Goal: Task Accomplishment & Management: Use online tool/utility

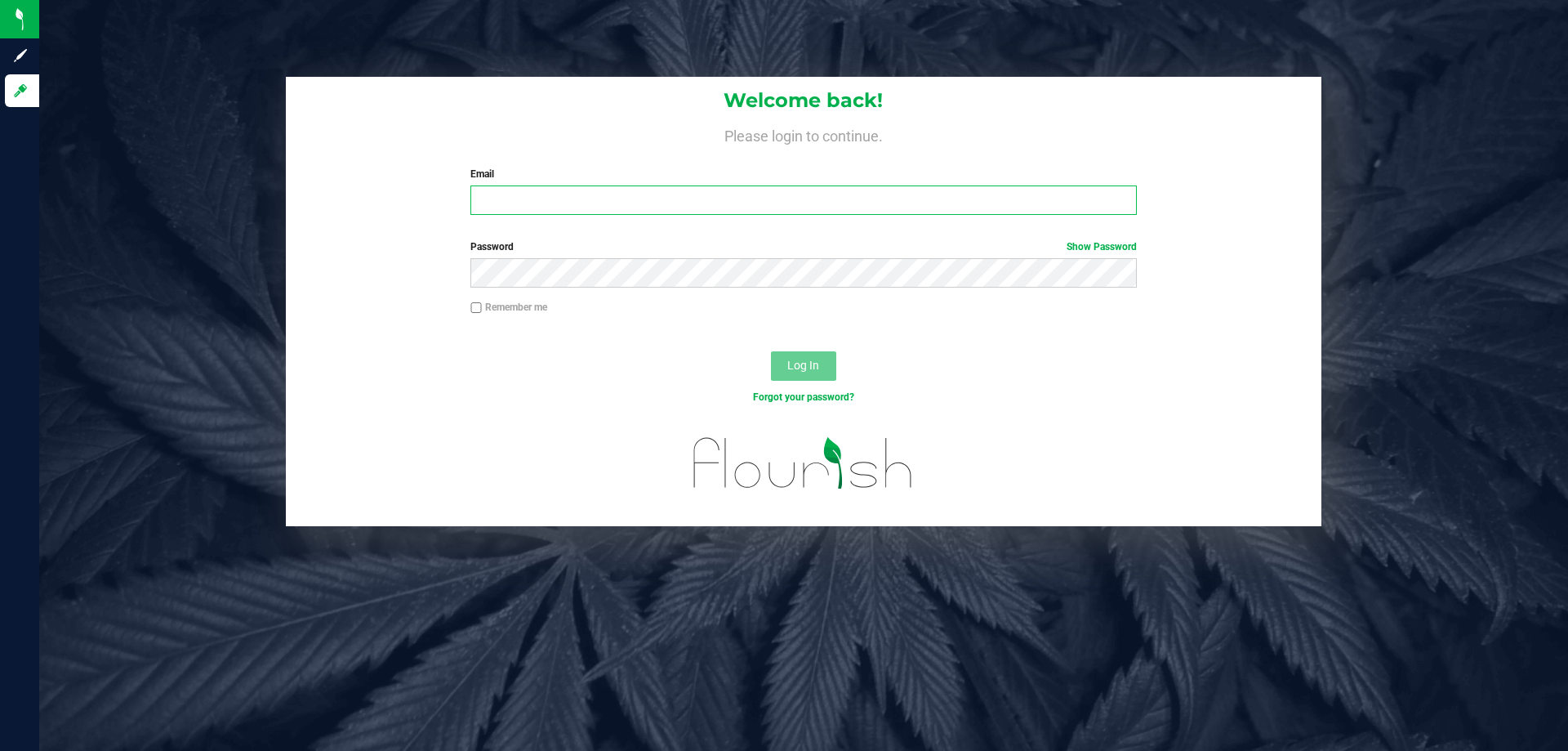
click at [511, 203] on input "Email" at bounding box center [803, 200] width 666 height 29
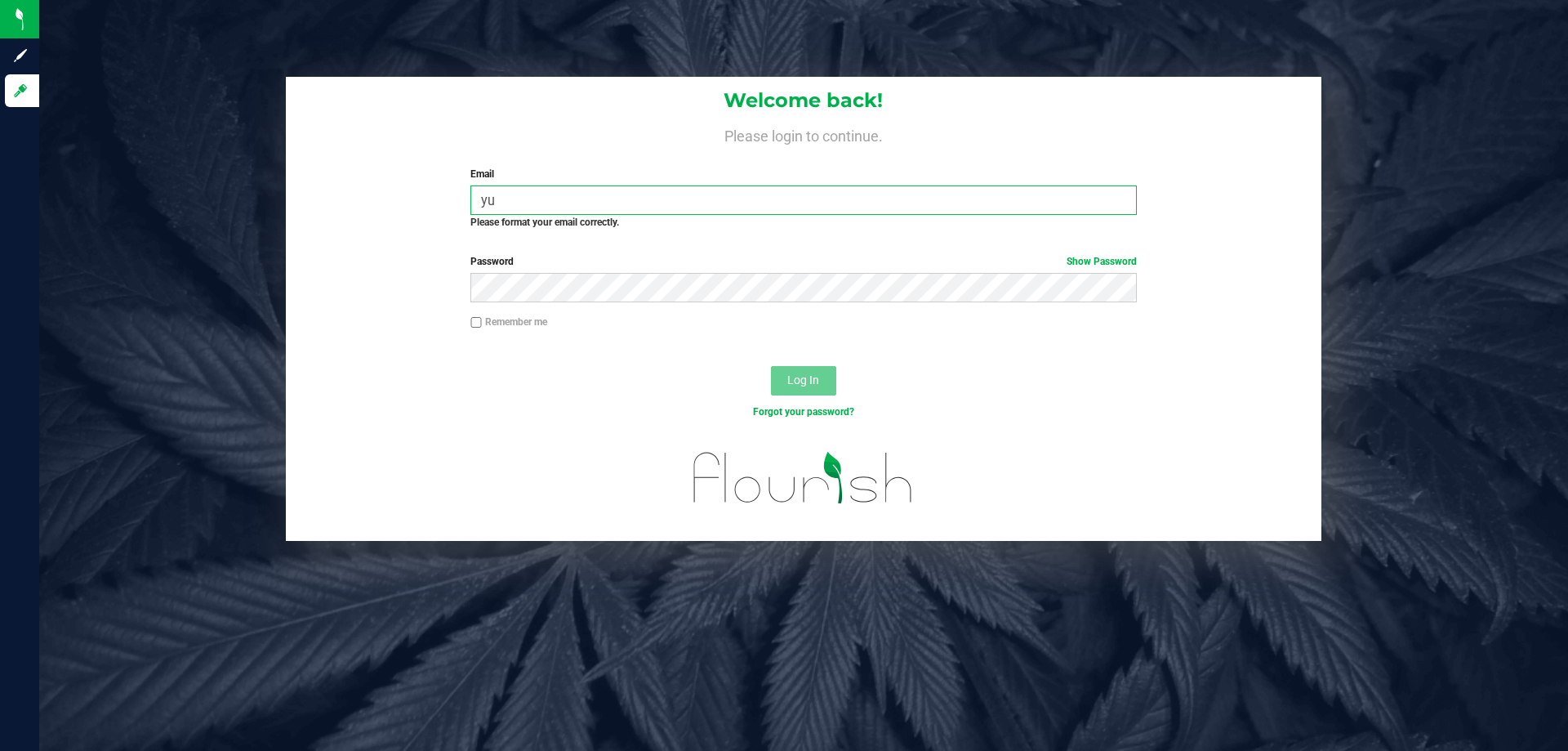
type input "y"
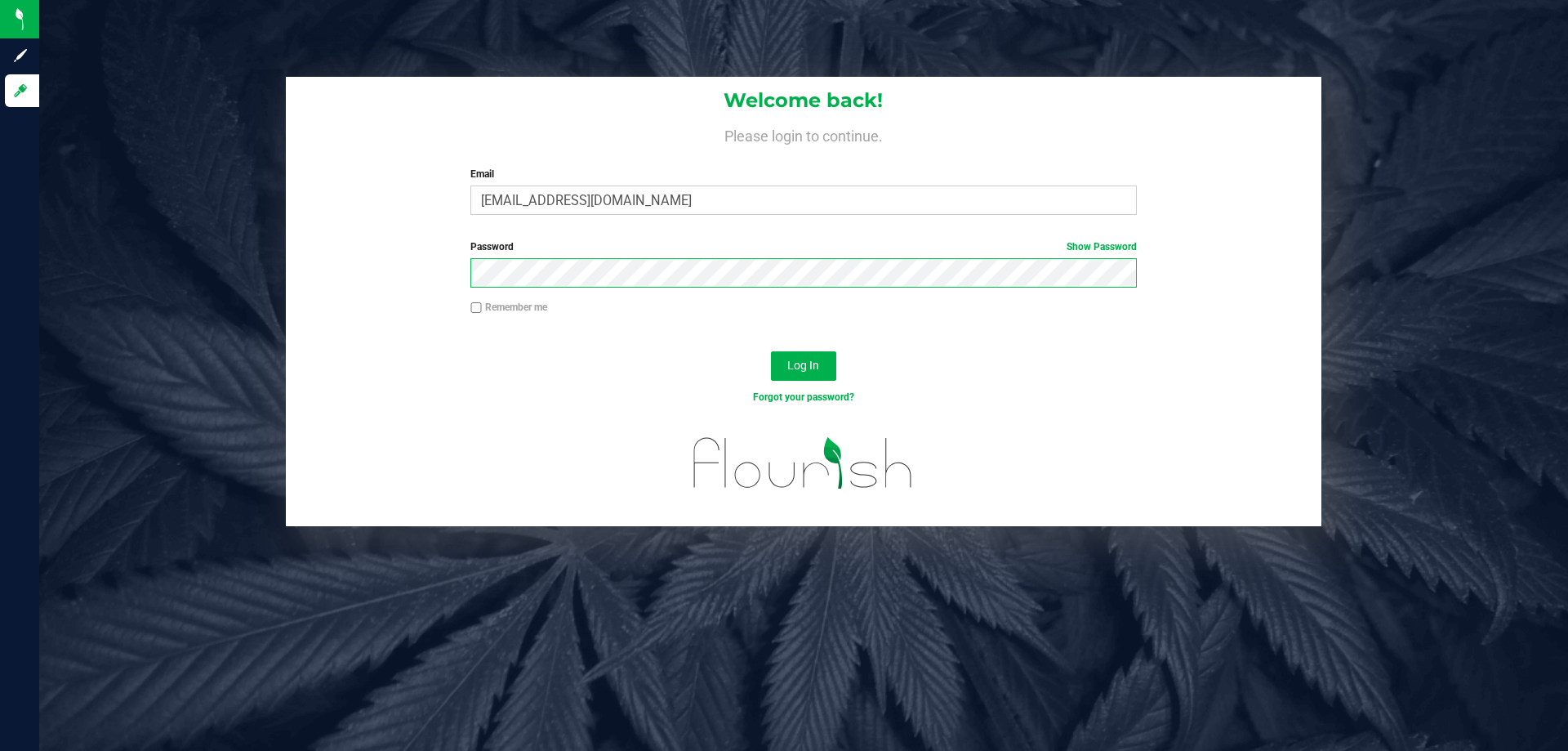
click at [770, 352] on button "Log In" at bounding box center [803, 366] width 66 height 29
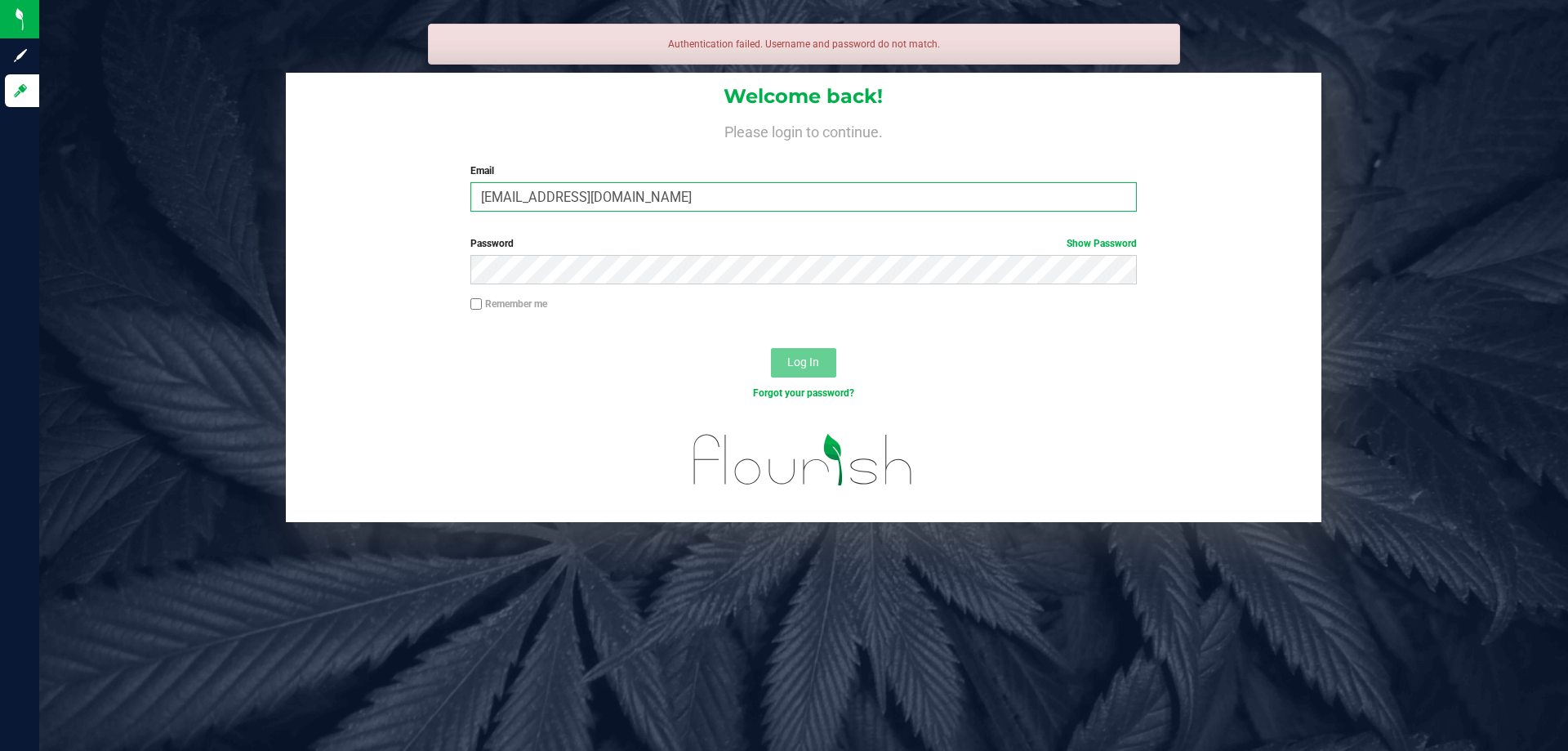
click at [670, 191] on input "[EMAIL_ADDRESS][DOMAIN_NAME]" at bounding box center [803, 197] width 666 height 29
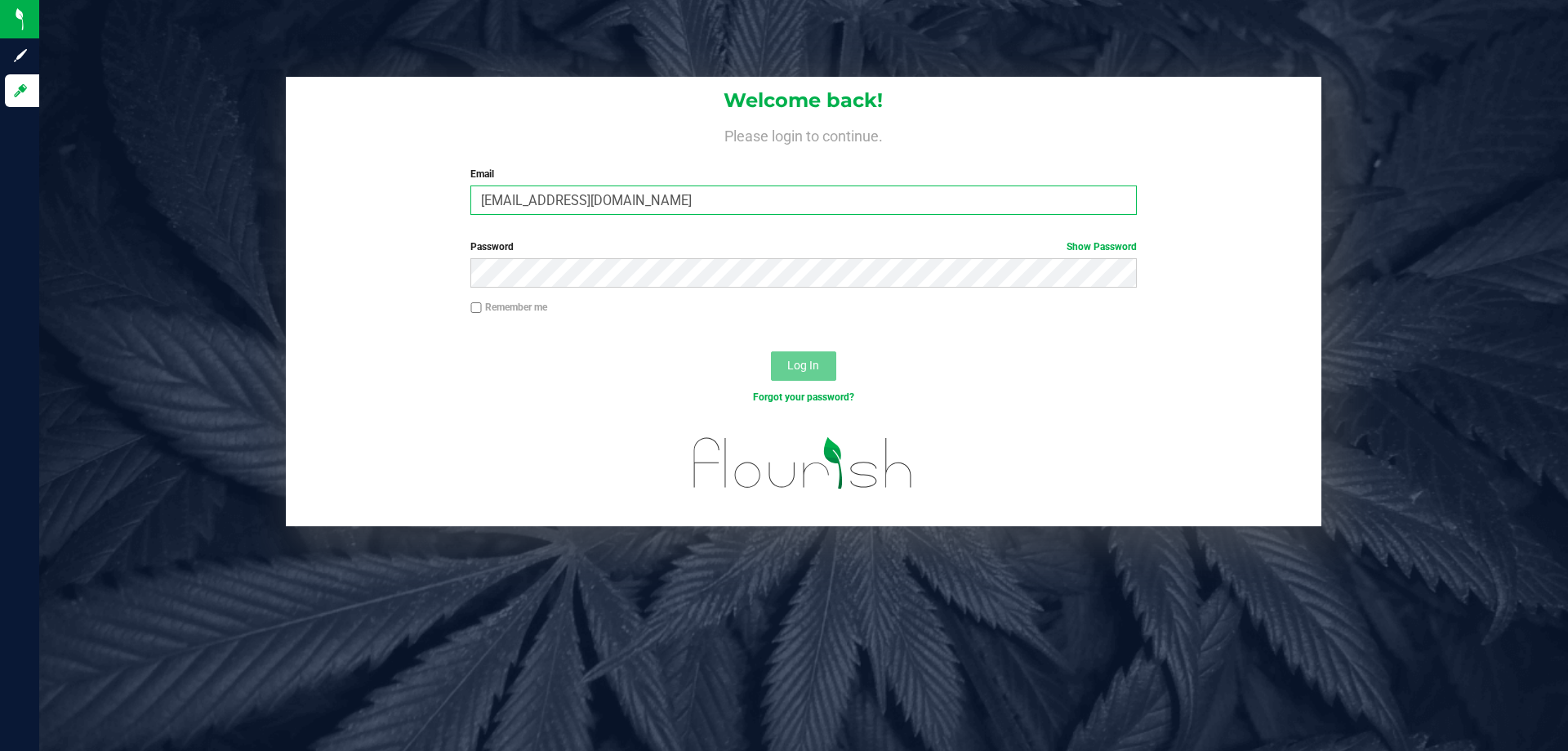
type input "[EMAIL_ADDRESS][DOMAIN_NAME]"
click at [770, 352] on button "Log In" at bounding box center [803, 366] width 66 height 29
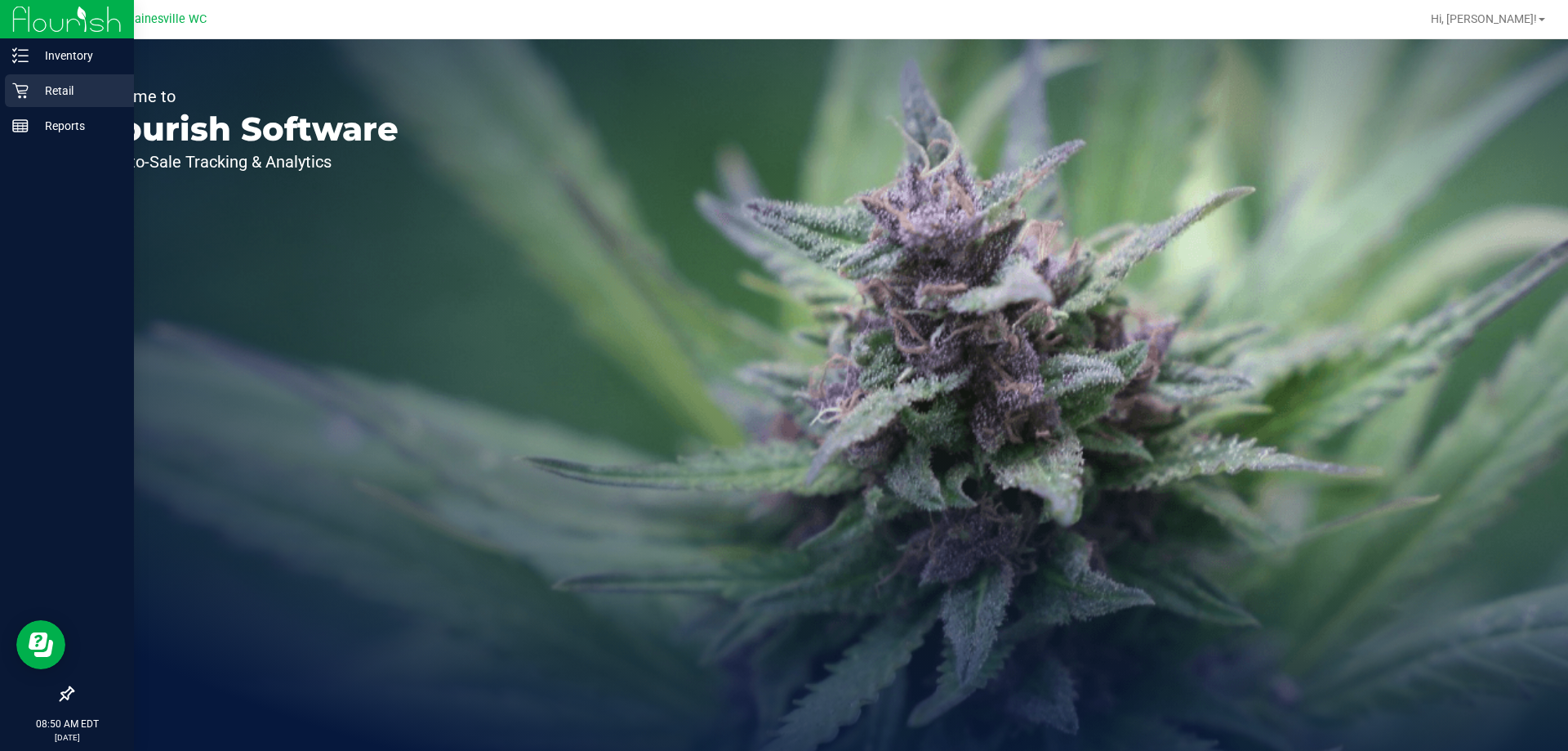
click at [61, 86] on p "Retail" at bounding box center [77, 91] width 98 height 20
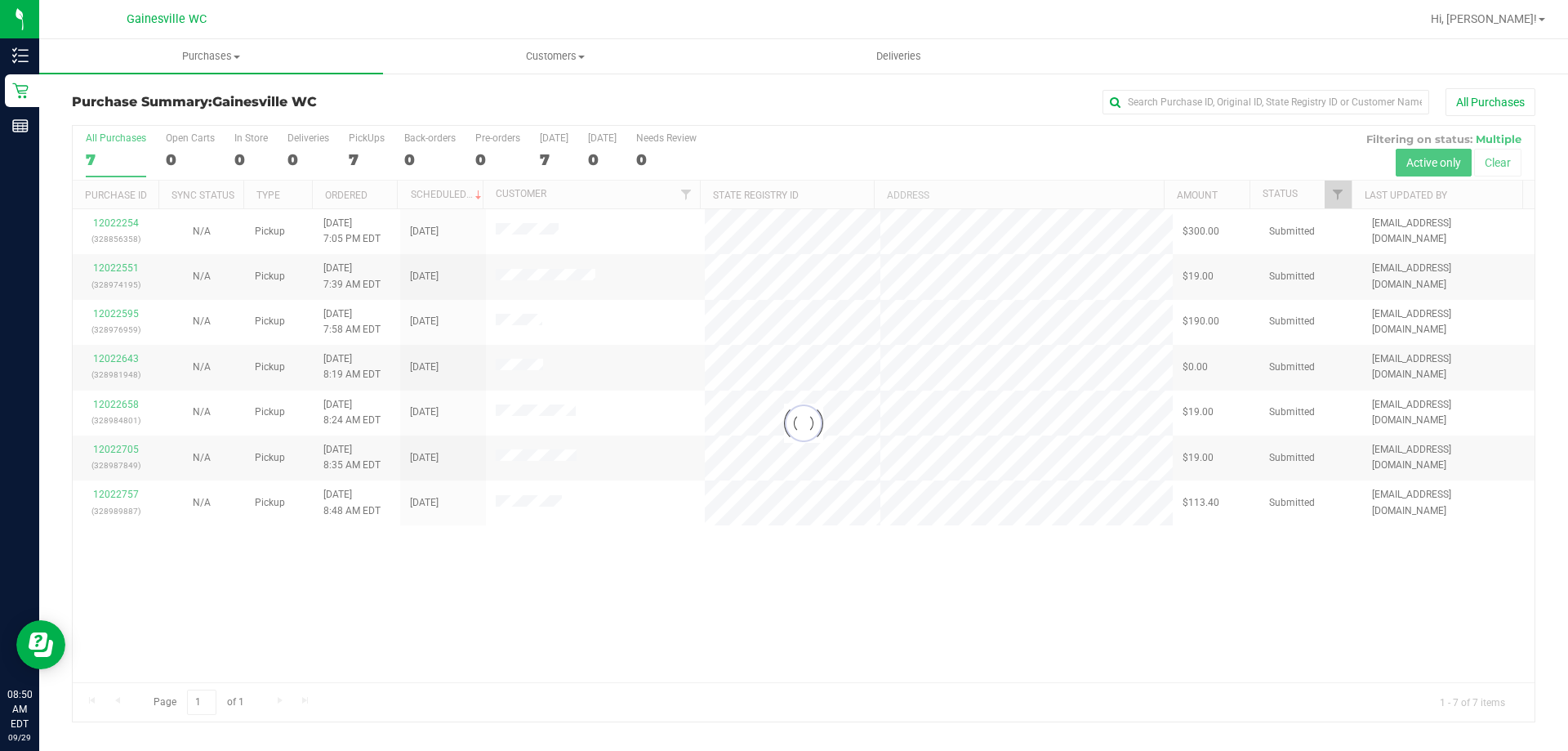
click at [105, 223] on div at bounding box center [803, 423] width 1461 height 595
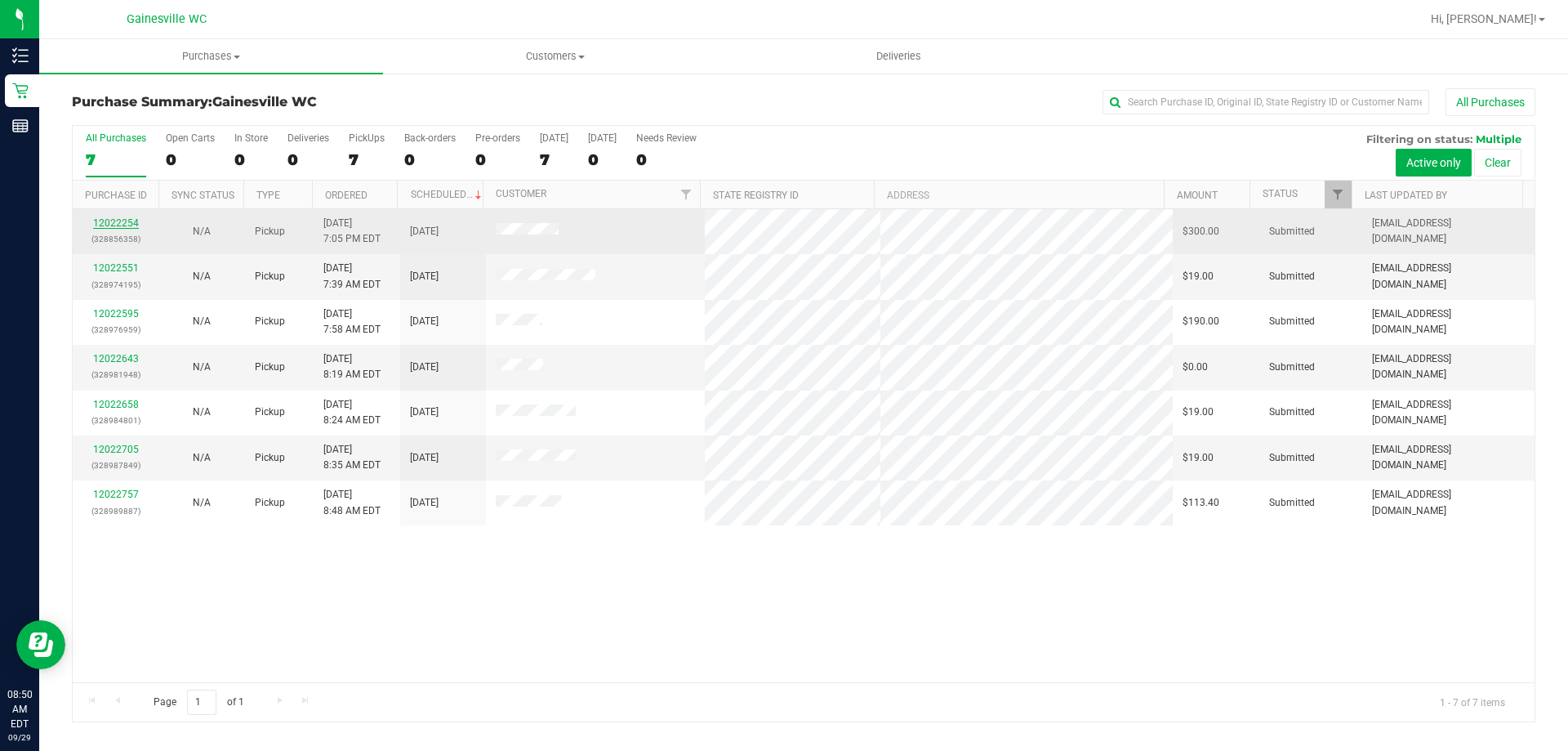
click at [115, 224] on link "12022254" at bounding box center [115, 223] width 46 height 12
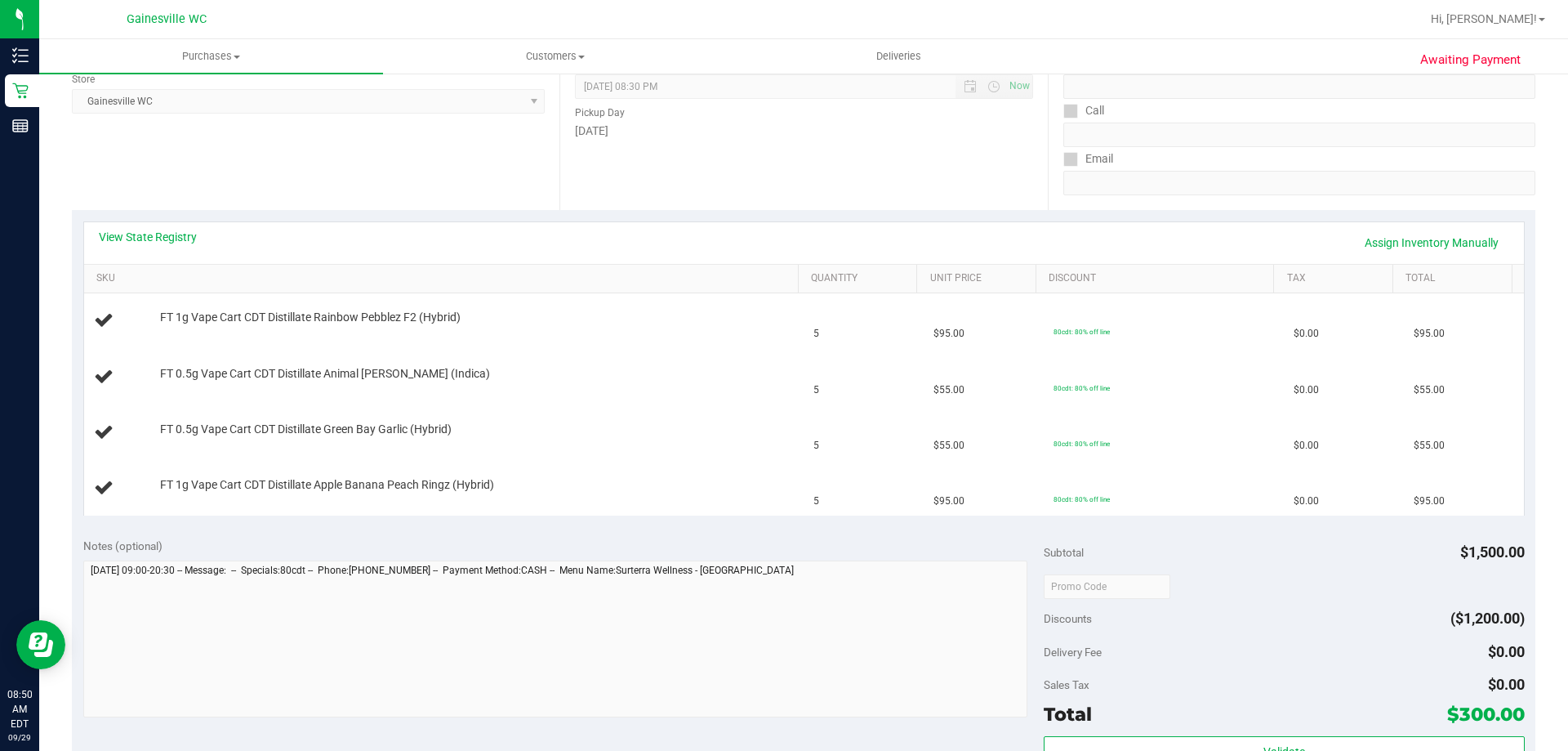
scroll to position [245, 0]
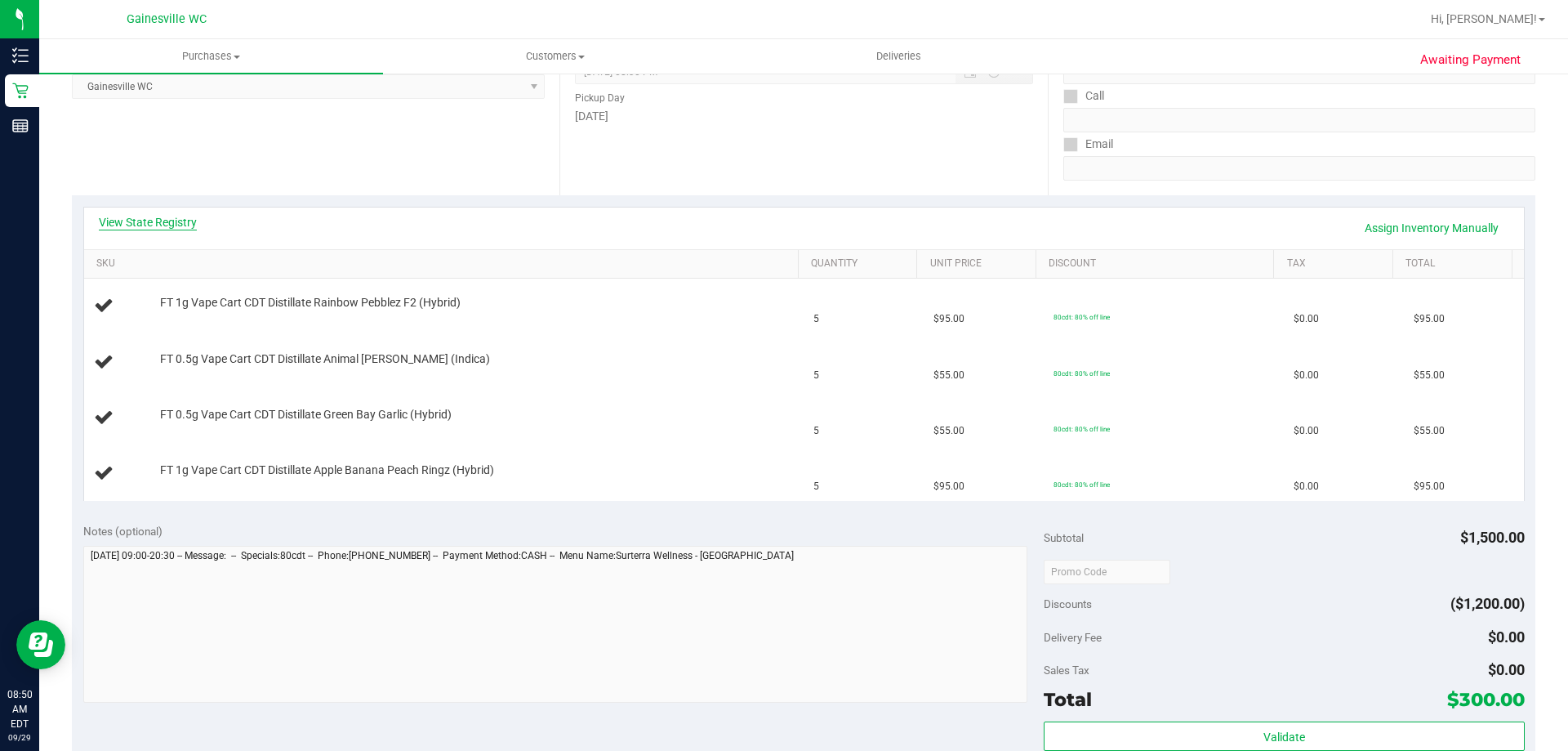
click at [144, 217] on link "View State Registry" at bounding box center [148, 222] width 98 height 17
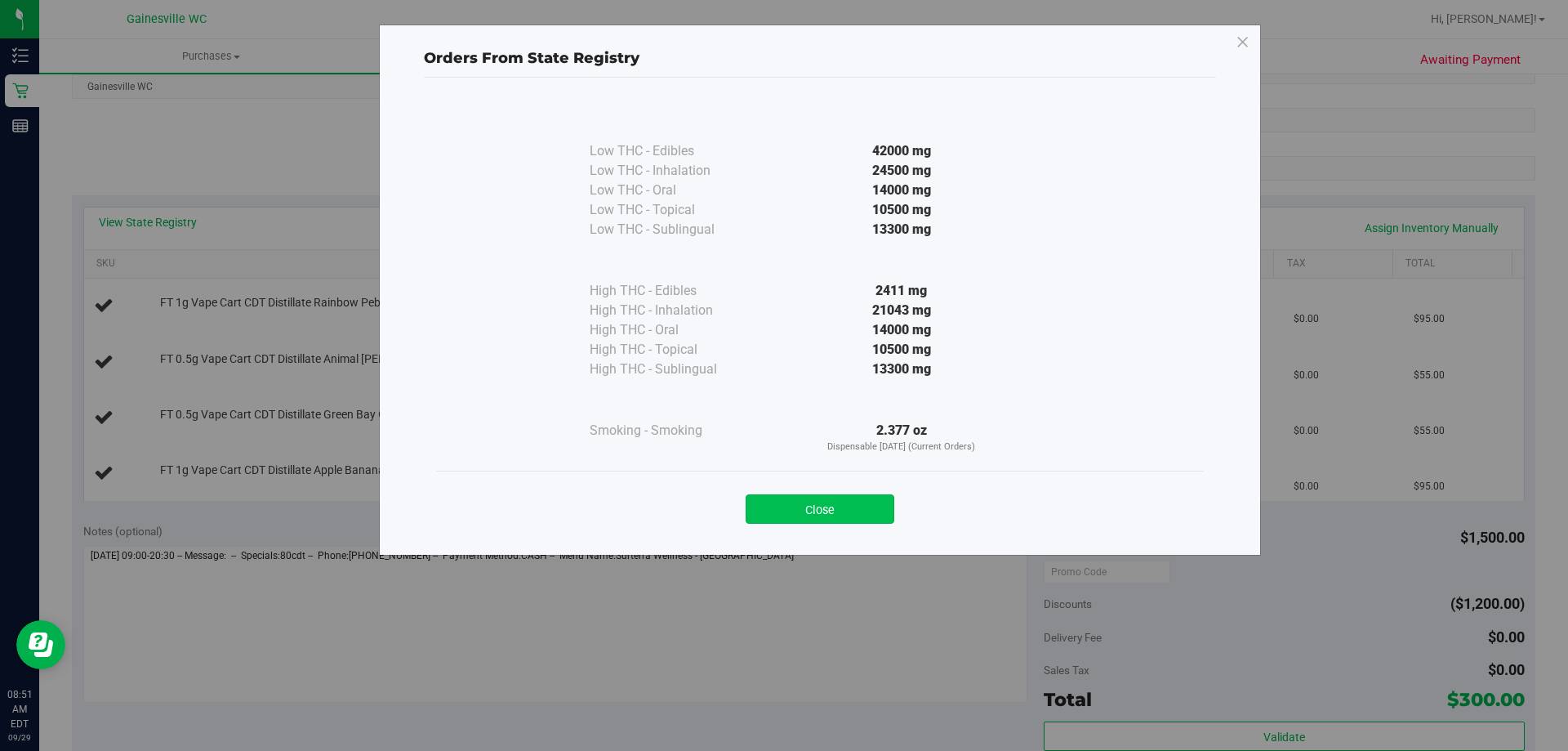
click at [825, 515] on button "Close" at bounding box center [820, 509] width 149 height 29
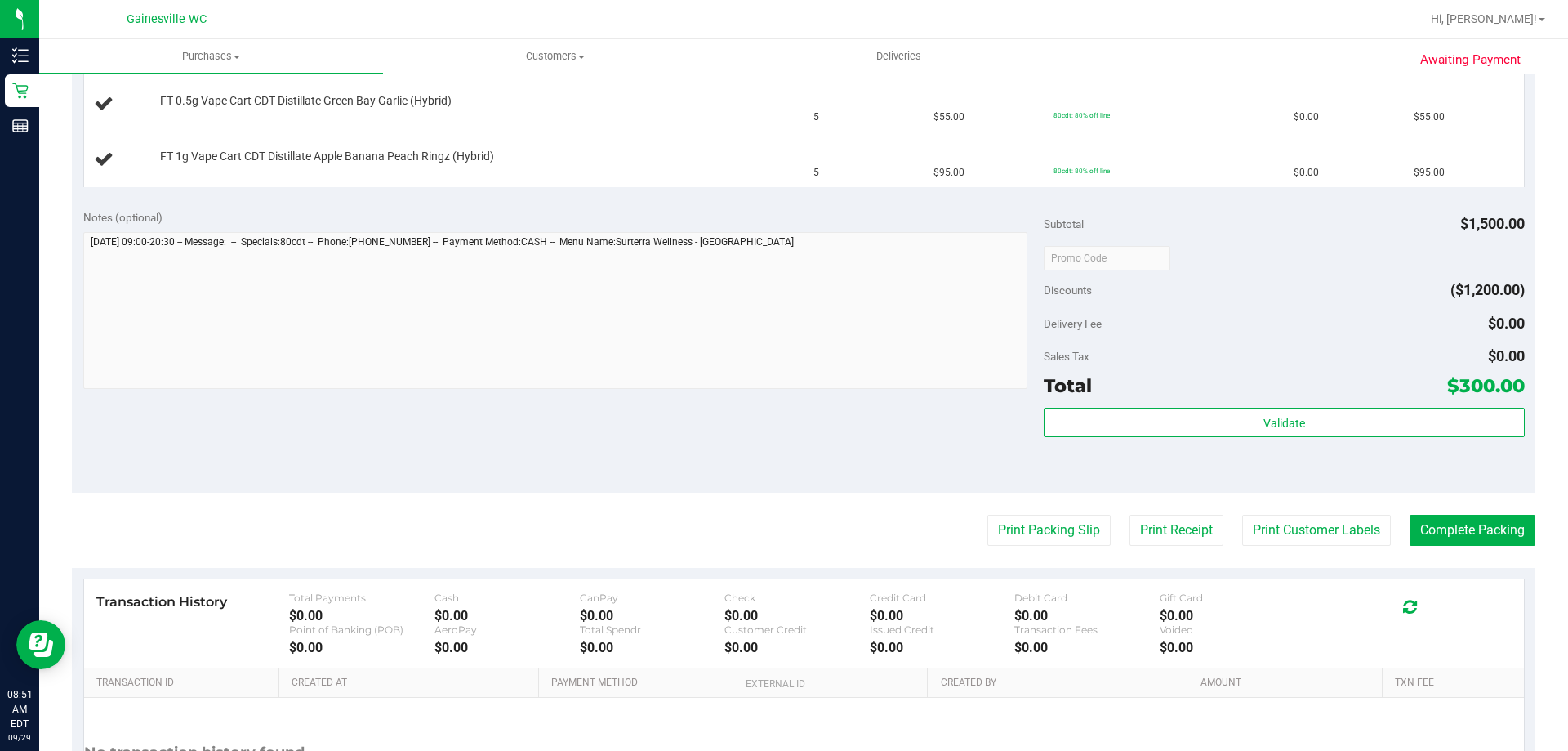
scroll to position [653, 0]
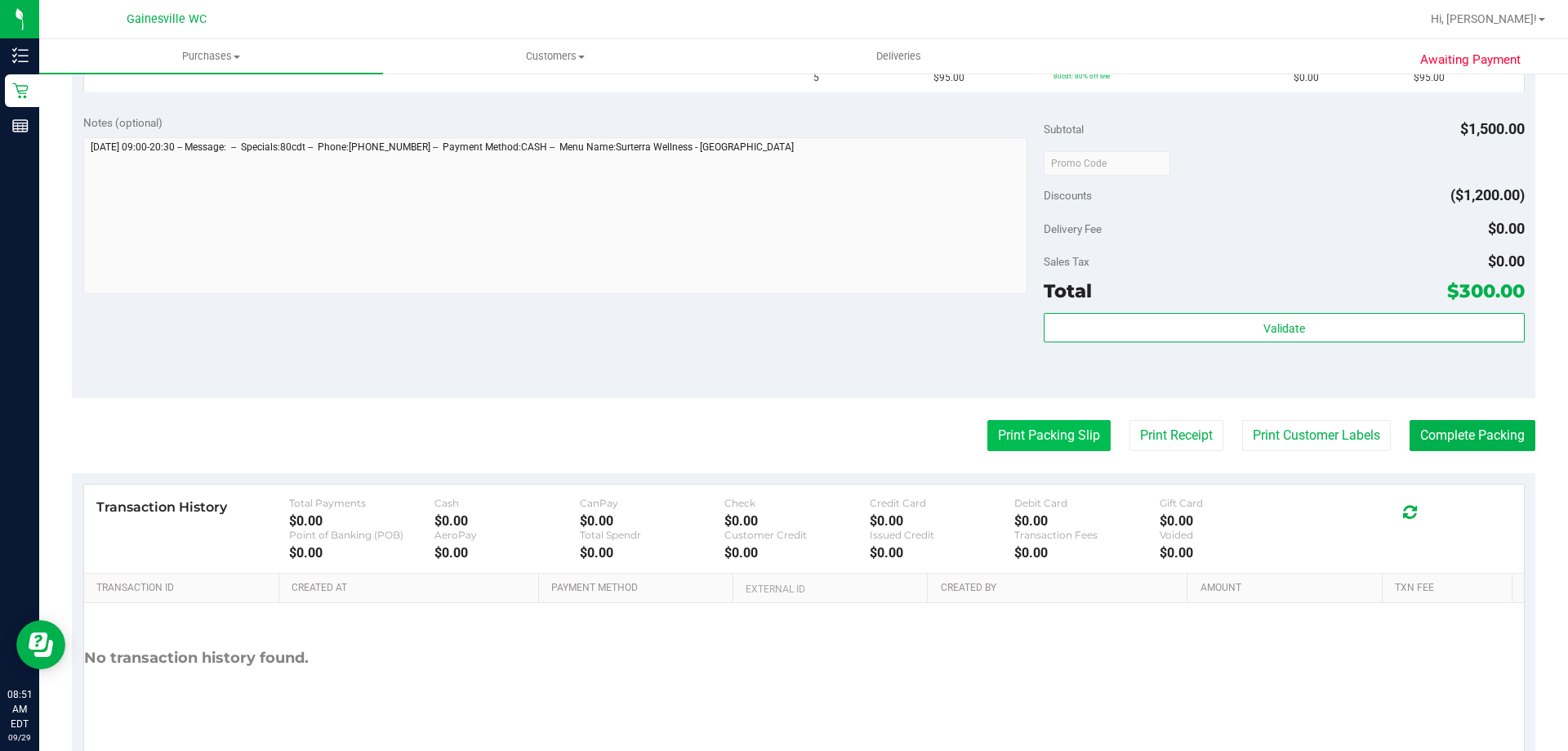
click at [1050, 442] on button "Print Packing Slip" at bounding box center [1049, 436] width 123 height 31
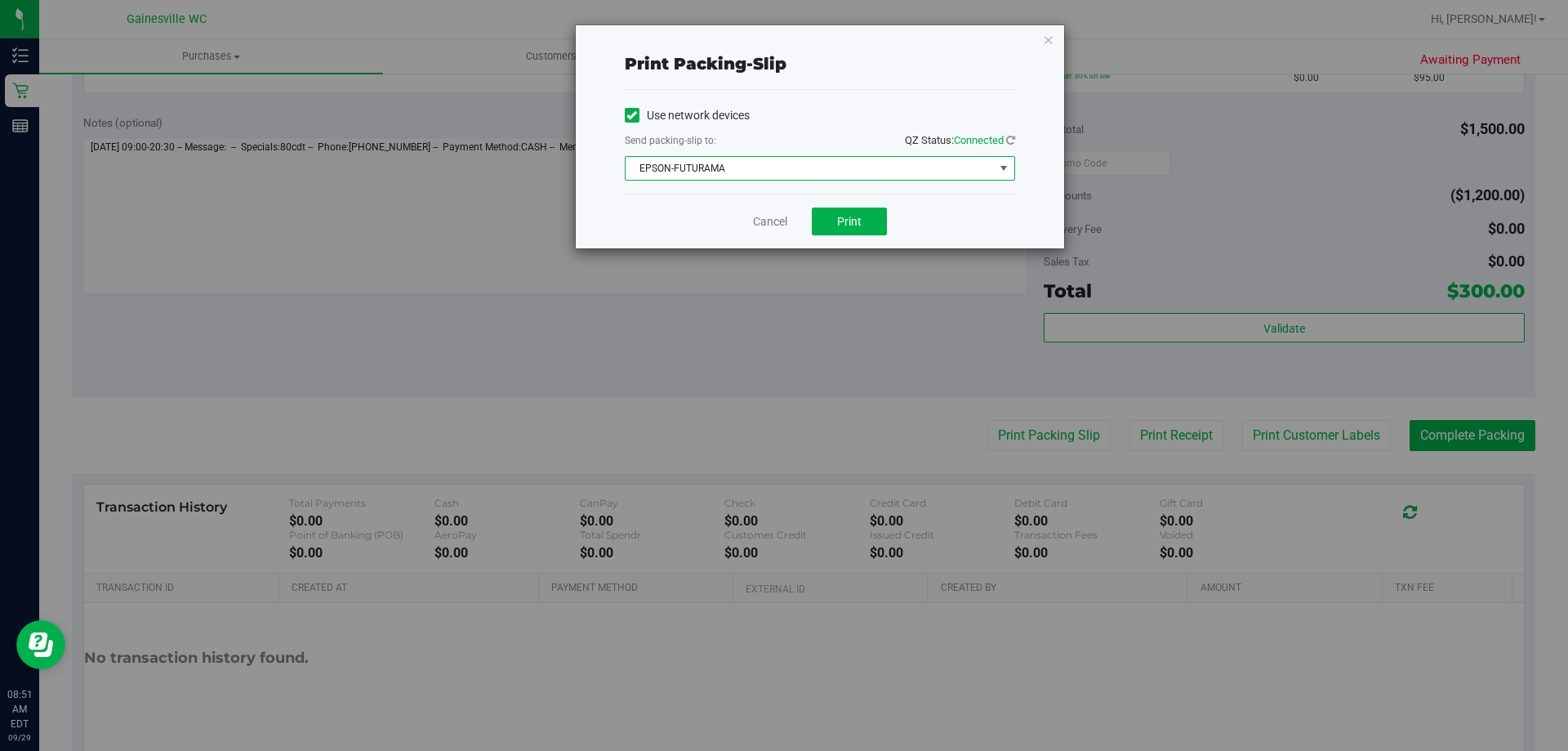
click at [903, 171] on span "EPSON-FUTURAMA" at bounding box center [809, 167] width 368 height 23
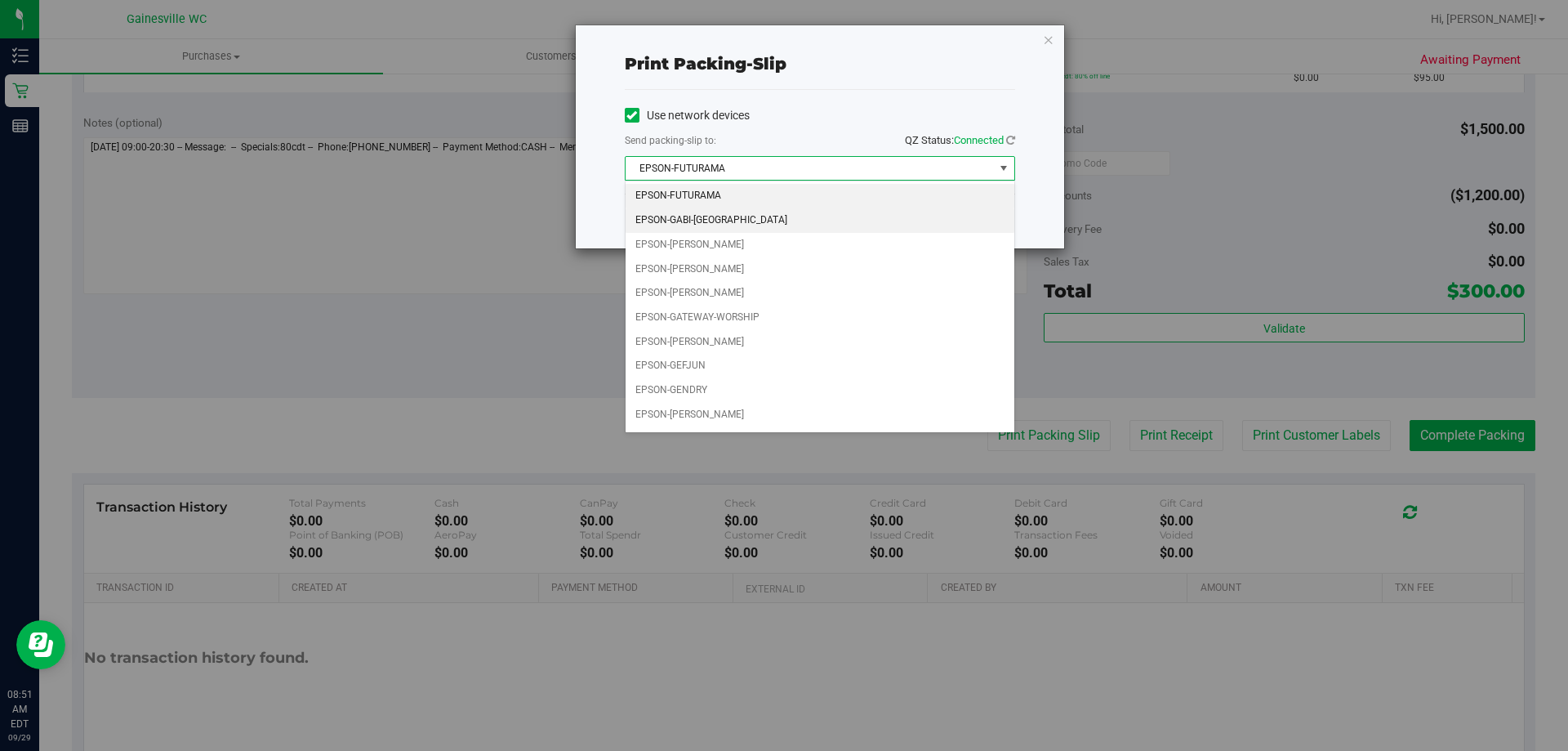
click at [801, 223] on li "EPSON-GABI-[GEOGRAPHIC_DATA]" at bounding box center [819, 220] width 389 height 24
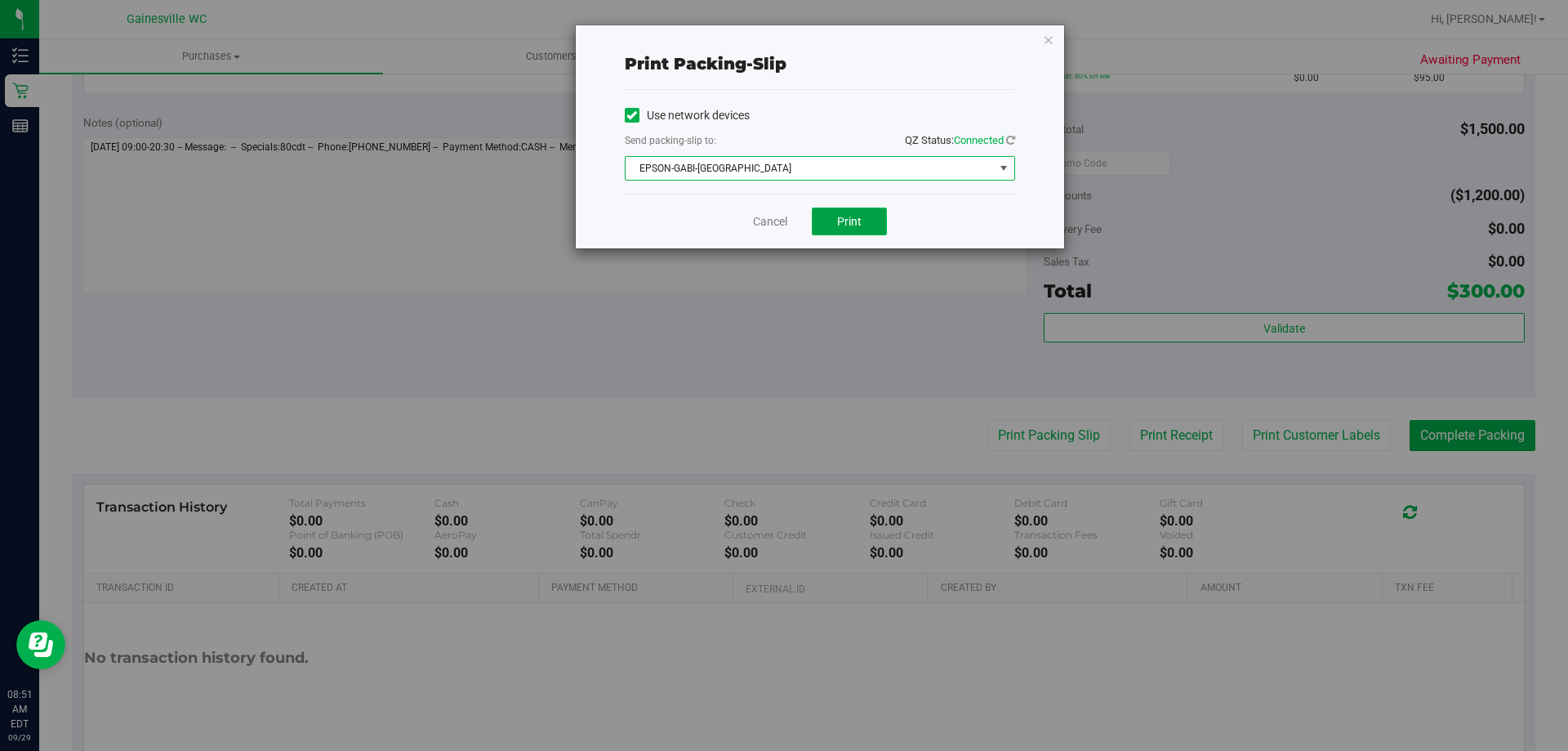
click at [838, 214] on span "Print" at bounding box center [849, 220] width 24 height 13
click at [770, 224] on link "Cancel" at bounding box center [769, 222] width 34 height 18
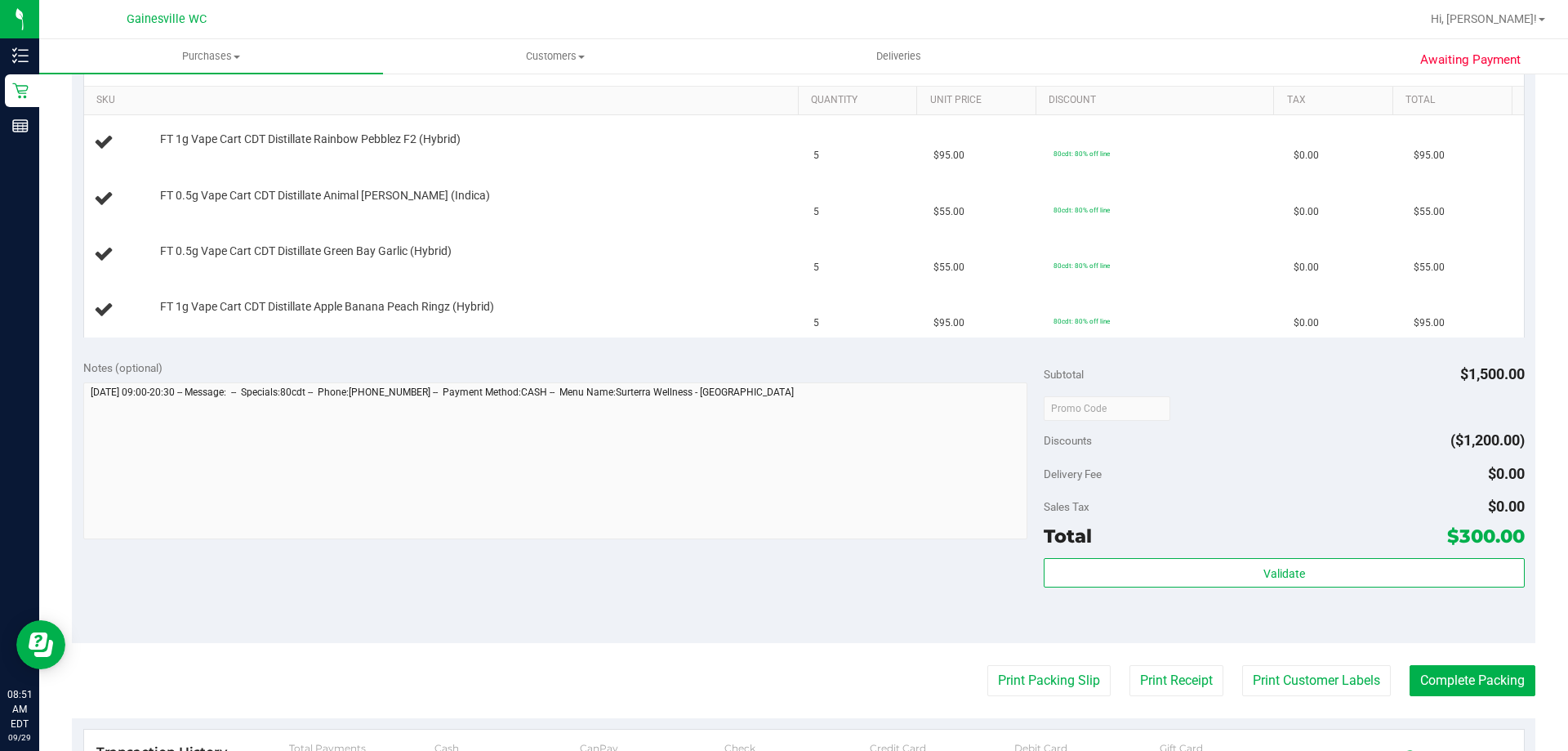
scroll to position [327, 0]
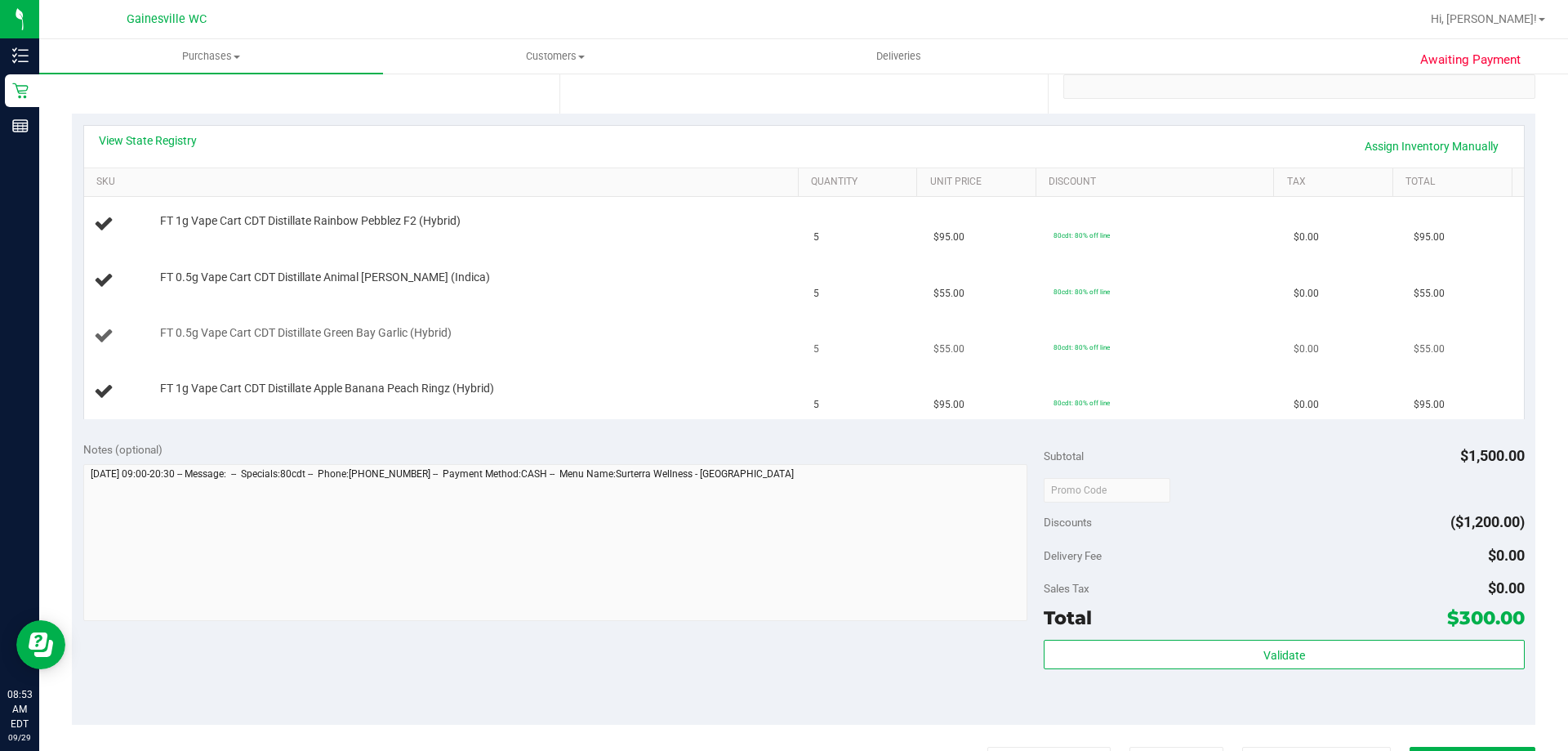
click at [988, 746] on button "Print Packing Slip" at bounding box center [1049, 762] width 123 height 31
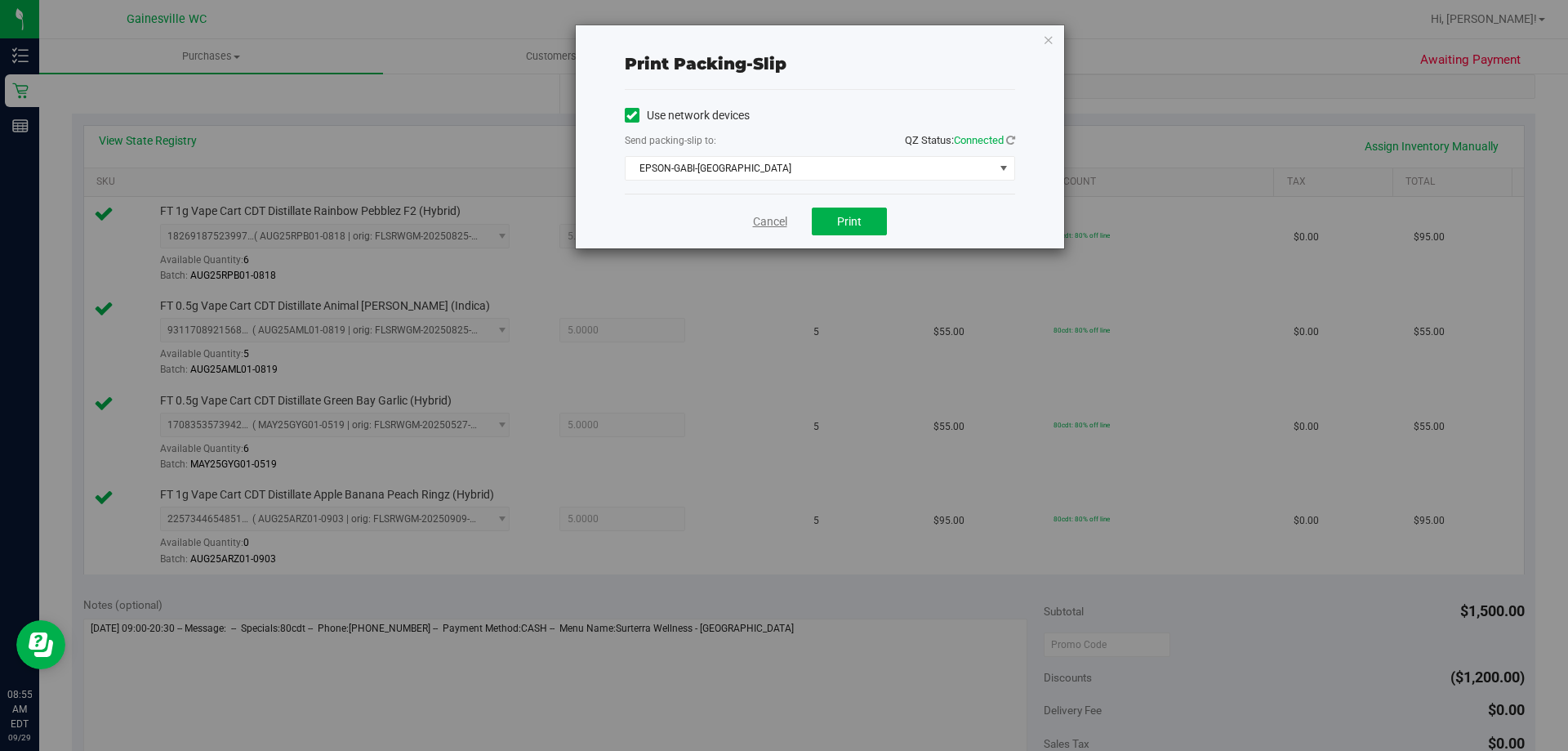
drag, startPoint x: 749, startPoint y: 236, endPoint x: 770, endPoint y: 223, distance: 24.7
click at [770, 223] on div "Cancel Print" at bounding box center [819, 221] width 391 height 55
click at [778, 224] on link "Cancel" at bounding box center [769, 222] width 34 height 18
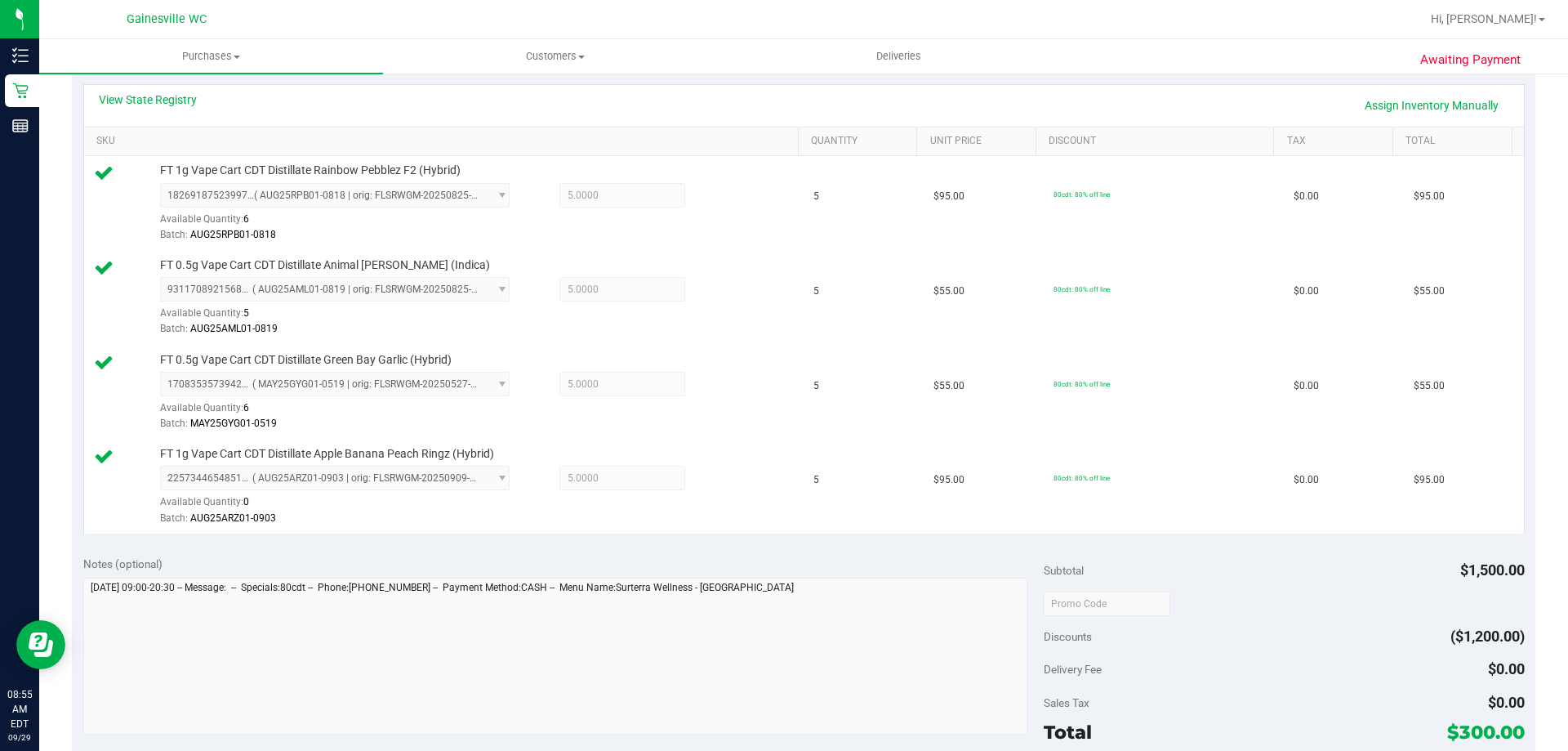
scroll to position [767, 0]
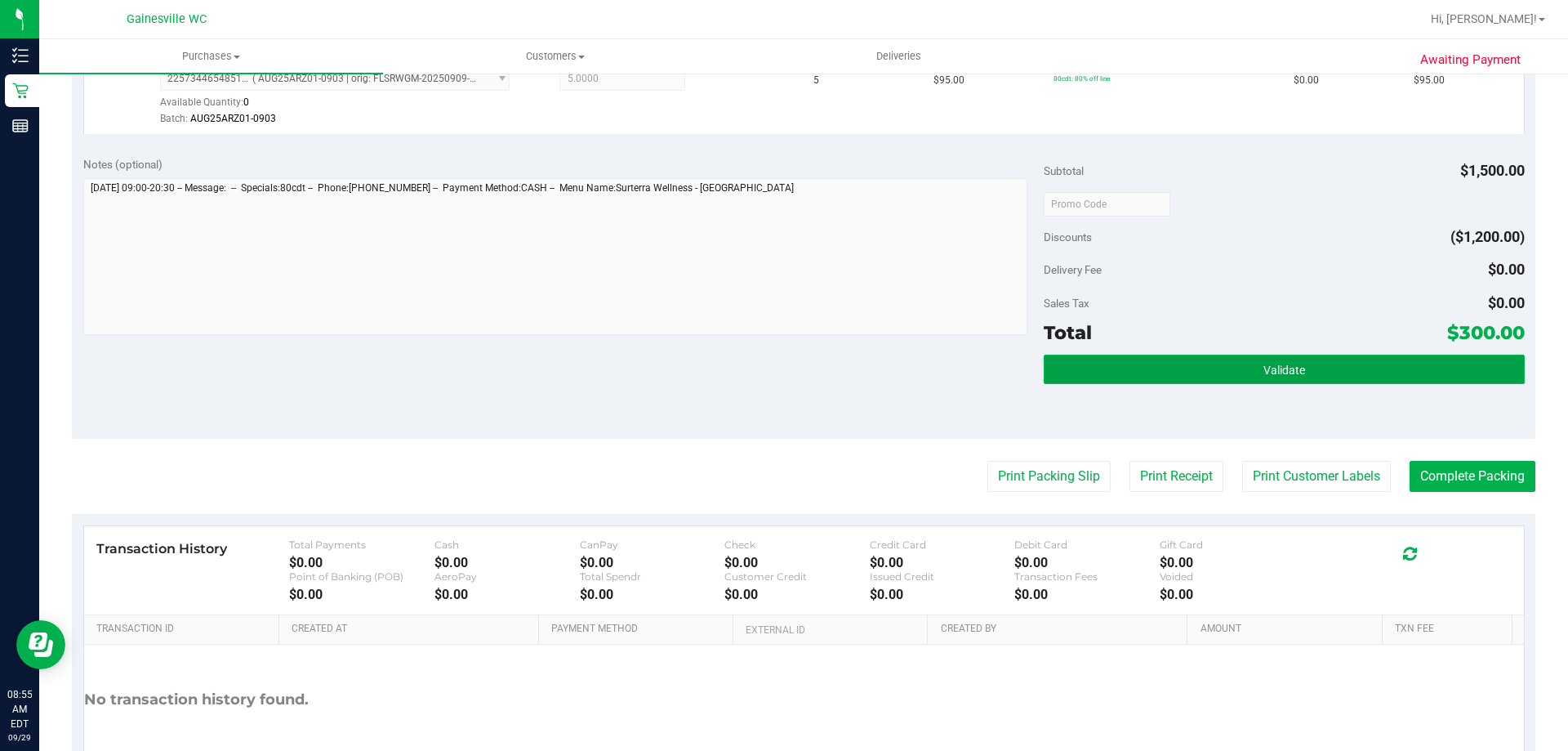
click at [1207, 363] on button "Validate" at bounding box center [1283, 369] width 481 height 29
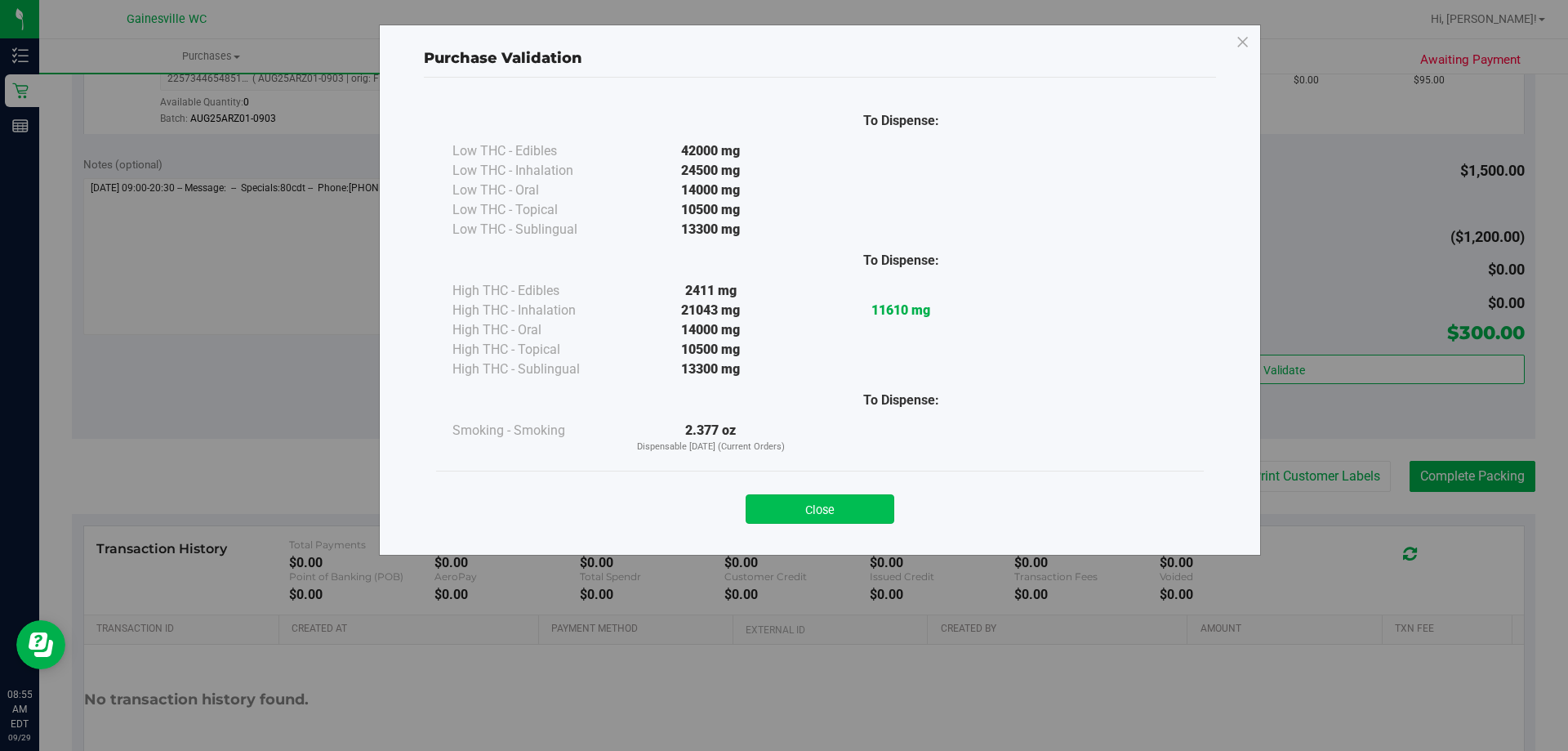
click at [867, 508] on button "Close" at bounding box center [820, 509] width 149 height 29
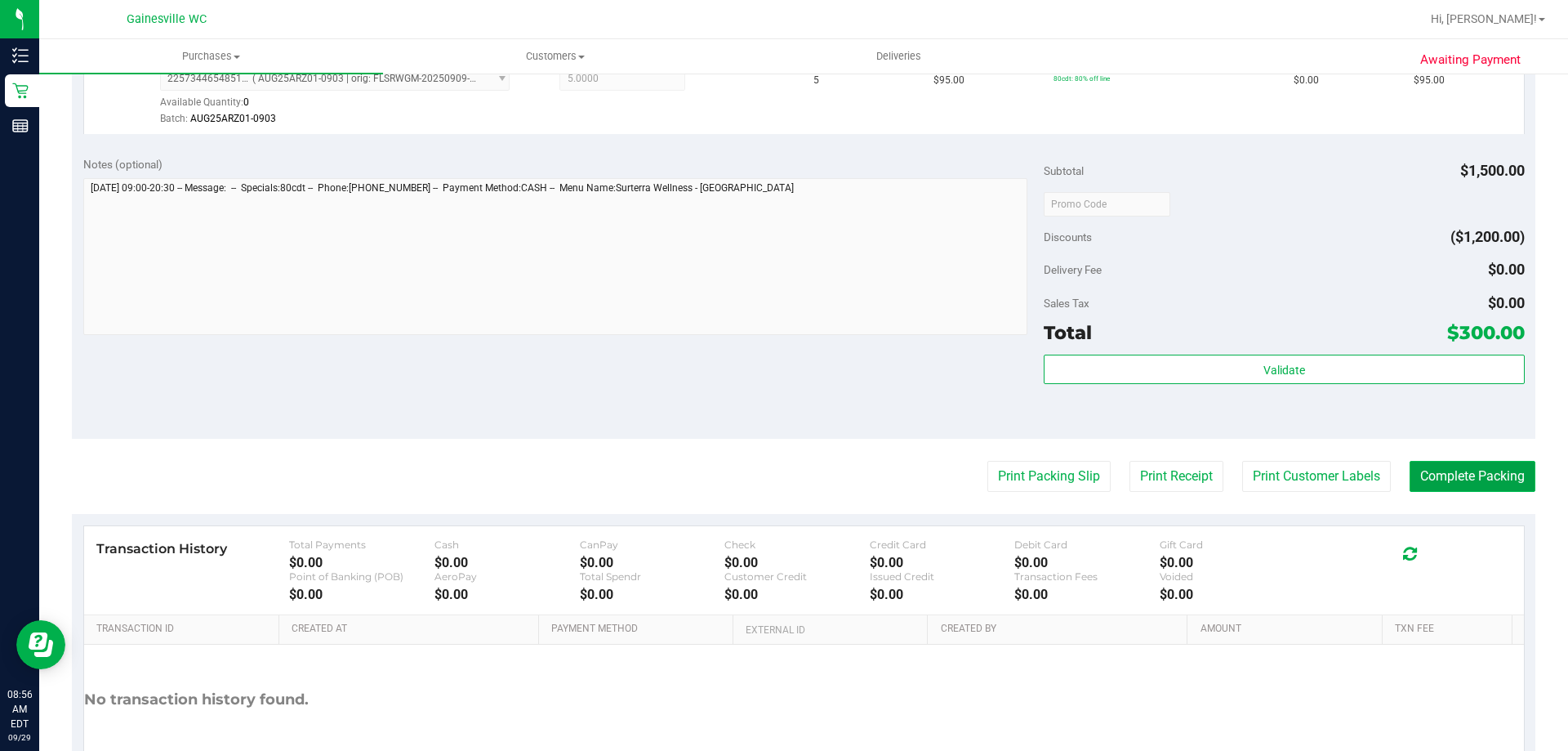
click at [1446, 485] on button "Complete Packing" at bounding box center [1472, 476] width 125 height 31
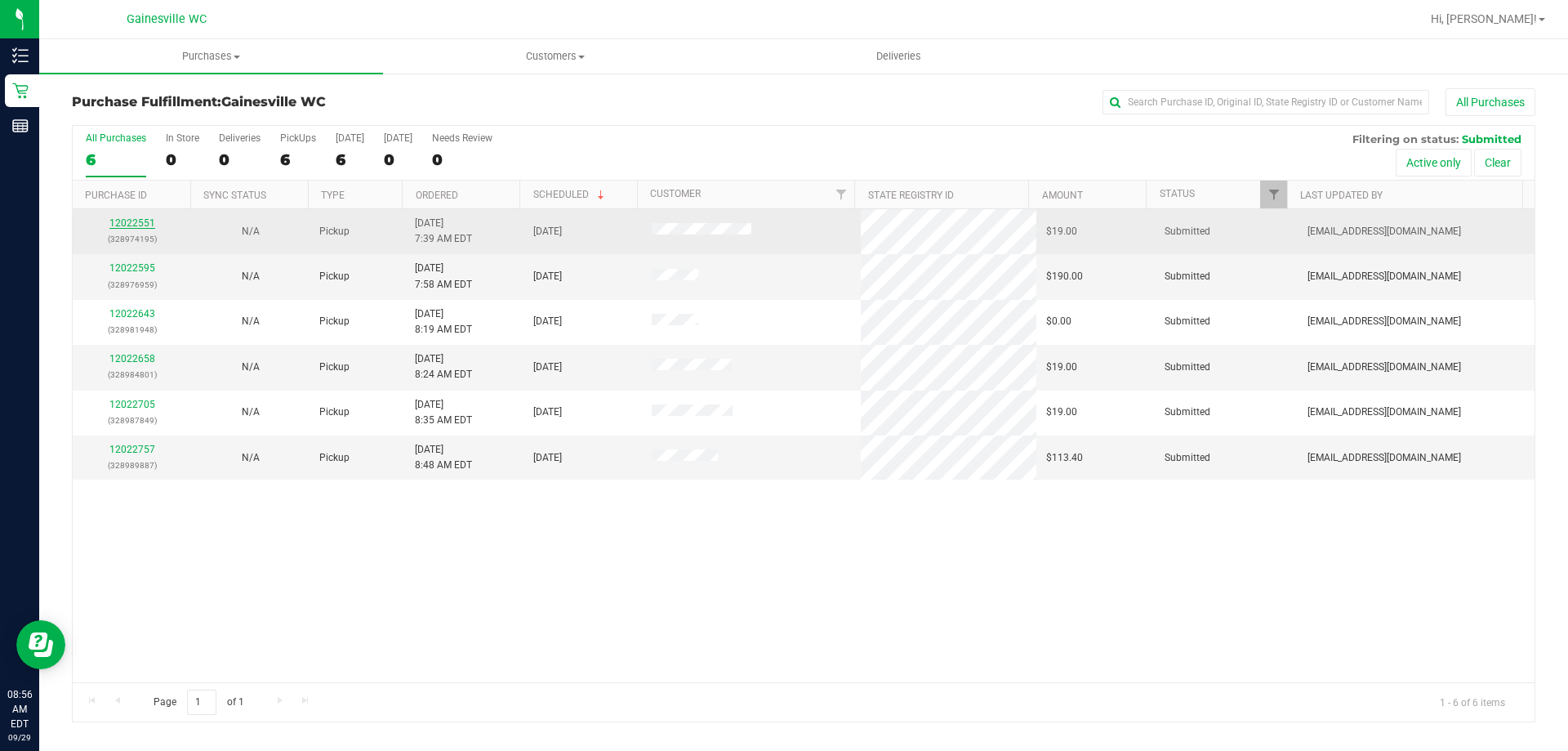
click at [130, 227] on link "12022551" at bounding box center [132, 223] width 46 height 12
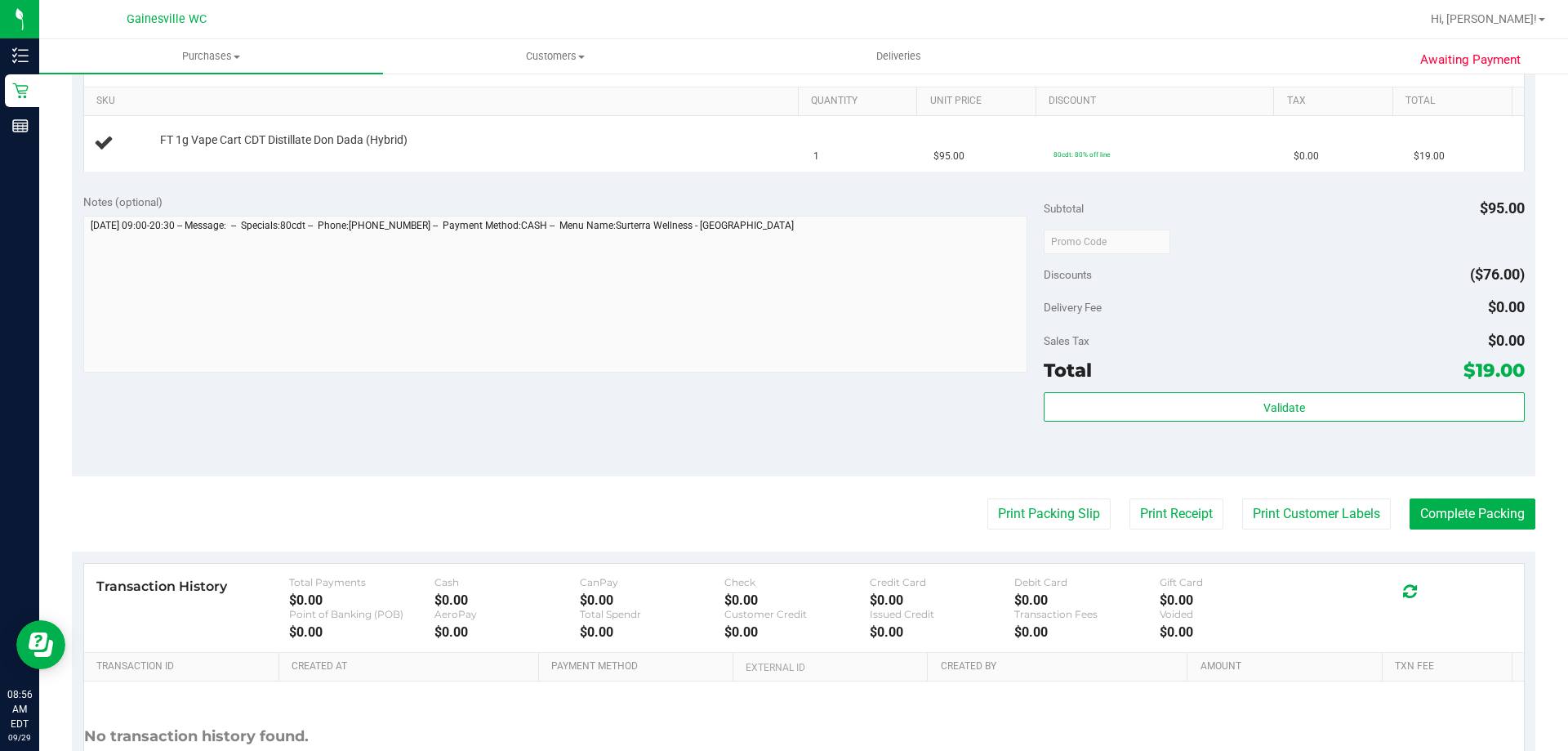
scroll to position [408, 0]
click at [1026, 503] on button "Print Packing Slip" at bounding box center [1049, 513] width 123 height 31
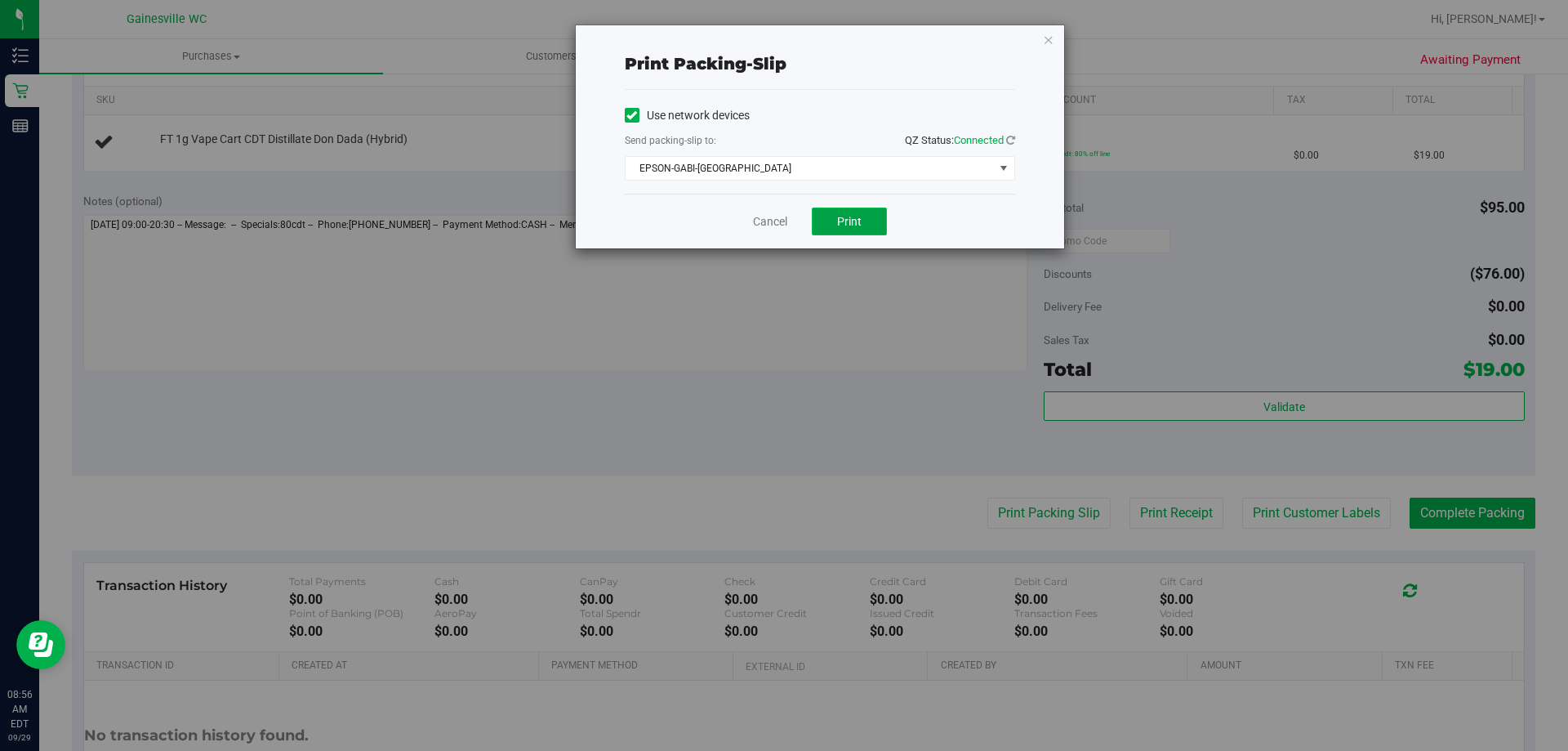
click at [847, 221] on span "Print" at bounding box center [849, 220] width 24 height 13
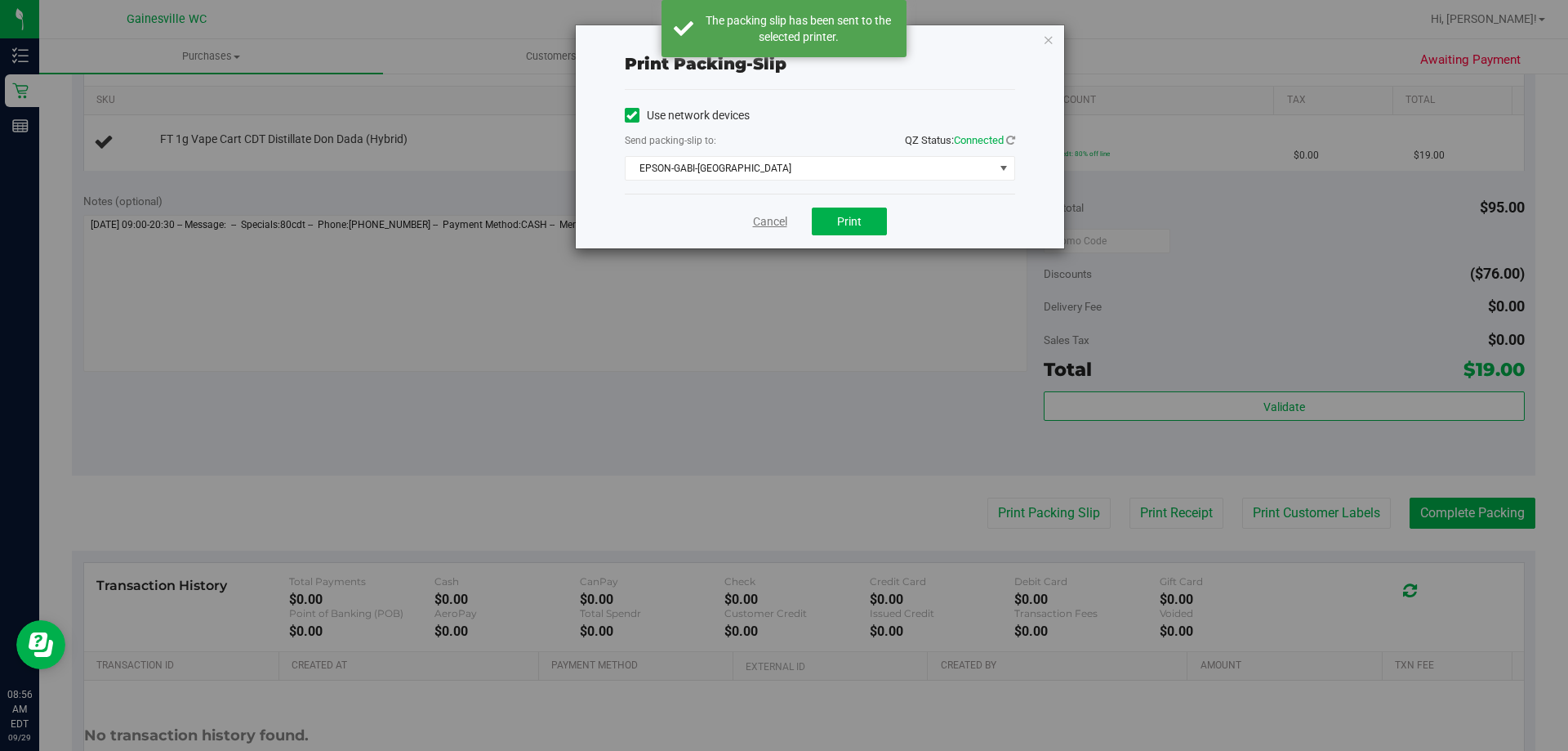
click at [778, 228] on link "Cancel" at bounding box center [769, 222] width 34 height 18
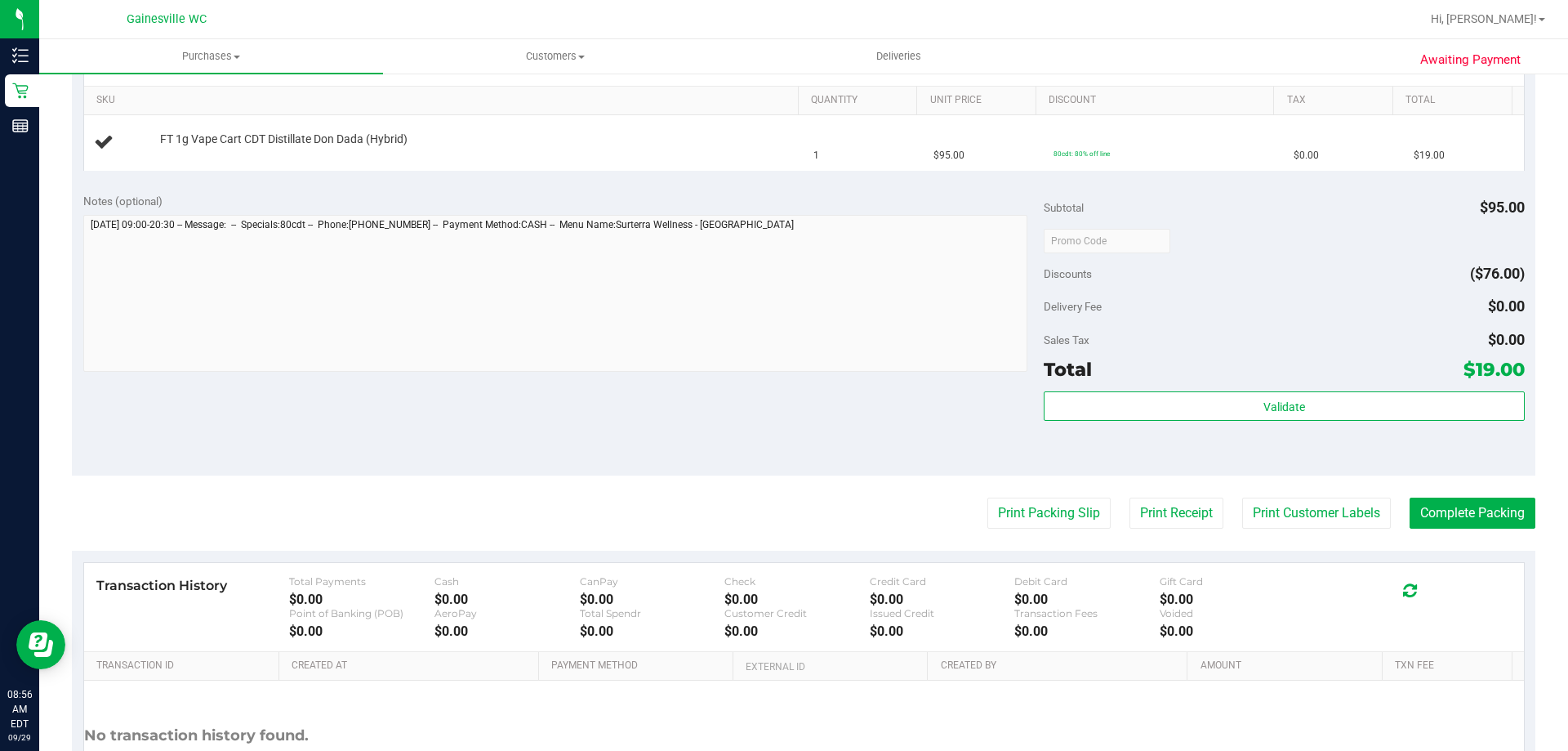
click at [988, 497] on button "Print Packing Slip" at bounding box center [1049, 513] width 123 height 31
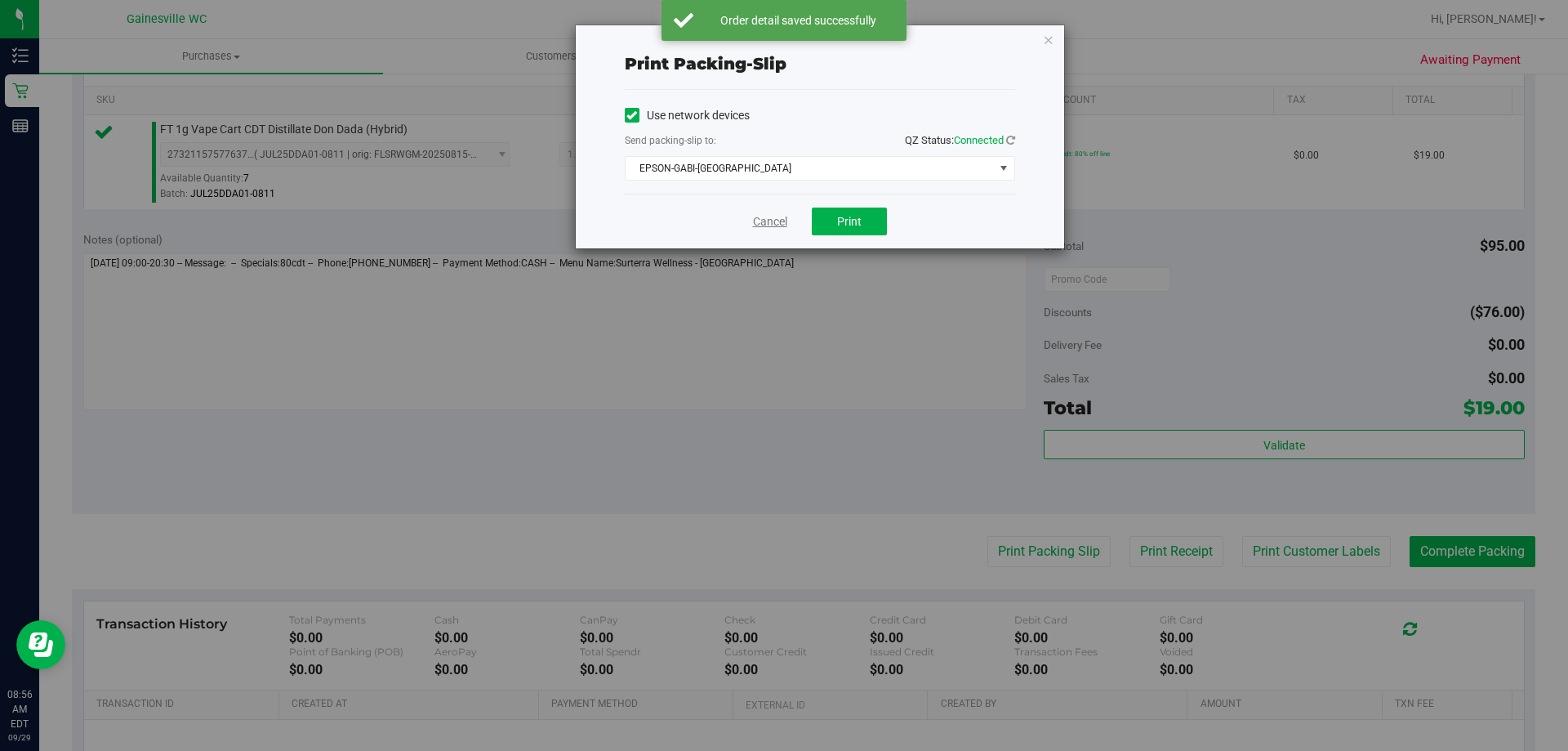
click at [770, 225] on link "Cancel" at bounding box center [769, 222] width 34 height 18
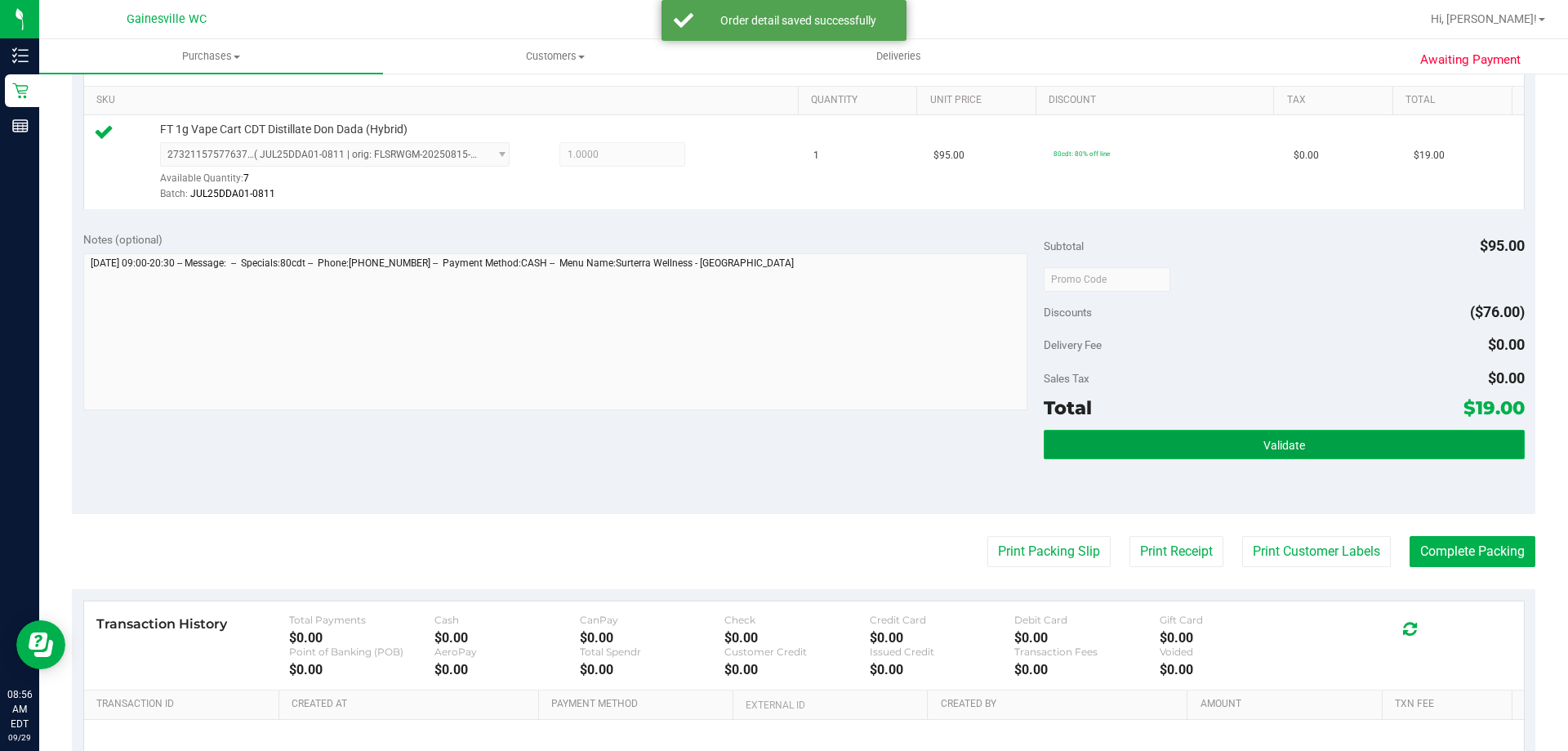
click at [1134, 452] on button "Validate" at bounding box center [1283, 445] width 481 height 29
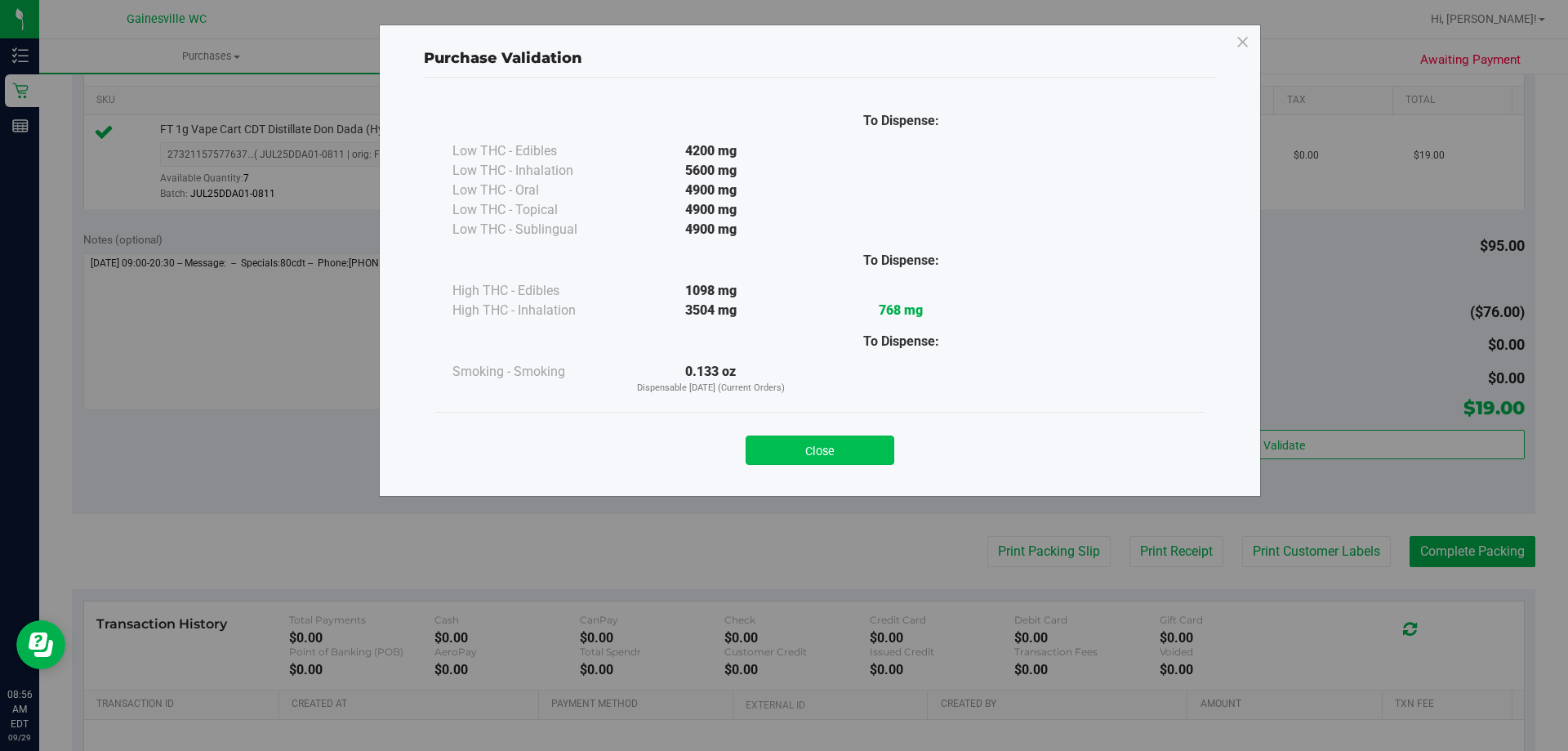
click at [840, 446] on button "Close" at bounding box center [820, 450] width 149 height 29
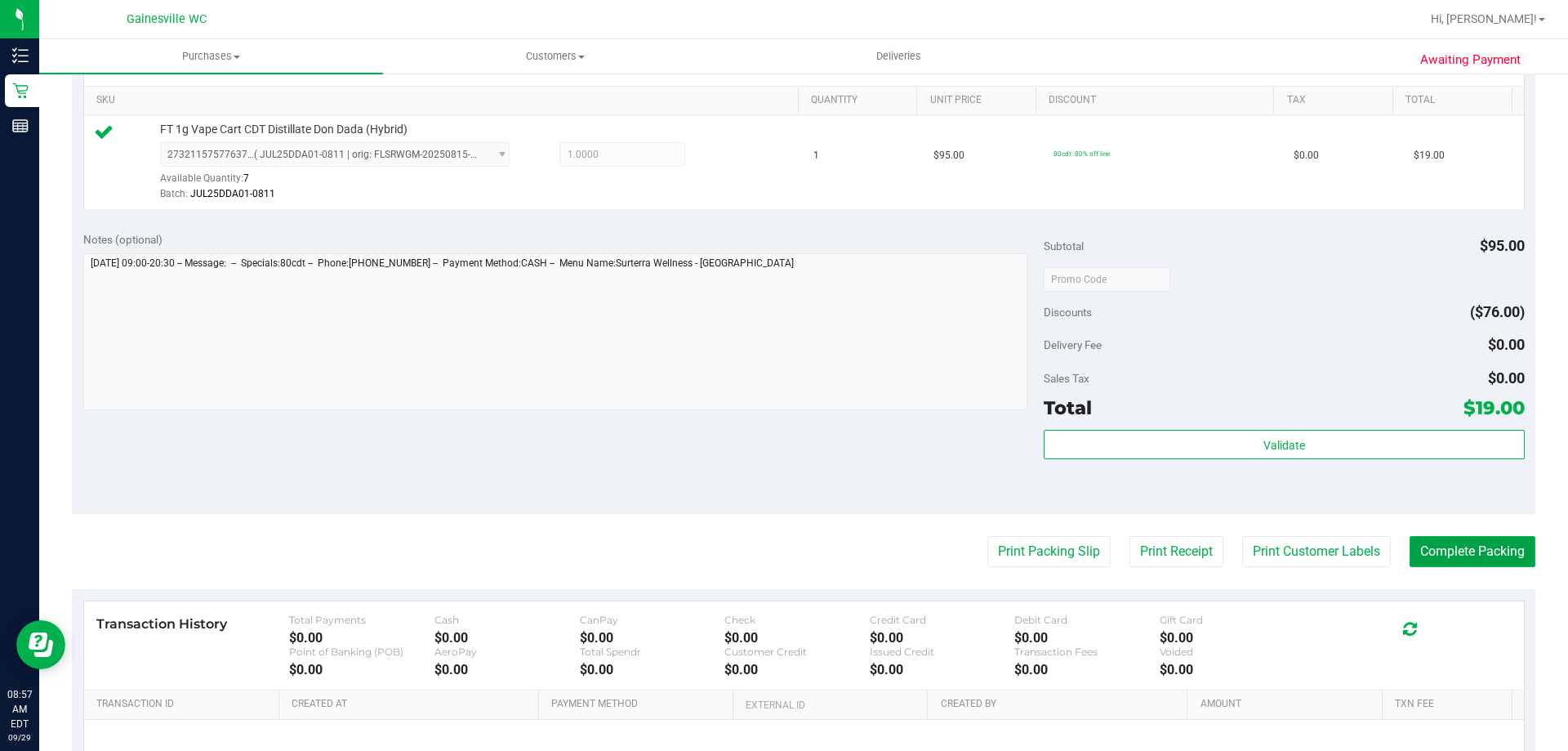
click at [1431, 550] on button "Complete Packing" at bounding box center [1472, 551] width 125 height 31
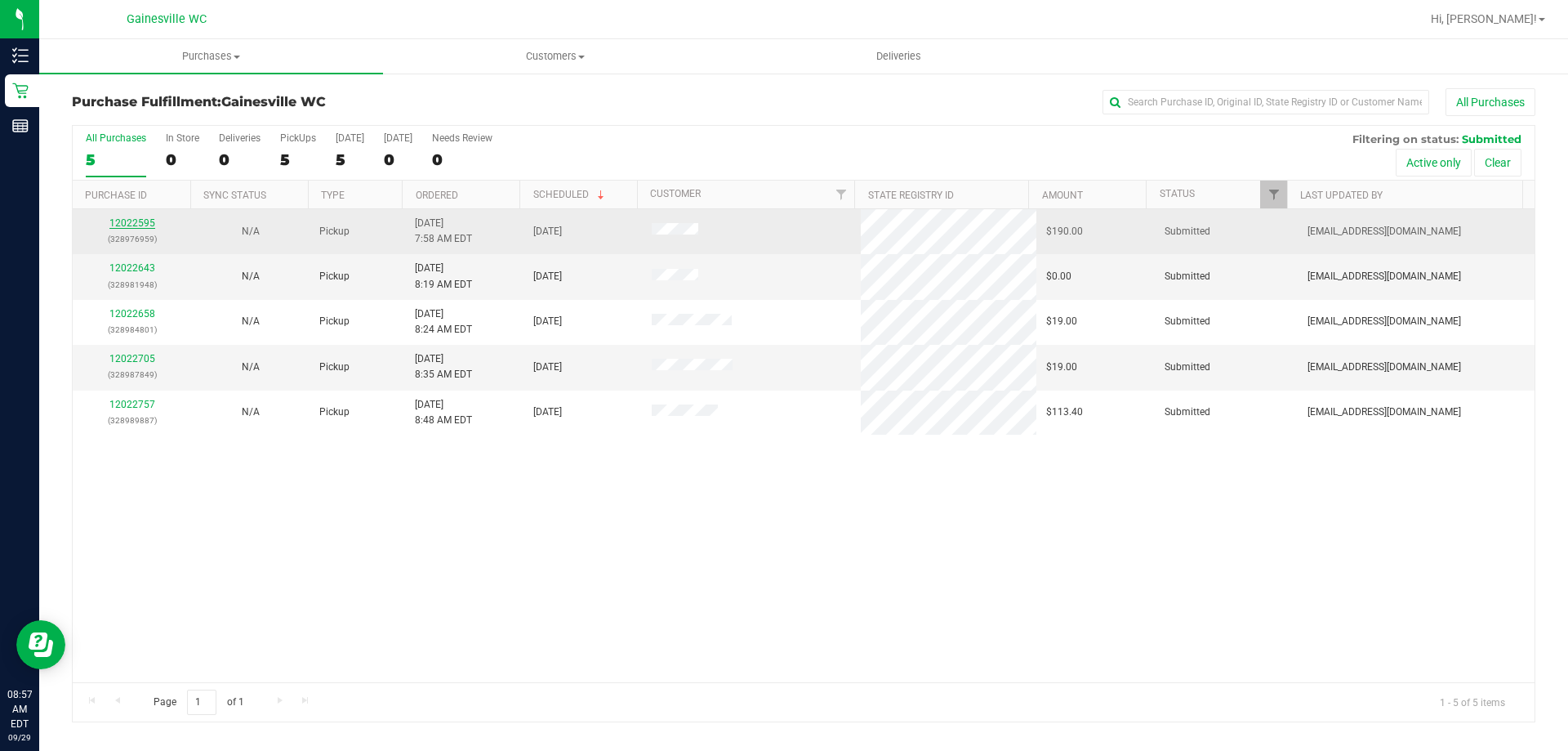
click at [119, 219] on link "12022595" at bounding box center [132, 223] width 46 height 12
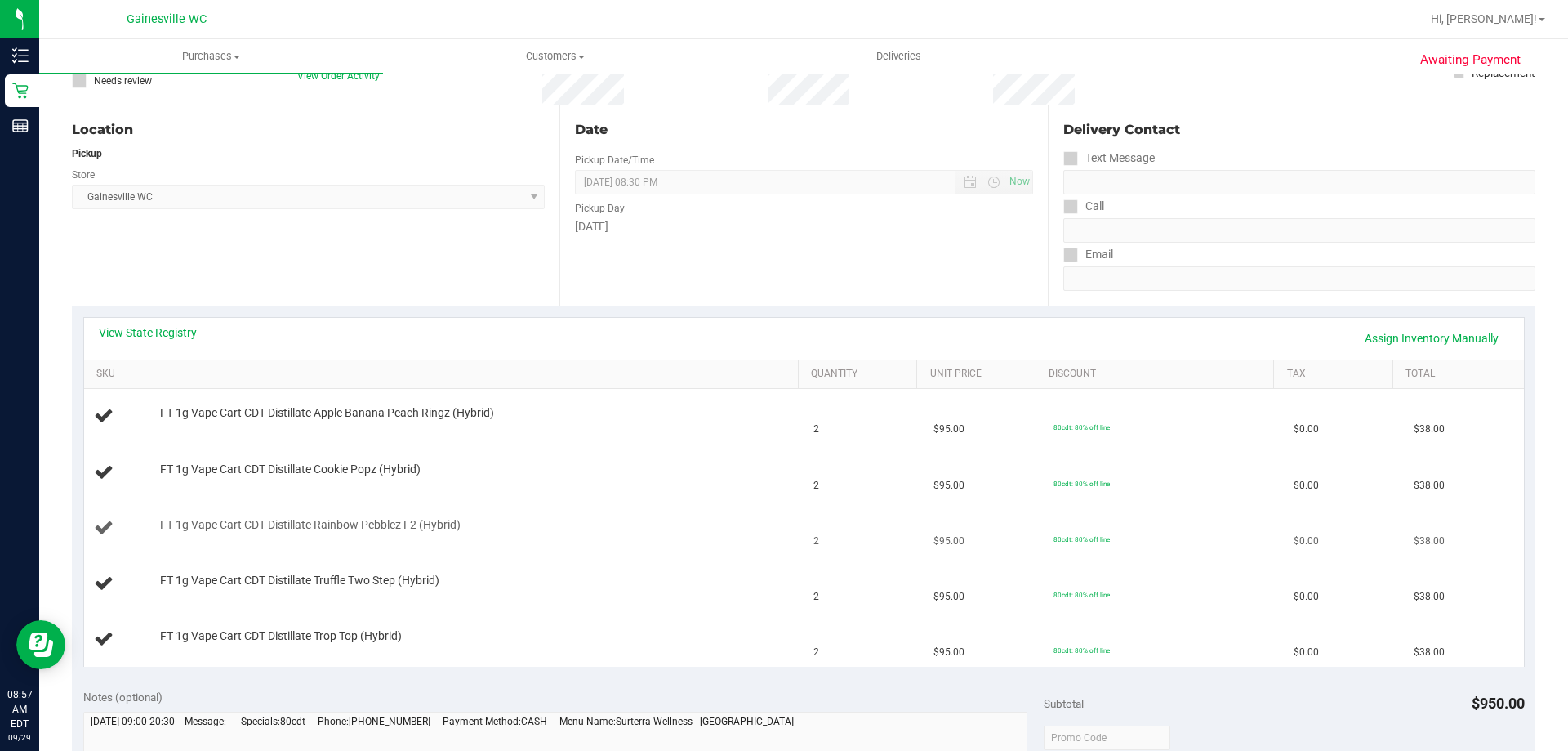
scroll to position [164, 0]
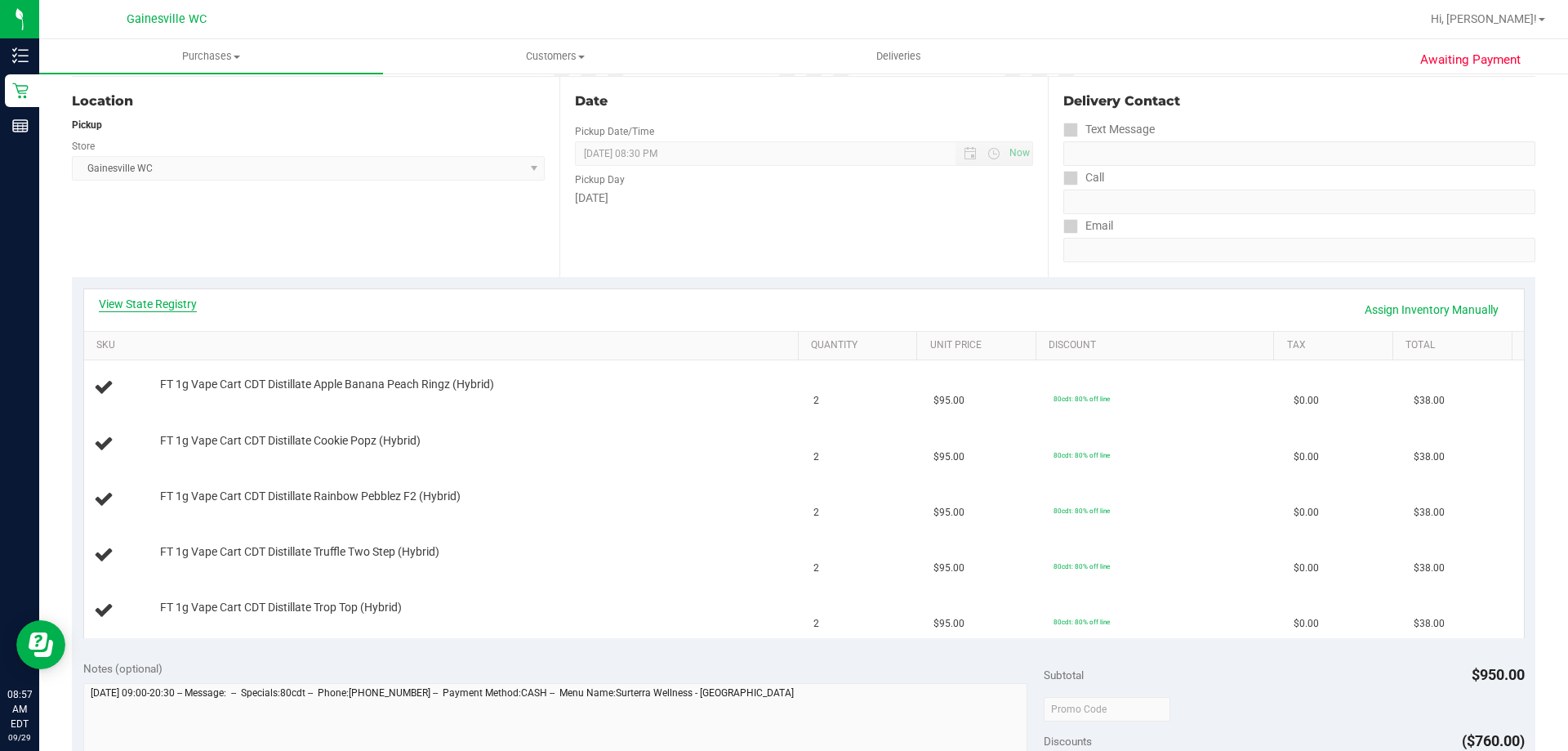
click at [158, 303] on link "View State Registry" at bounding box center [148, 304] width 98 height 17
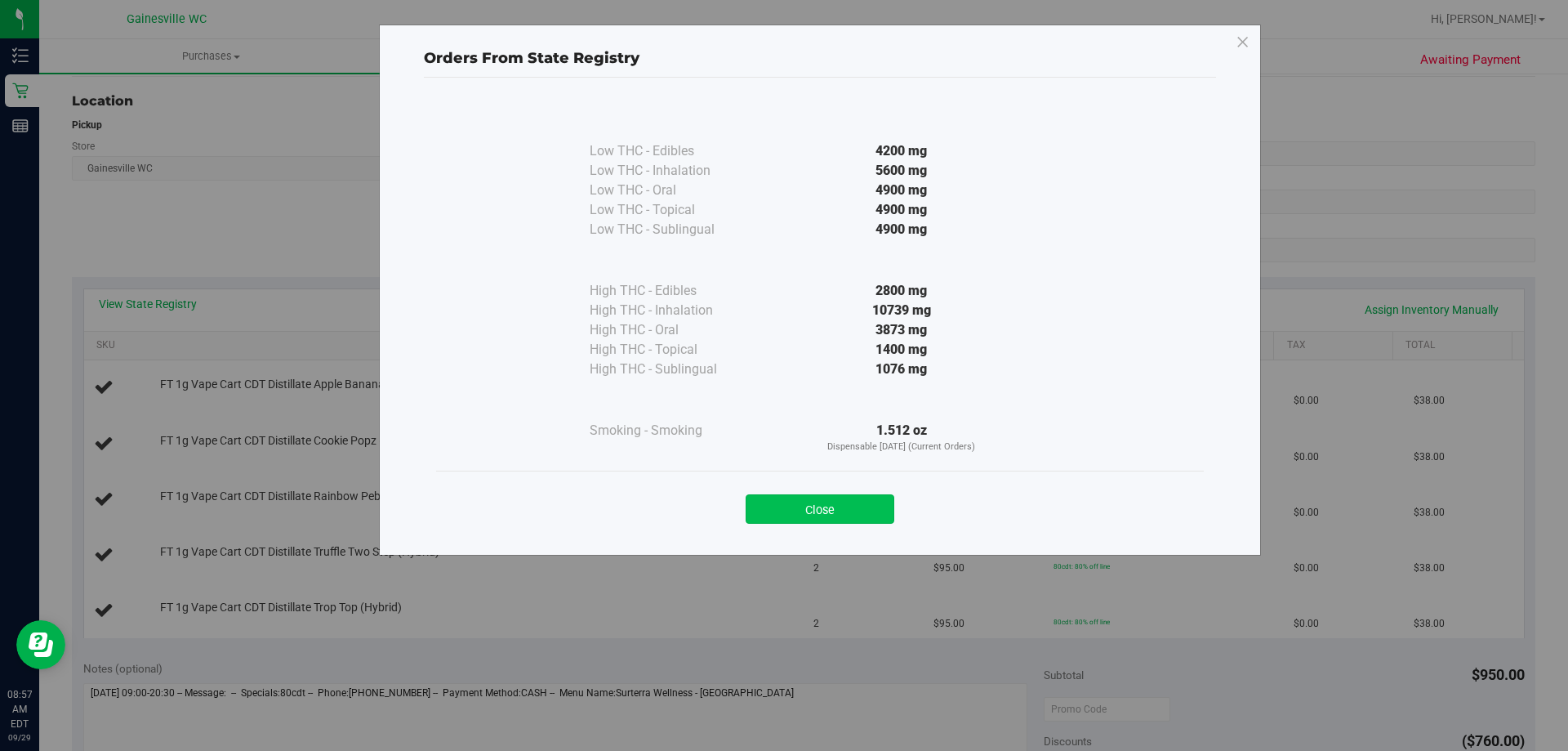
click at [815, 514] on button "Close" at bounding box center [820, 509] width 149 height 29
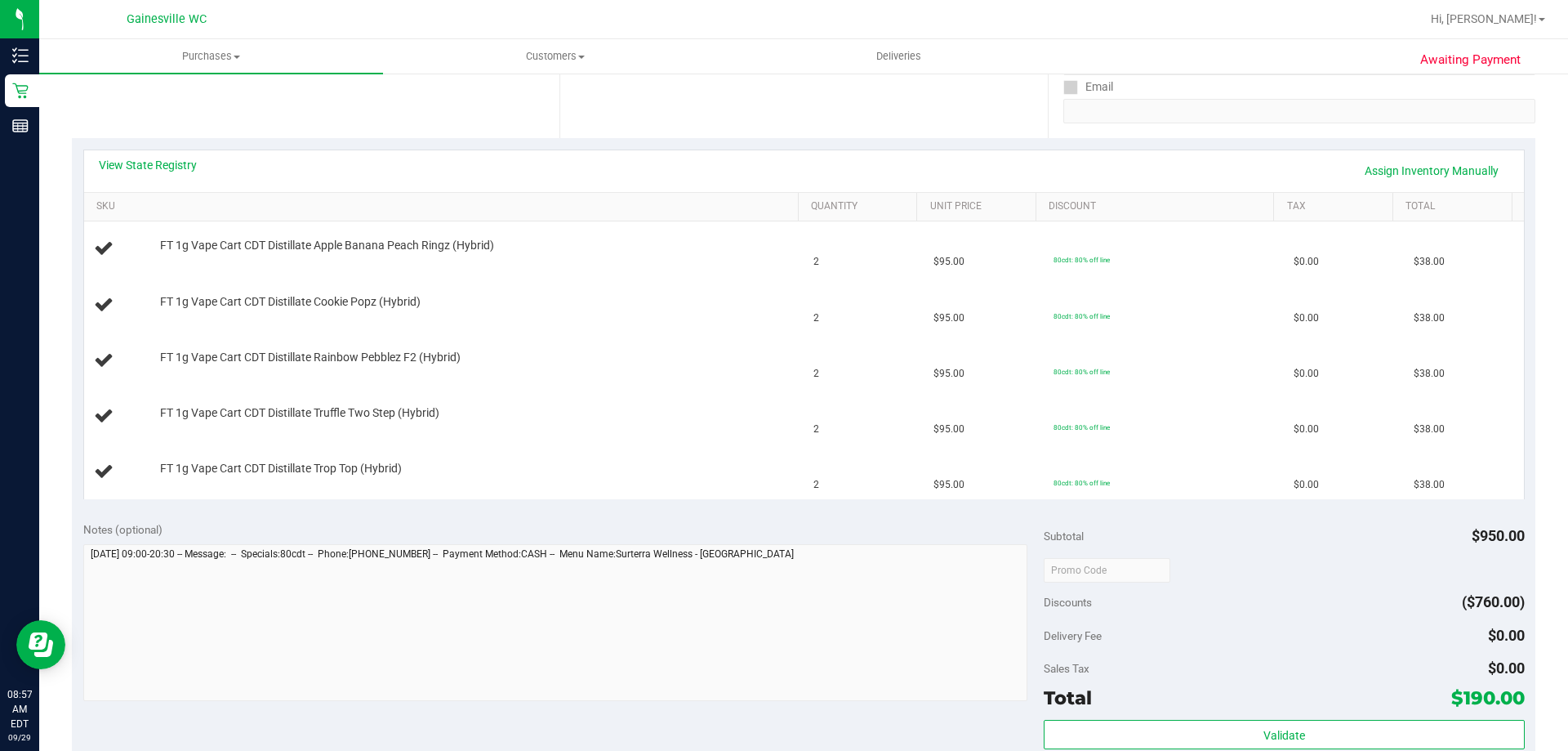
scroll to position [653, 0]
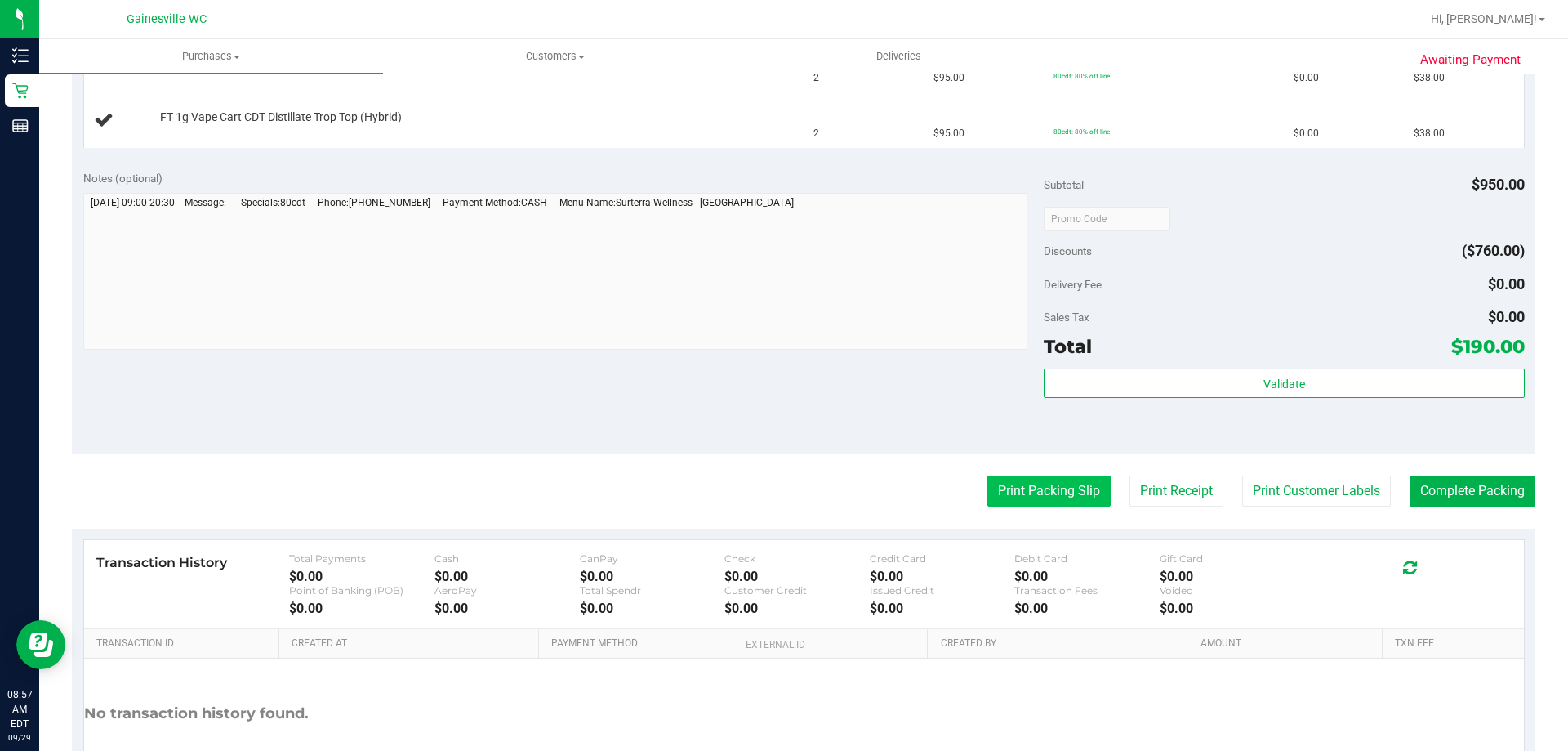
click at [1066, 488] on button "Print Packing Slip" at bounding box center [1049, 492] width 123 height 31
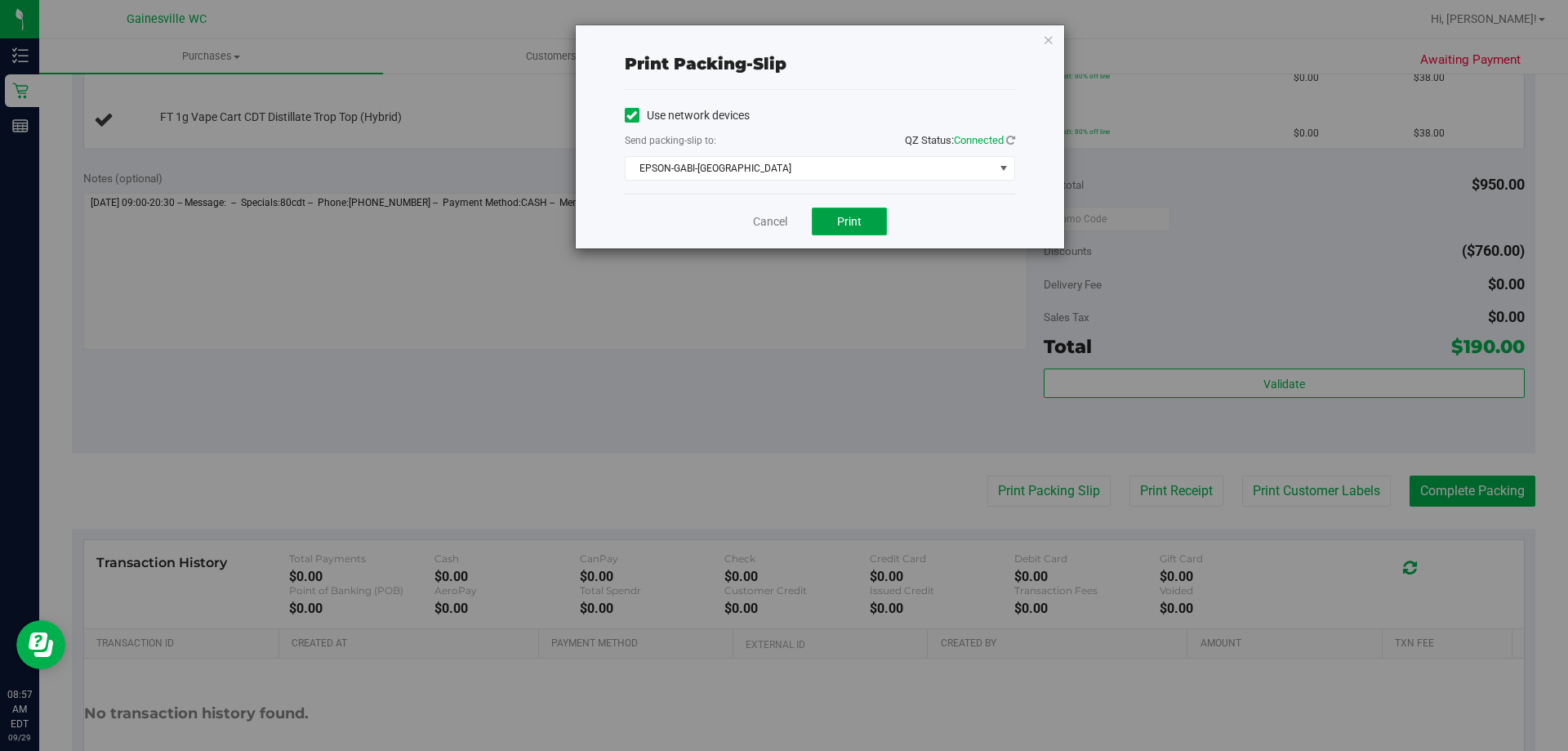
click at [850, 217] on span "Print" at bounding box center [849, 220] width 24 height 13
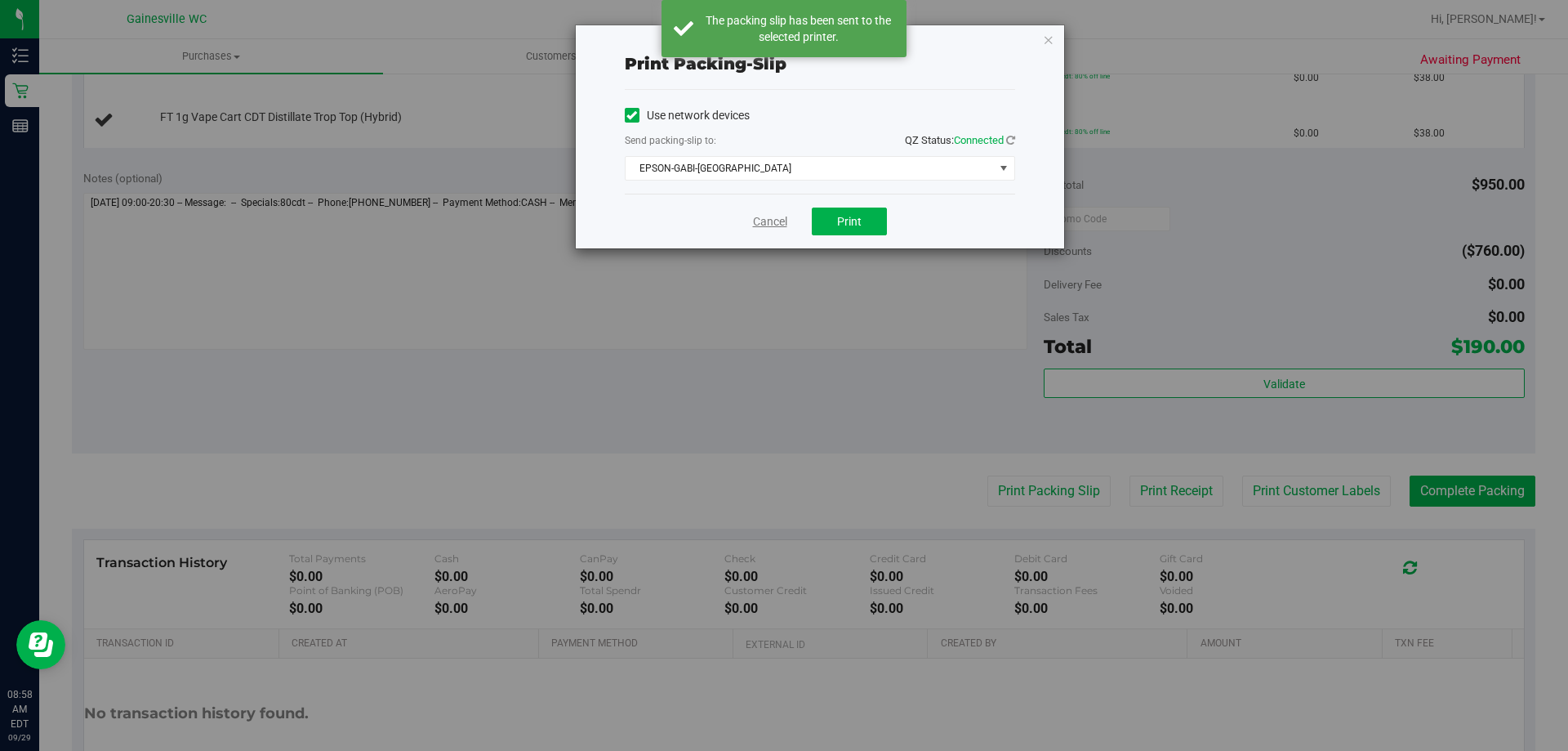
click at [775, 224] on link "Cancel" at bounding box center [769, 222] width 34 height 18
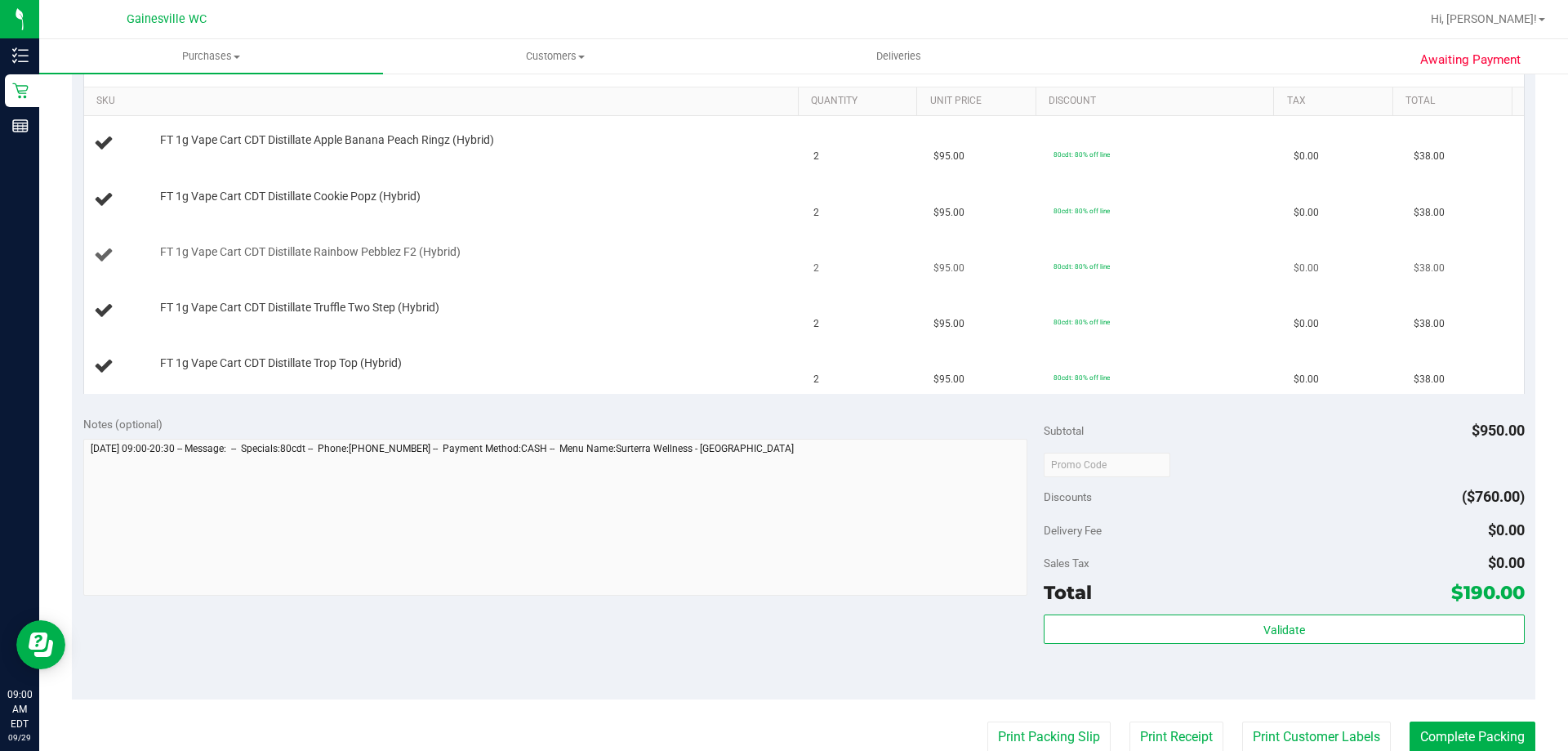
scroll to position [327, 0]
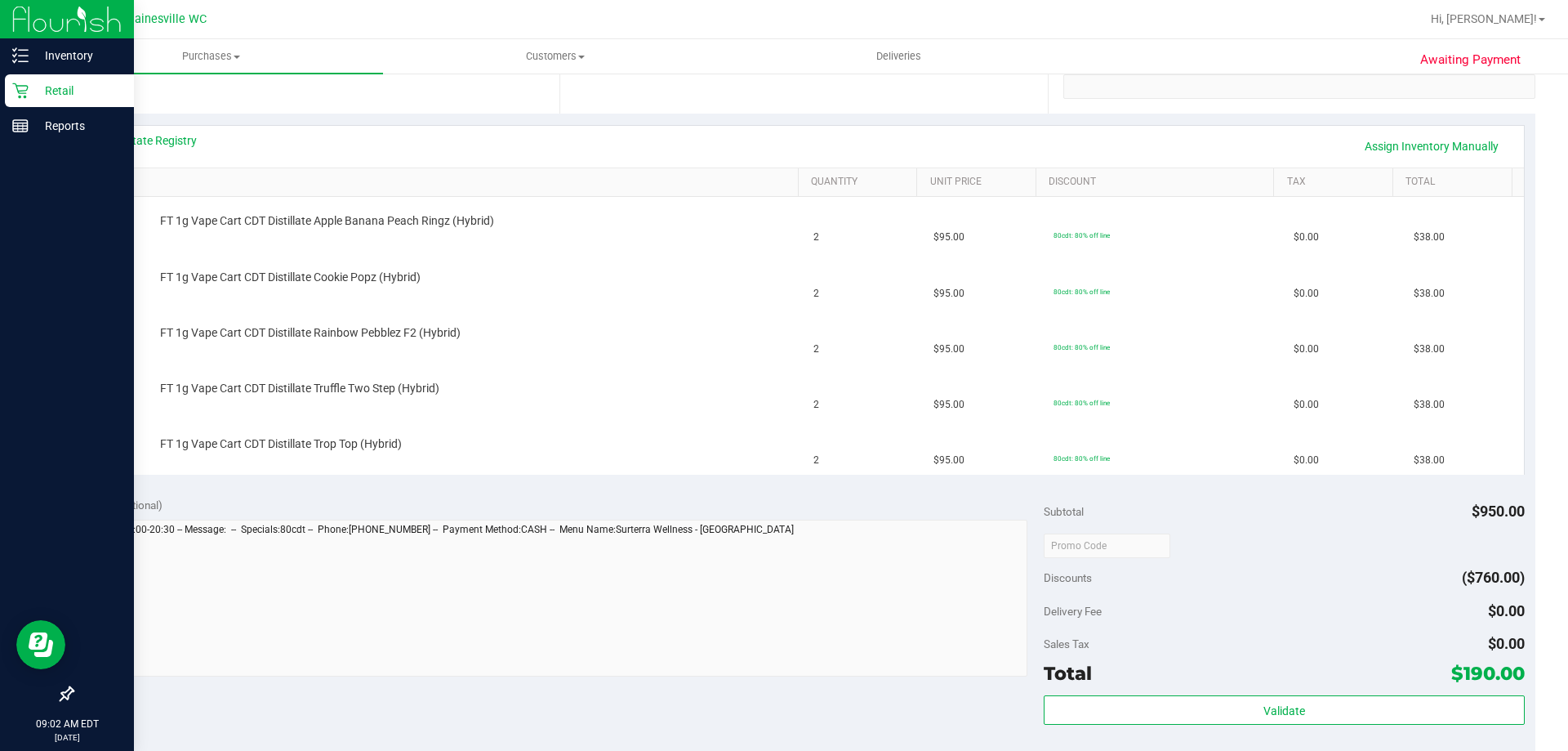
click at [65, 87] on p "Retail" at bounding box center [77, 91] width 98 height 20
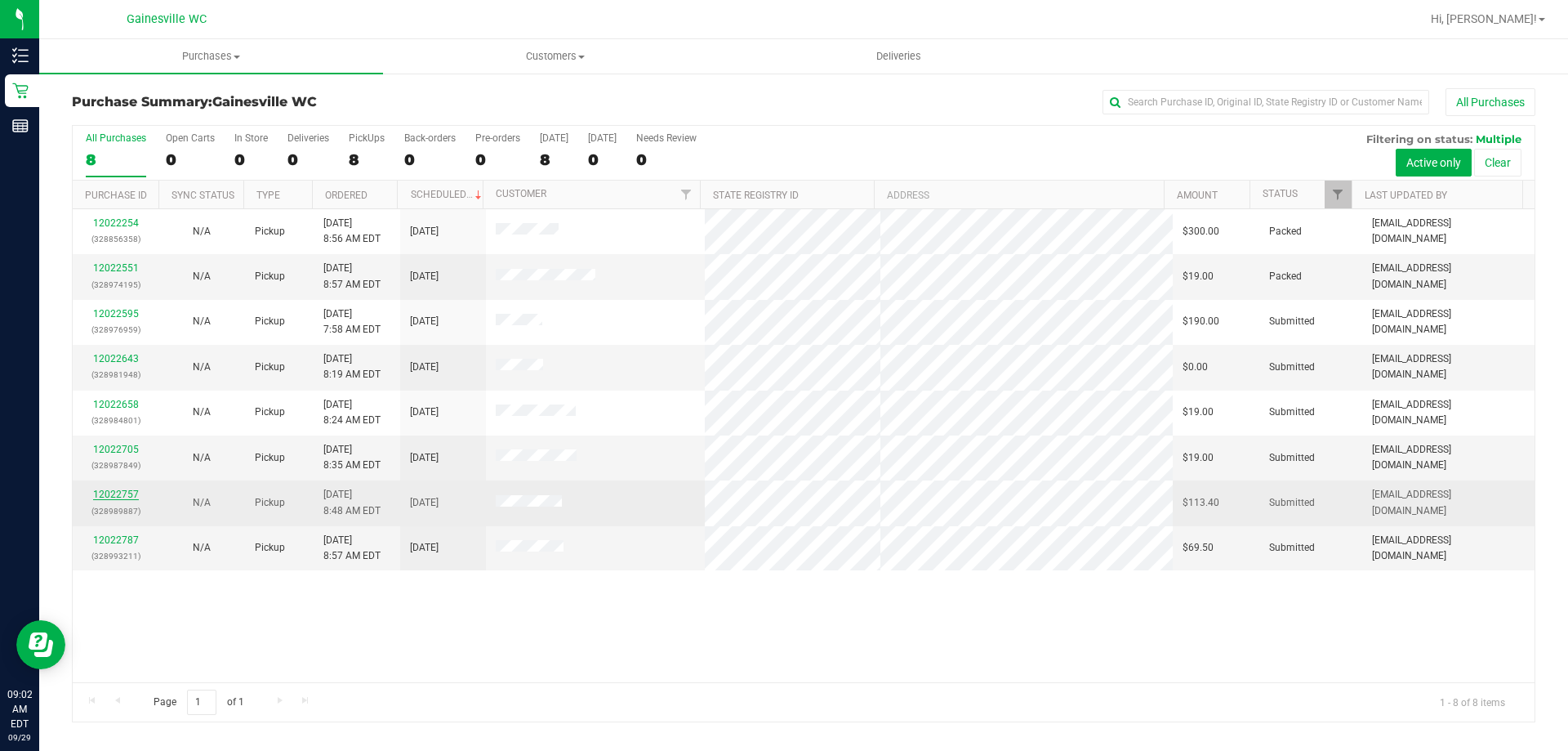
click at [116, 493] on link "12022757" at bounding box center [115, 494] width 46 height 12
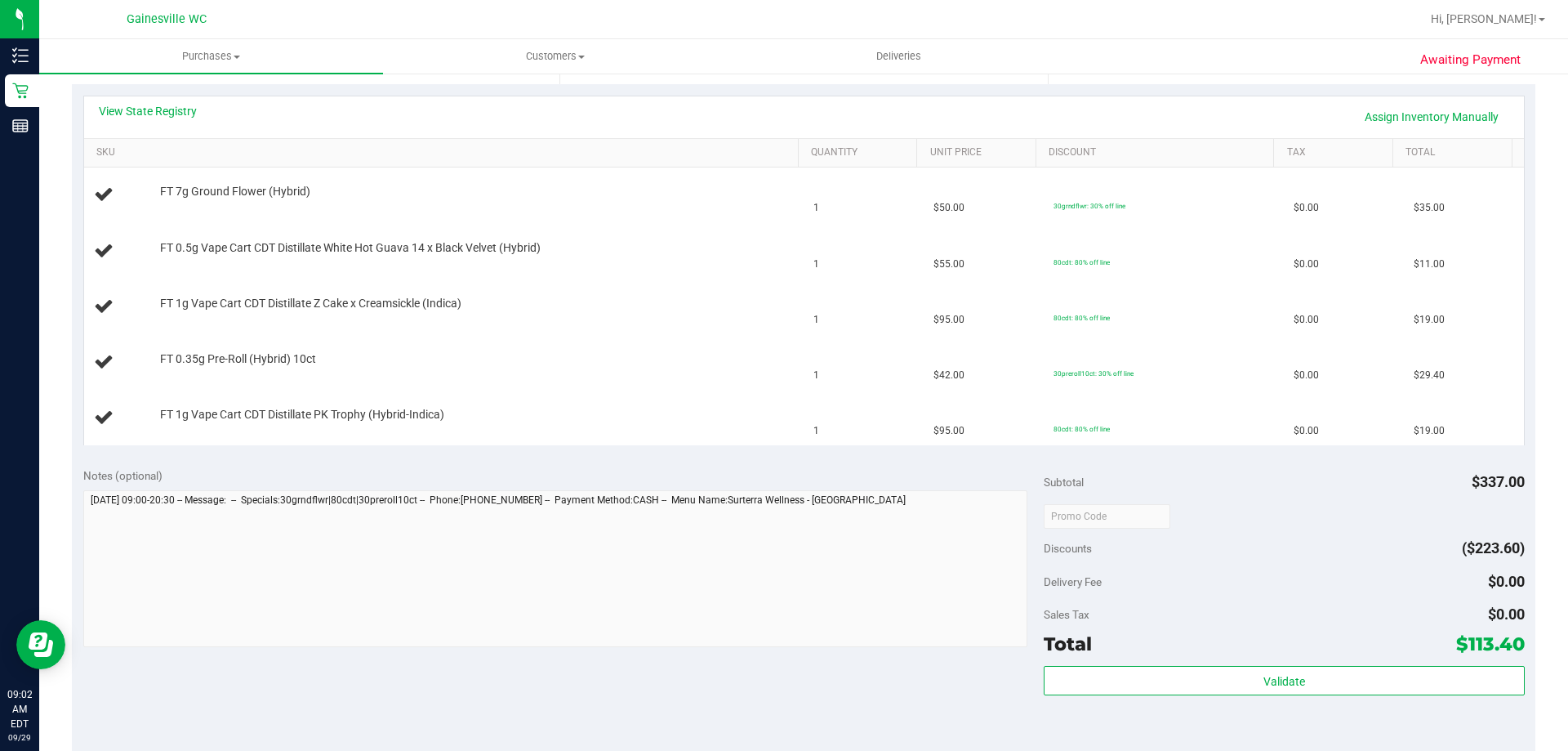
scroll to position [572, 0]
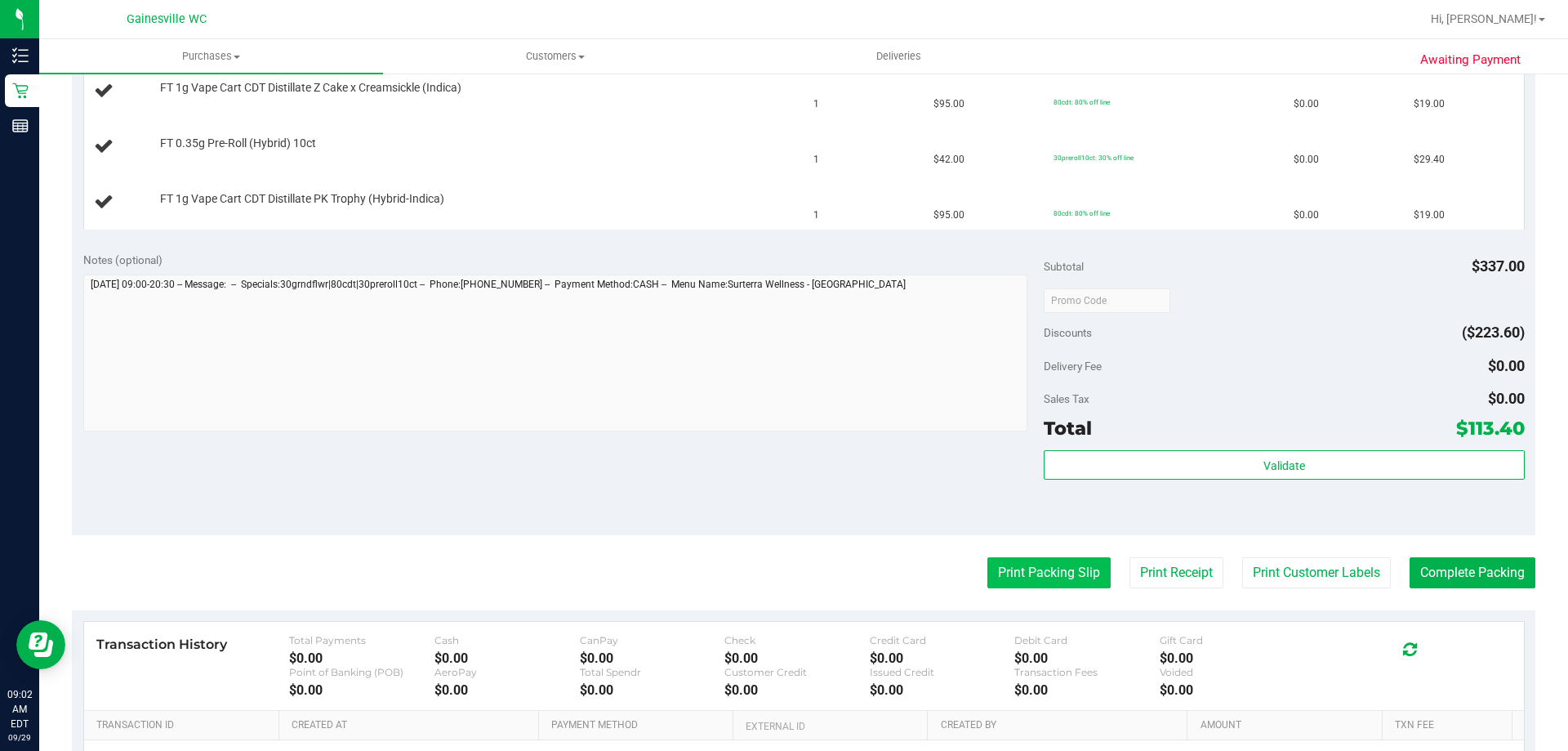
click at [1031, 572] on button "Print Packing Slip" at bounding box center [1049, 573] width 123 height 31
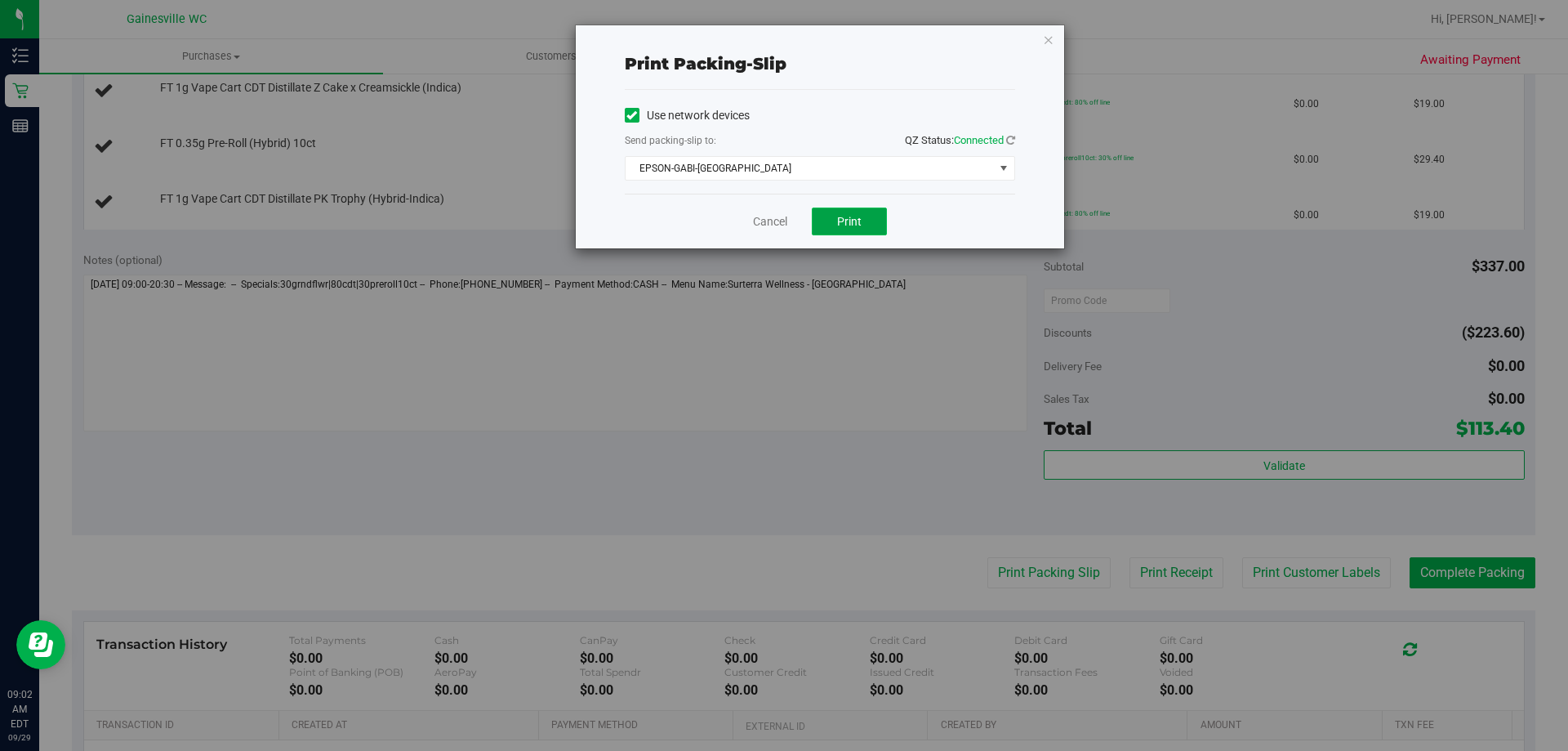
click at [835, 224] on button "Print" at bounding box center [849, 221] width 75 height 27
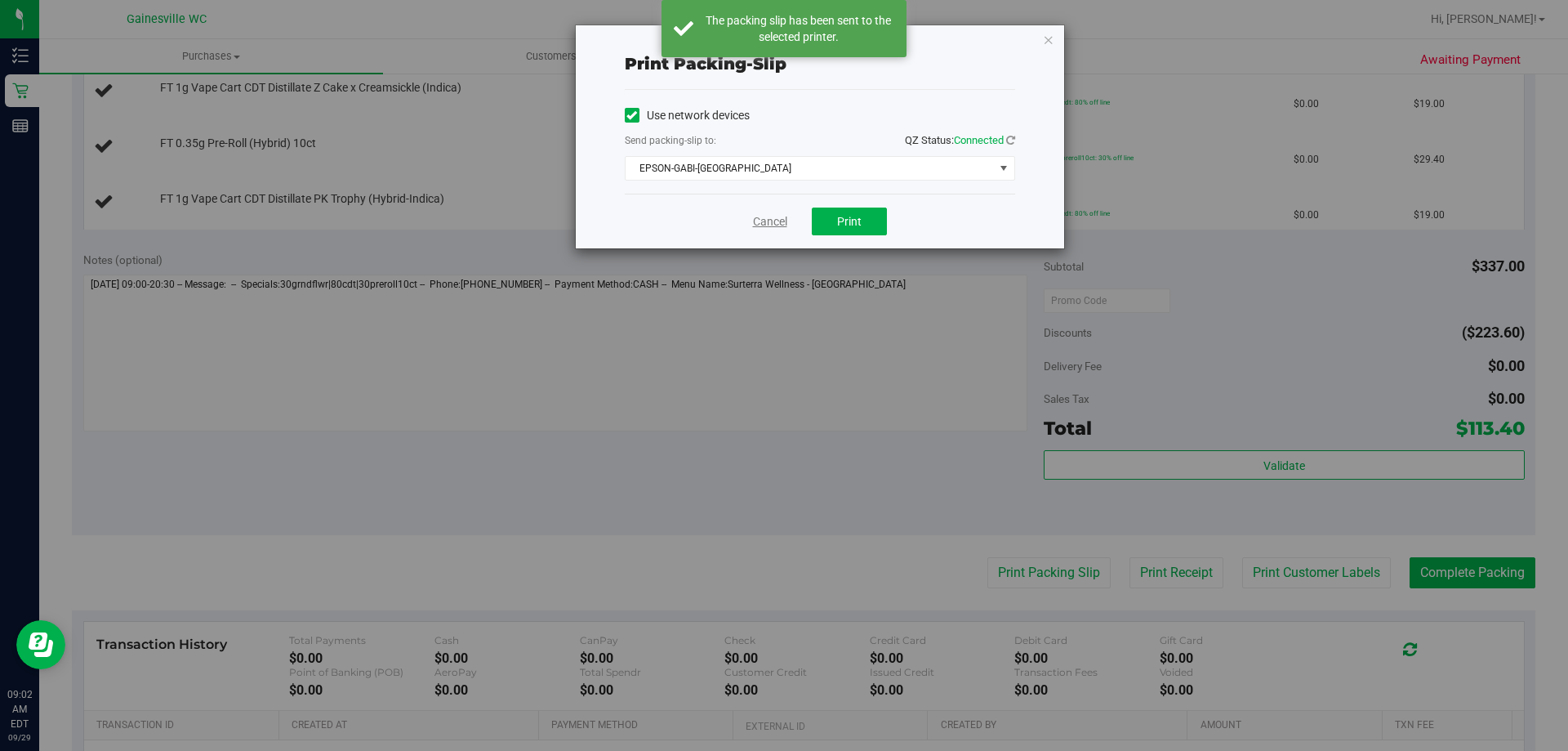
click at [770, 221] on link "Cancel" at bounding box center [769, 222] width 34 height 18
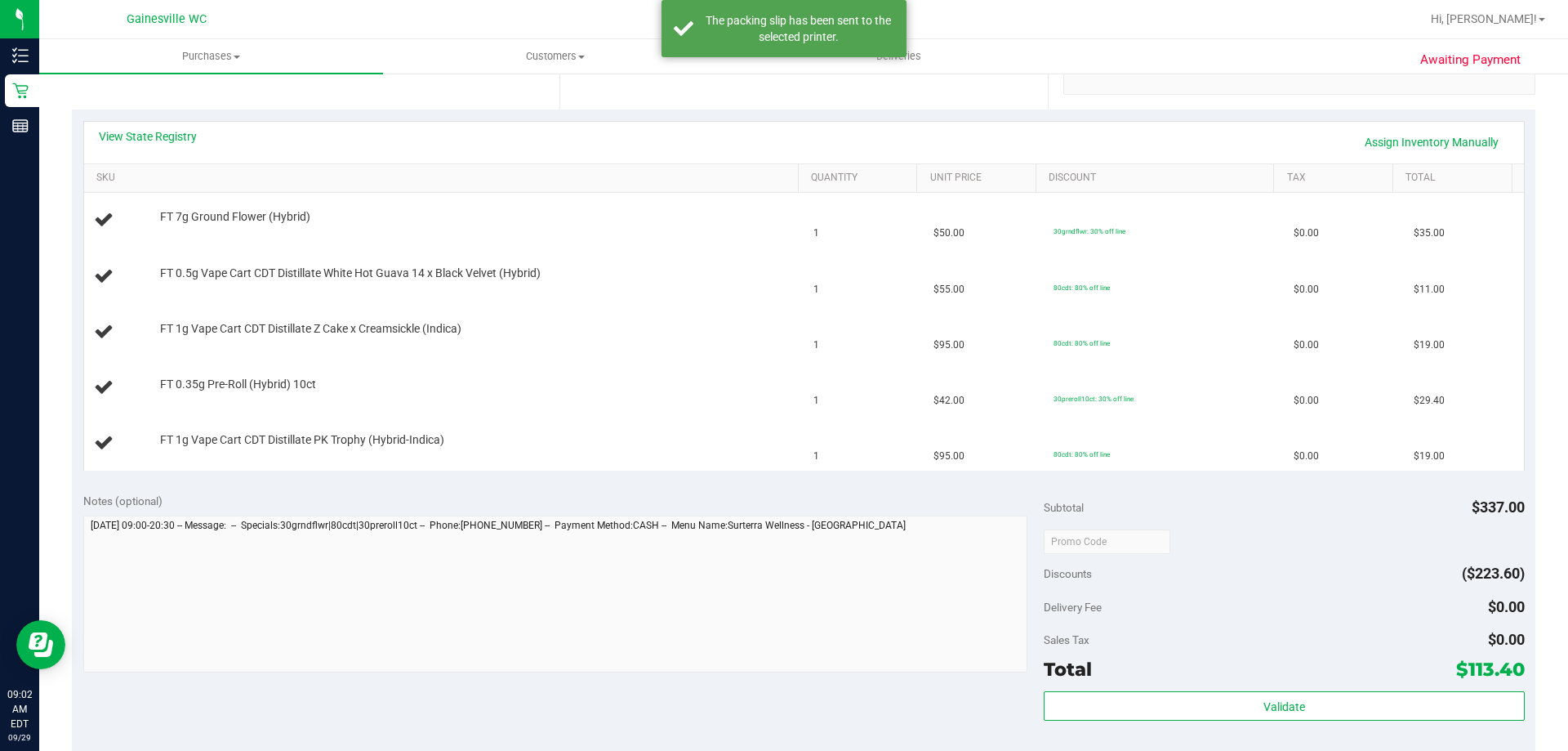
scroll to position [327, 0]
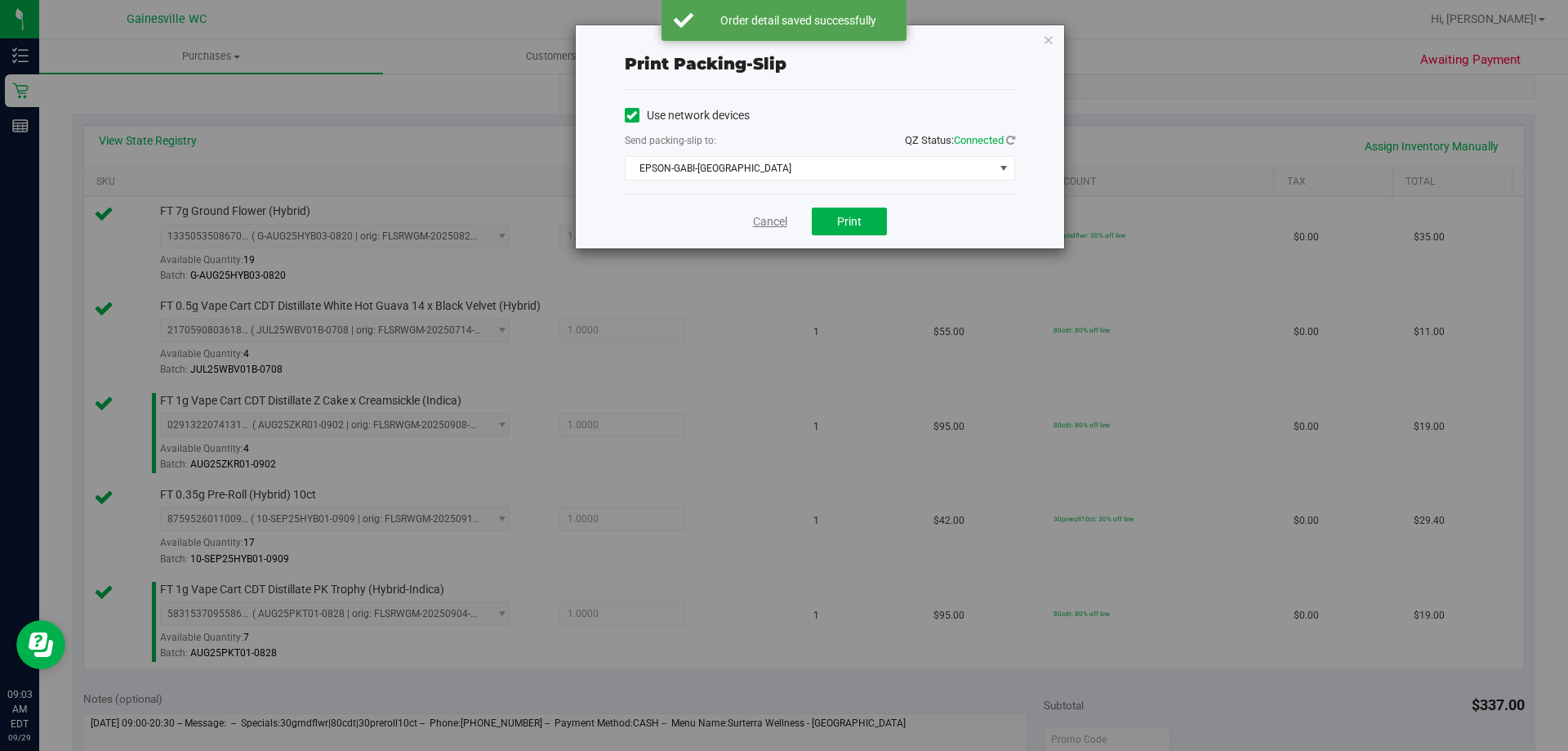
click at [757, 217] on div "Cancel Print" at bounding box center [819, 221] width 391 height 55
click at [770, 215] on link "Cancel" at bounding box center [769, 222] width 34 height 18
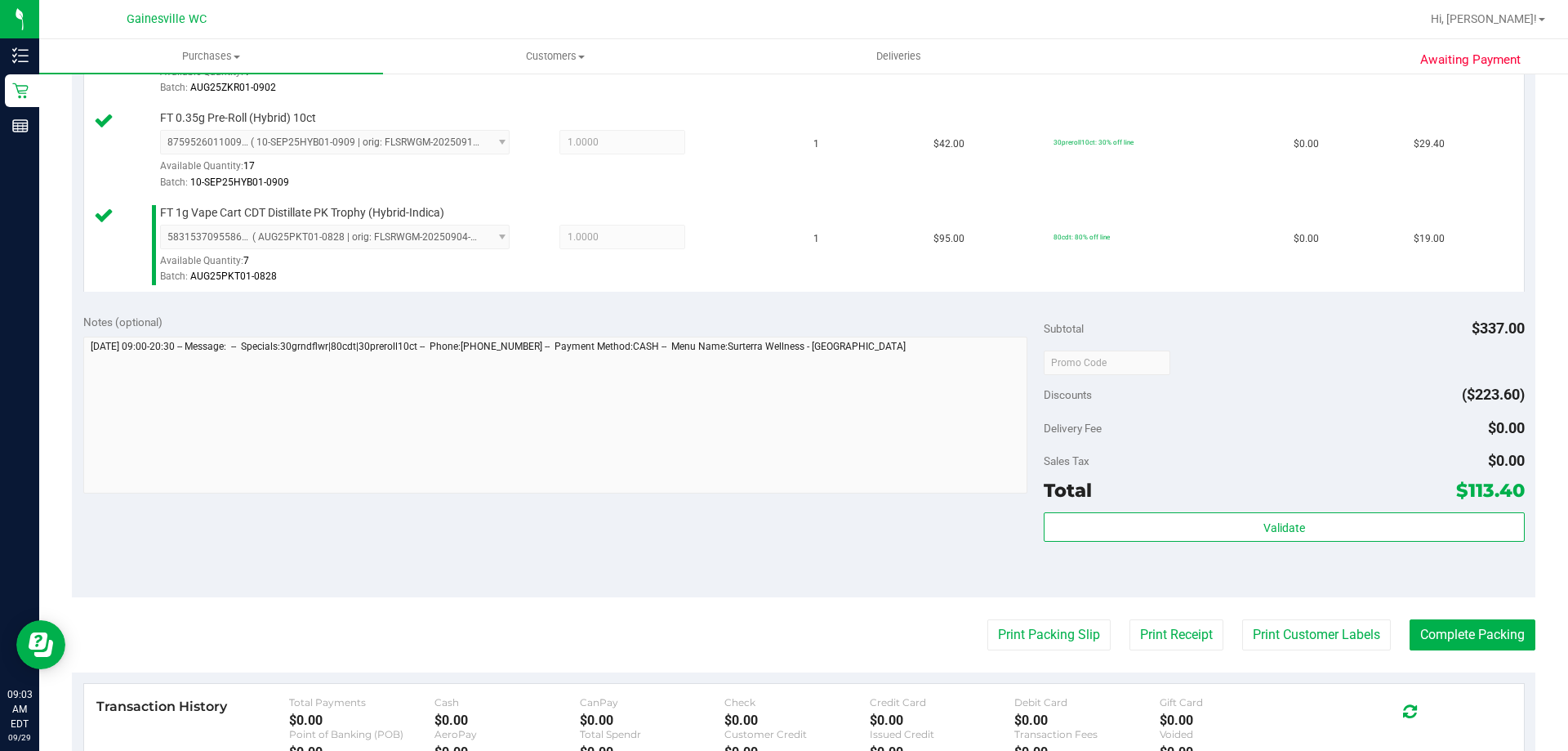
scroll to position [779, 0]
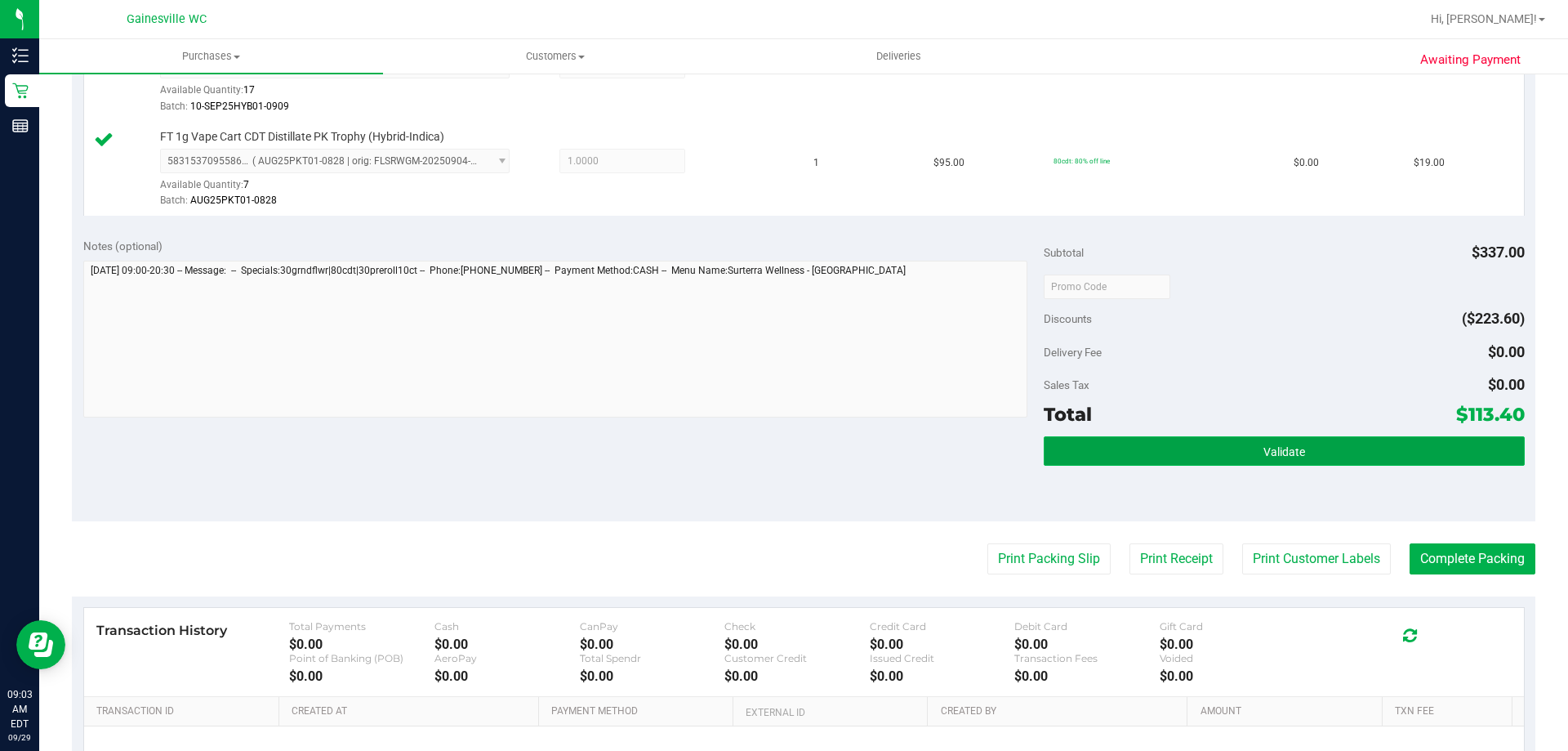
click at [1203, 458] on button "Validate" at bounding box center [1283, 450] width 481 height 29
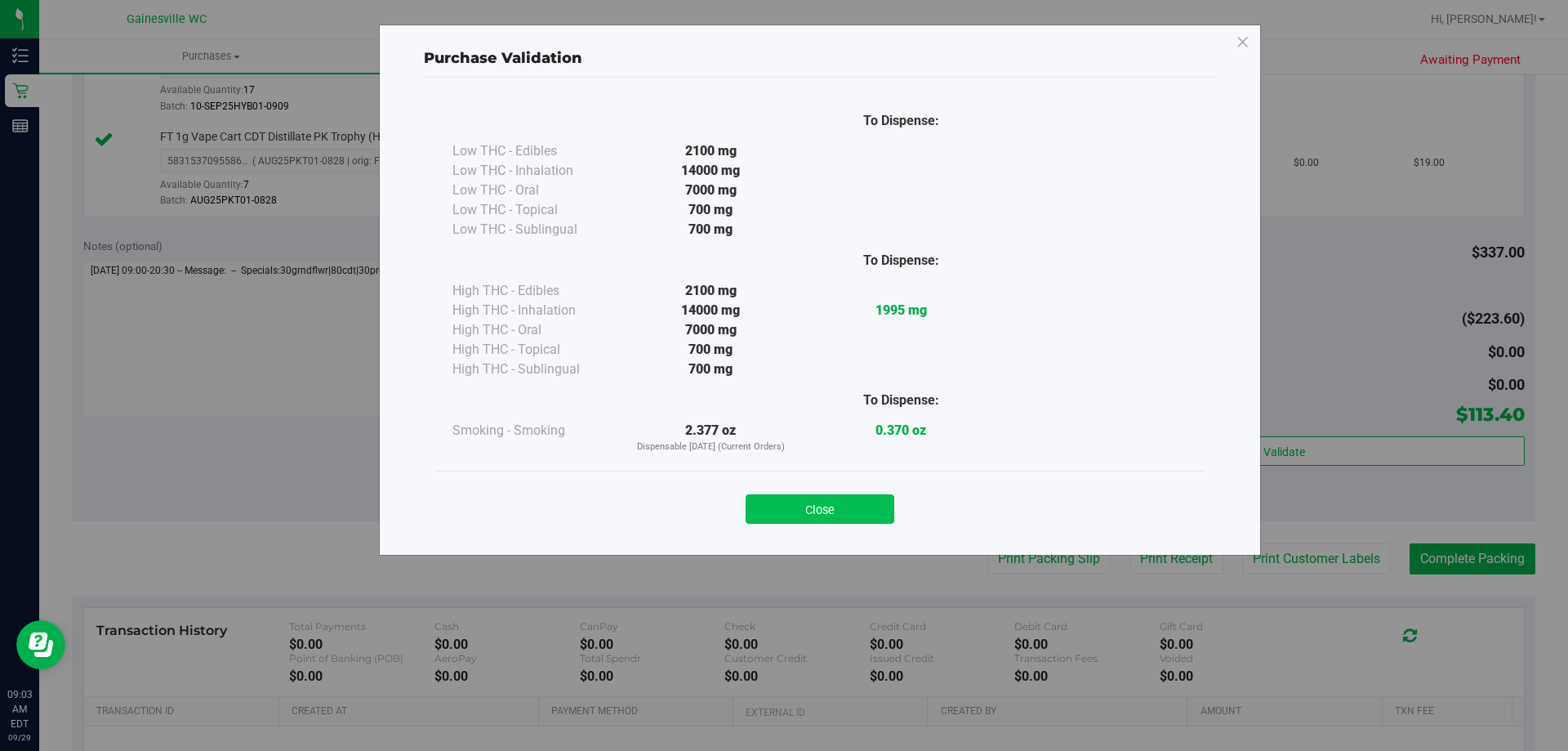
click at [844, 501] on button "Close" at bounding box center [820, 509] width 149 height 29
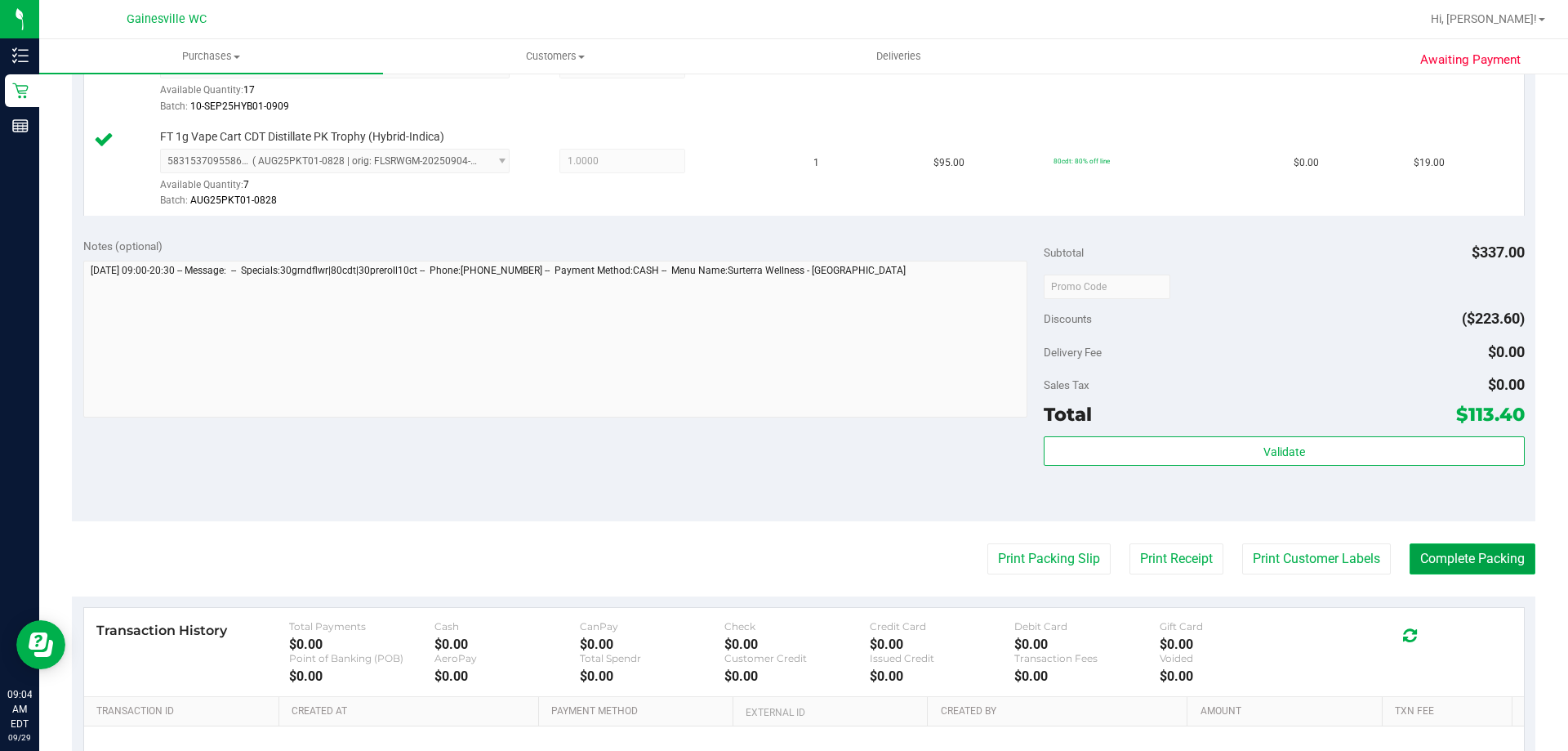
click at [1449, 558] on button "Complete Packing" at bounding box center [1472, 559] width 125 height 31
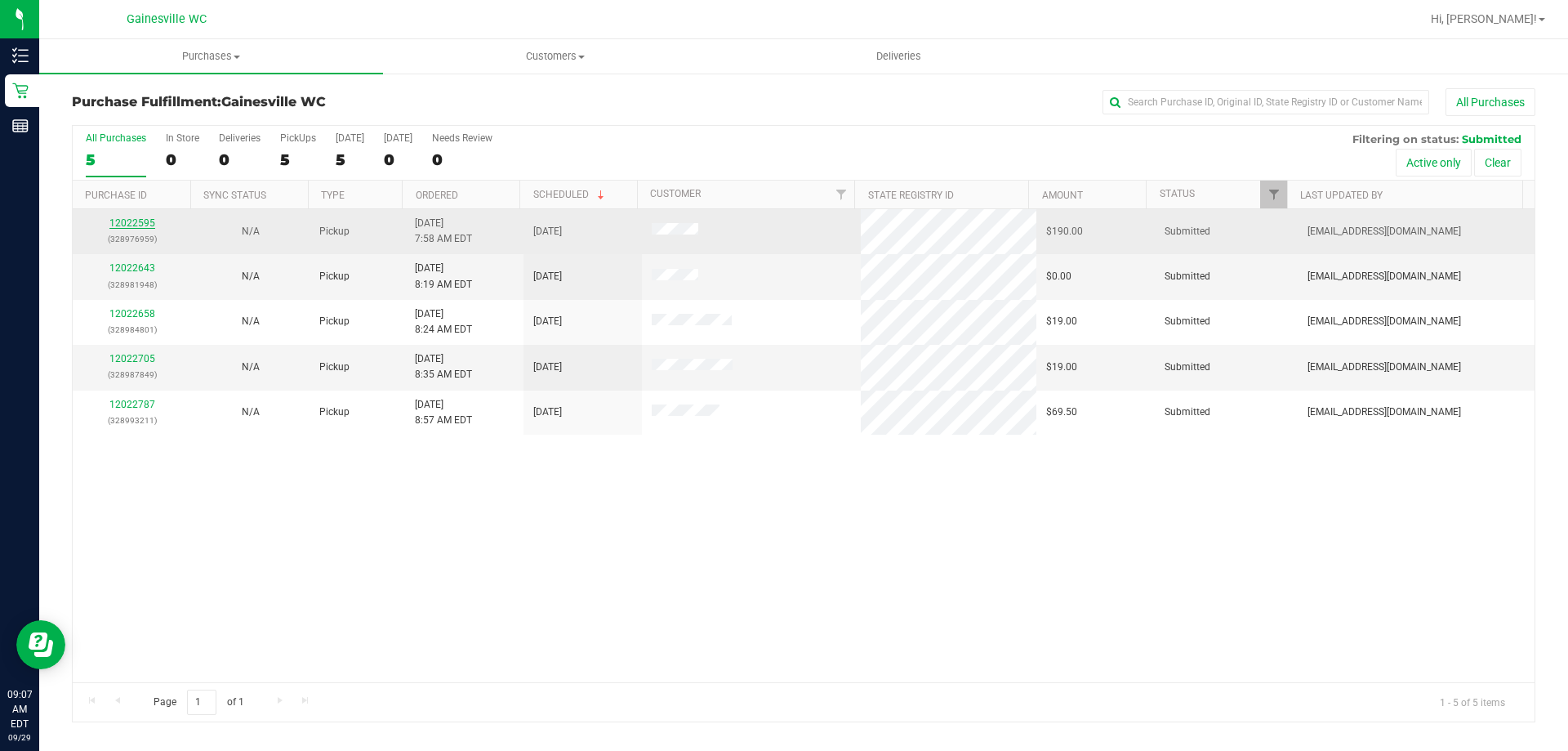
click at [119, 221] on link "12022595" at bounding box center [132, 223] width 46 height 12
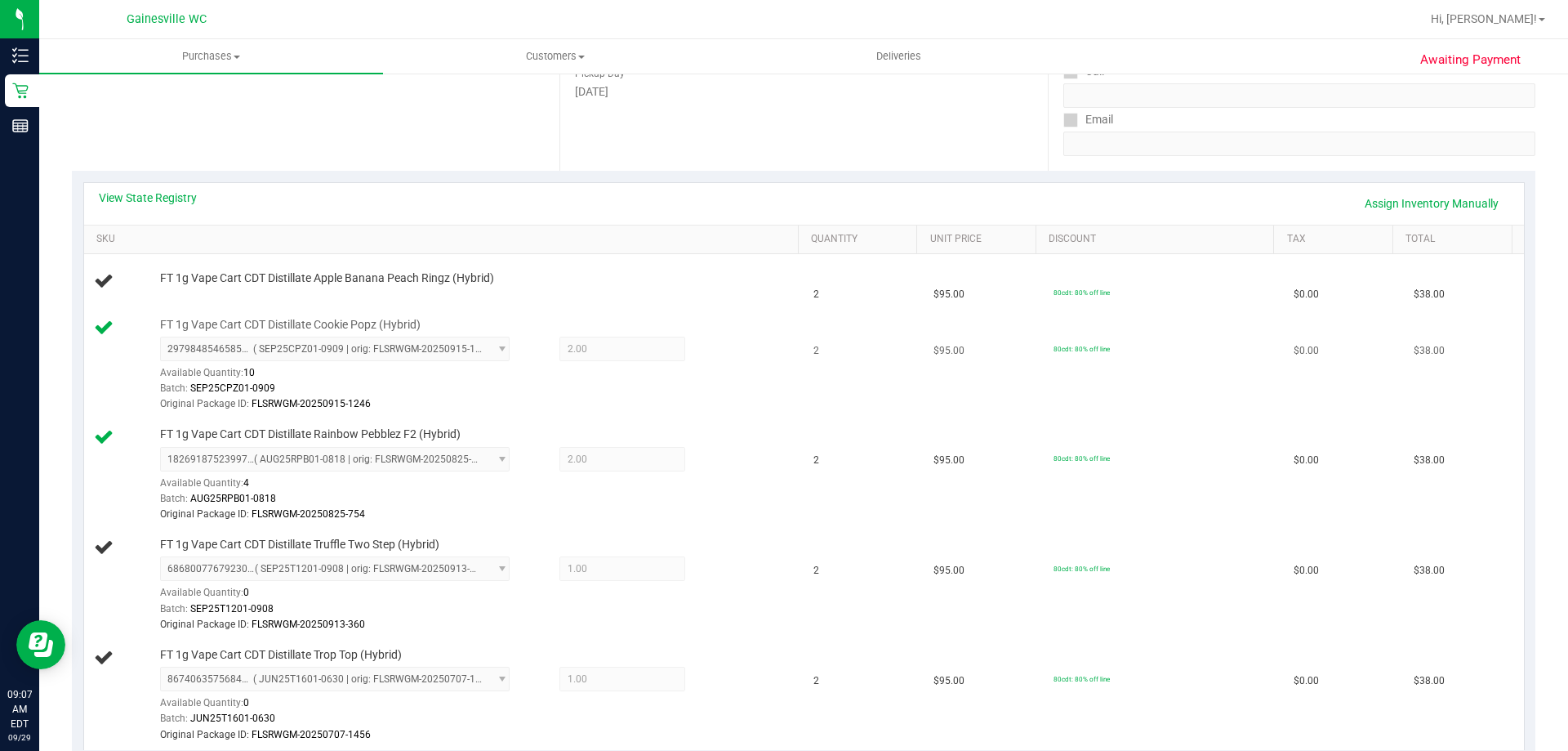
scroll to position [327, 0]
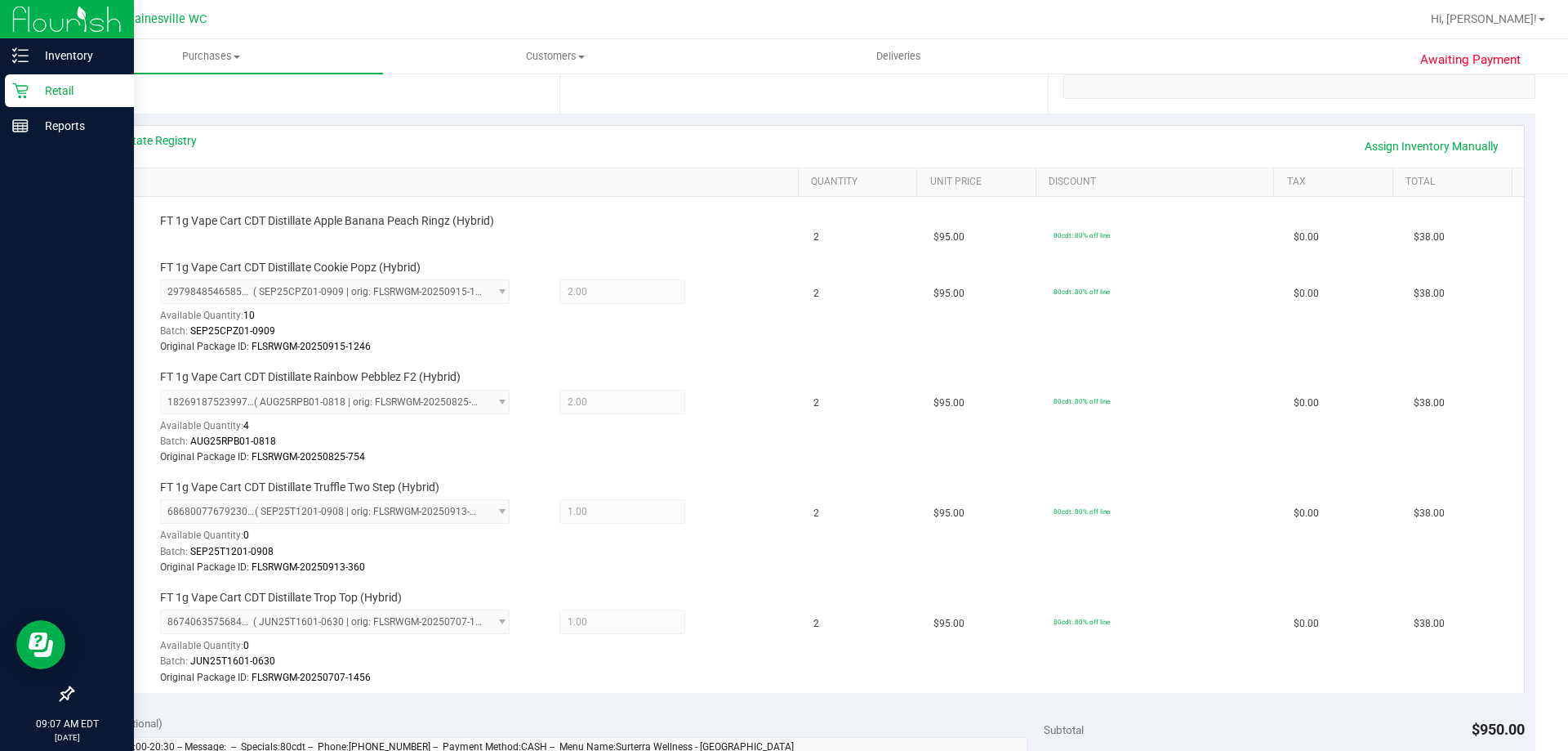
click at [53, 94] on p "Retail" at bounding box center [77, 91] width 98 height 20
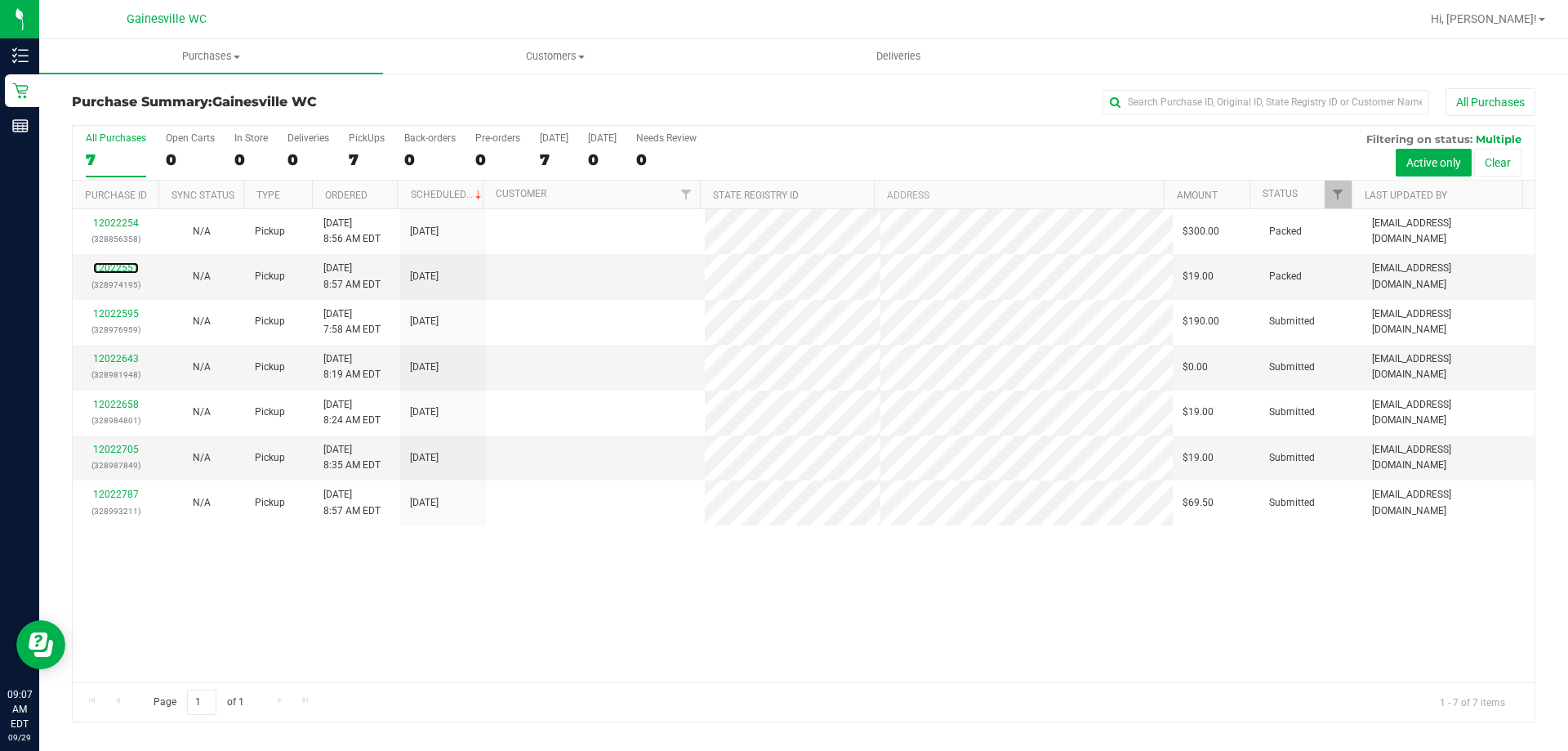
click at [125, 268] on link "12022551" at bounding box center [115, 268] width 46 height 12
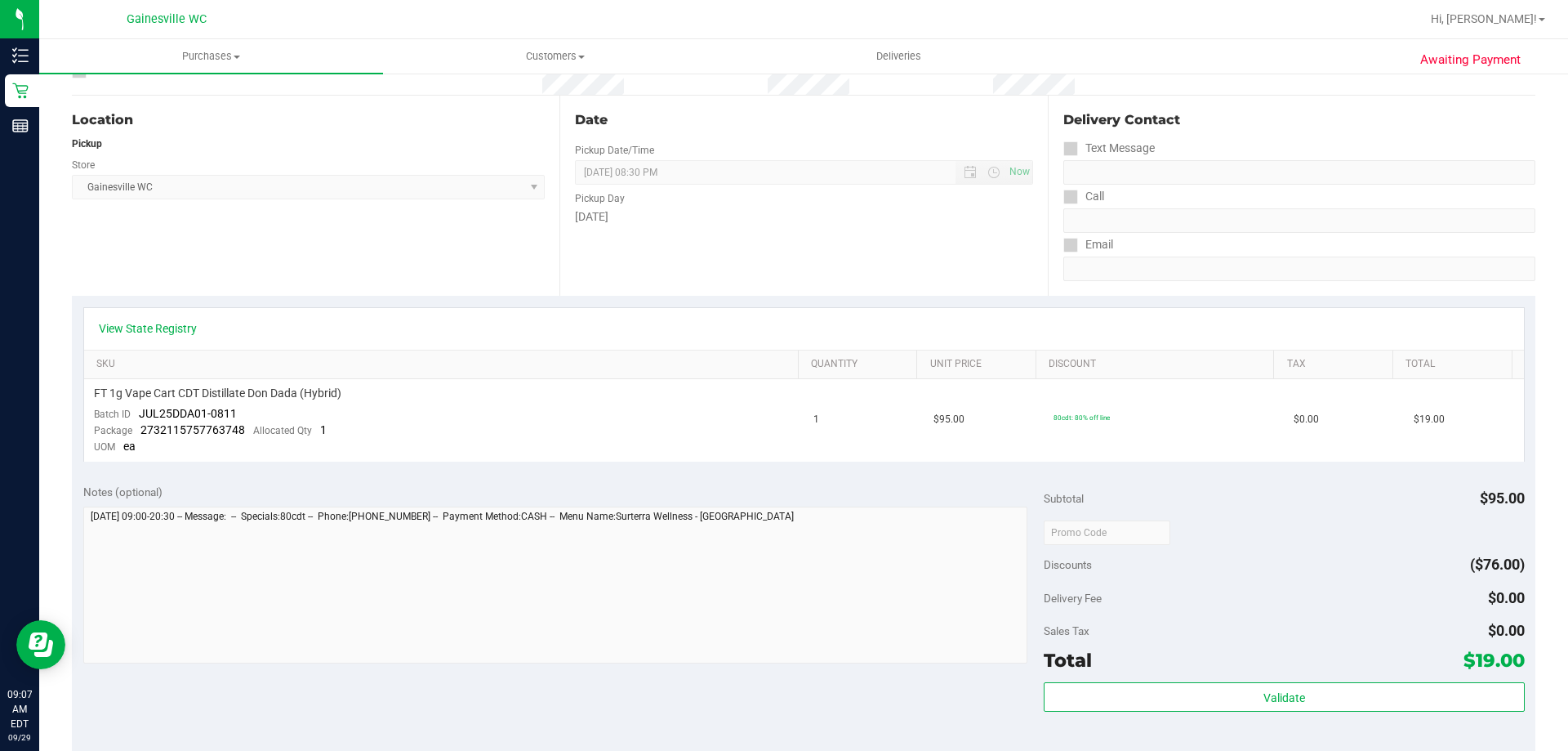
scroll to position [408, 0]
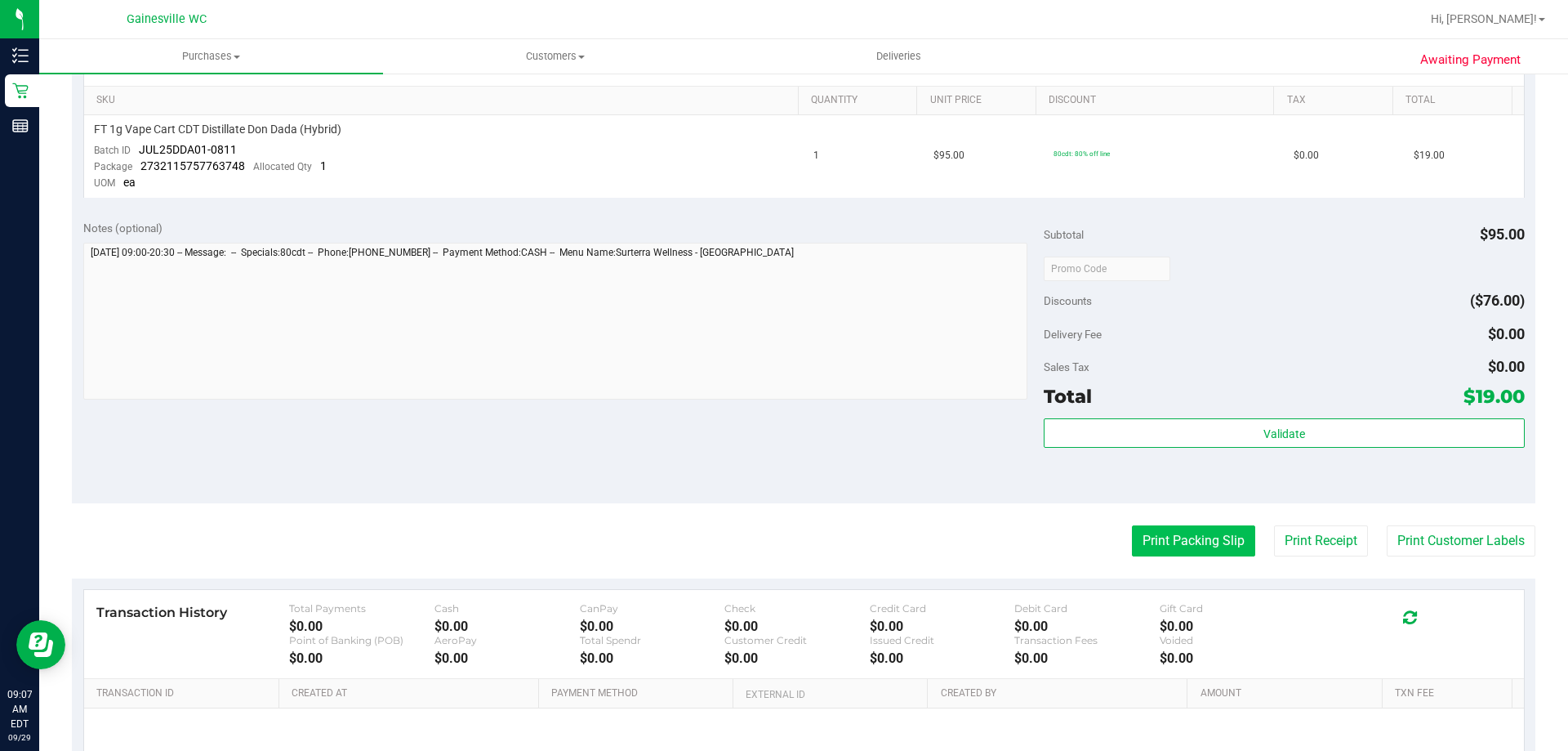
click at [1184, 542] on button "Print Packing Slip" at bounding box center [1193, 540] width 123 height 31
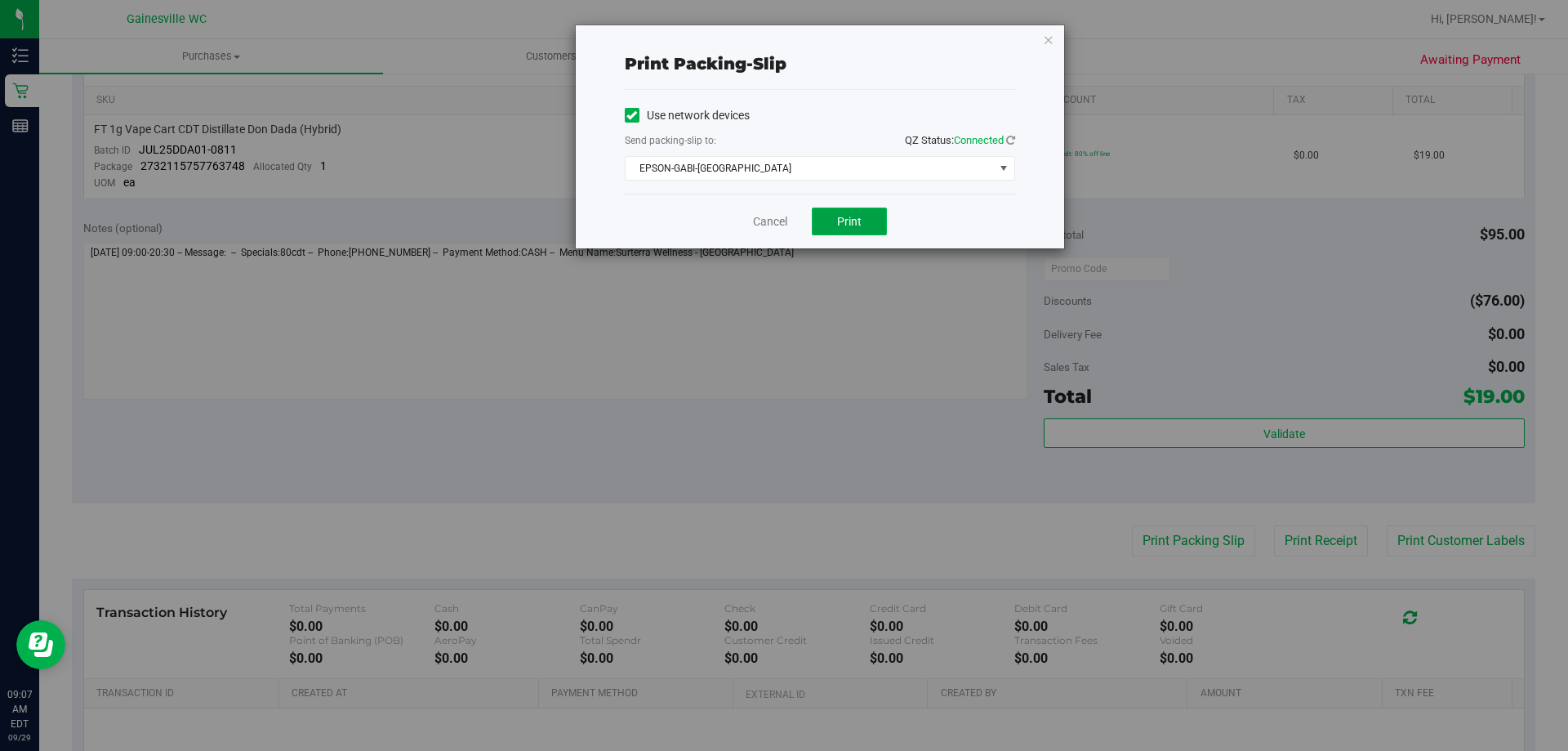
click at [848, 227] on span "Print" at bounding box center [849, 220] width 24 height 13
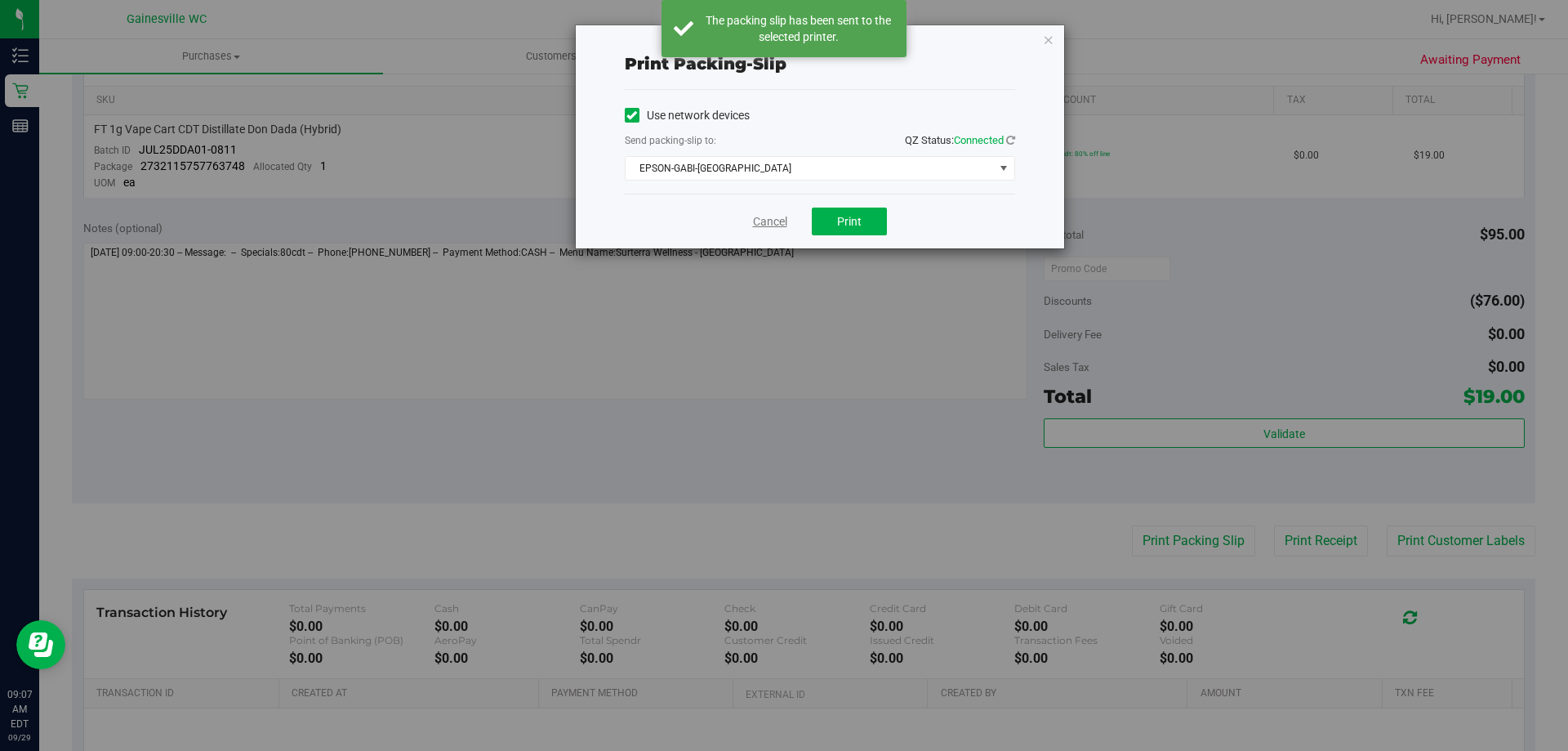
drag, startPoint x: 741, startPoint y: 224, endPoint x: 759, endPoint y: 224, distance: 18.0
click at [757, 224] on div "Cancel Print" at bounding box center [819, 221] width 391 height 55
click at [759, 224] on link "Cancel" at bounding box center [769, 222] width 34 height 18
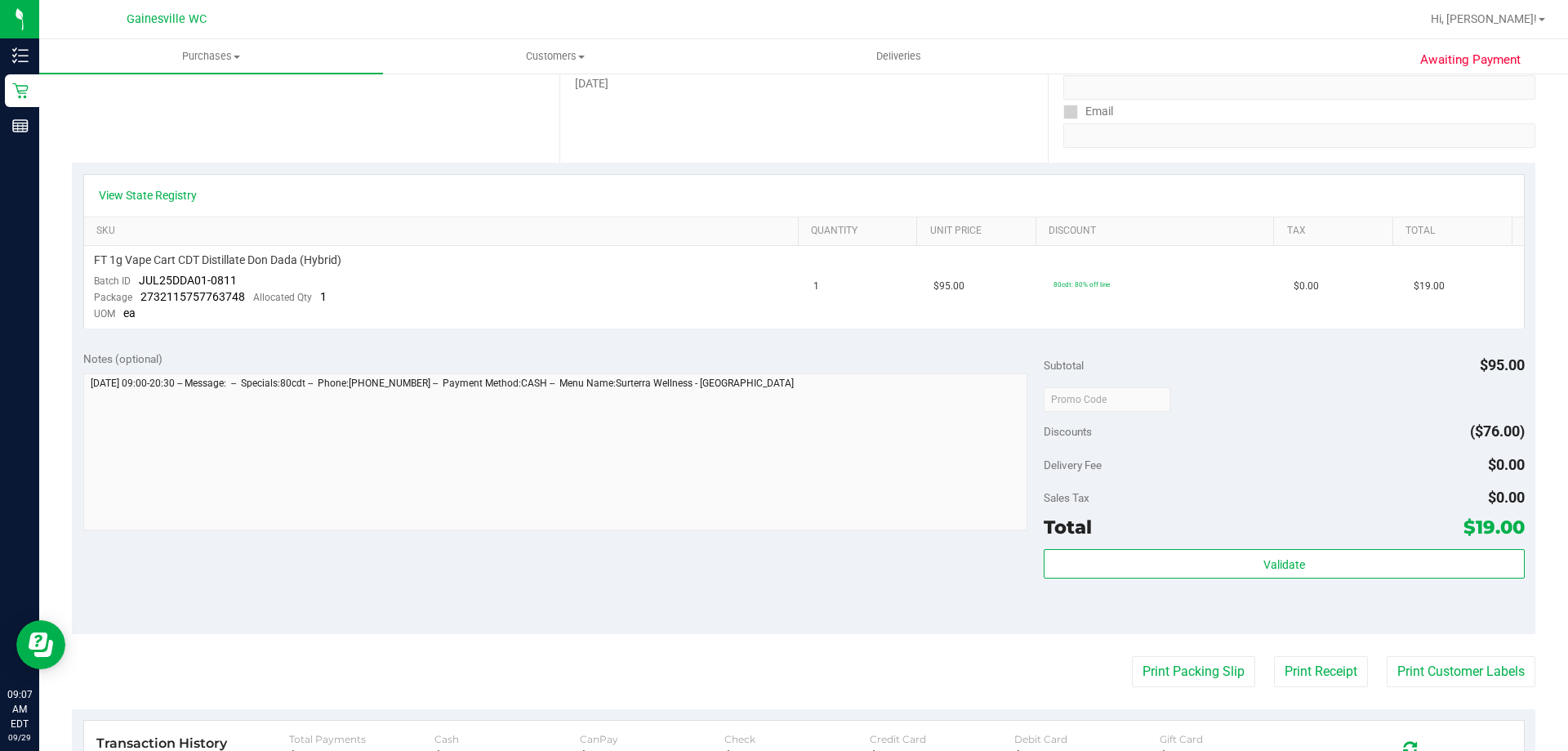
scroll to position [0, 0]
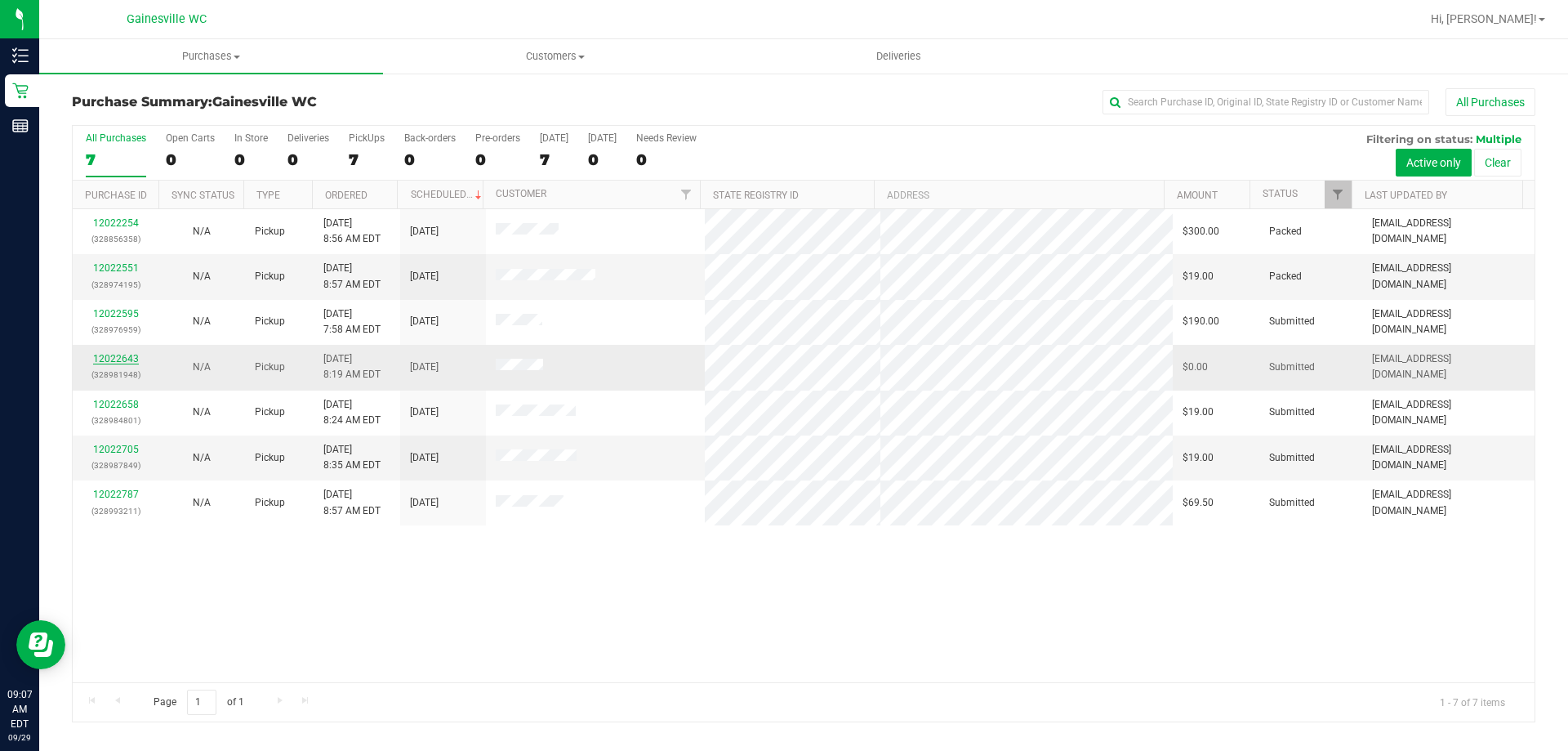
click at [120, 357] on link "12022643" at bounding box center [115, 358] width 46 height 12
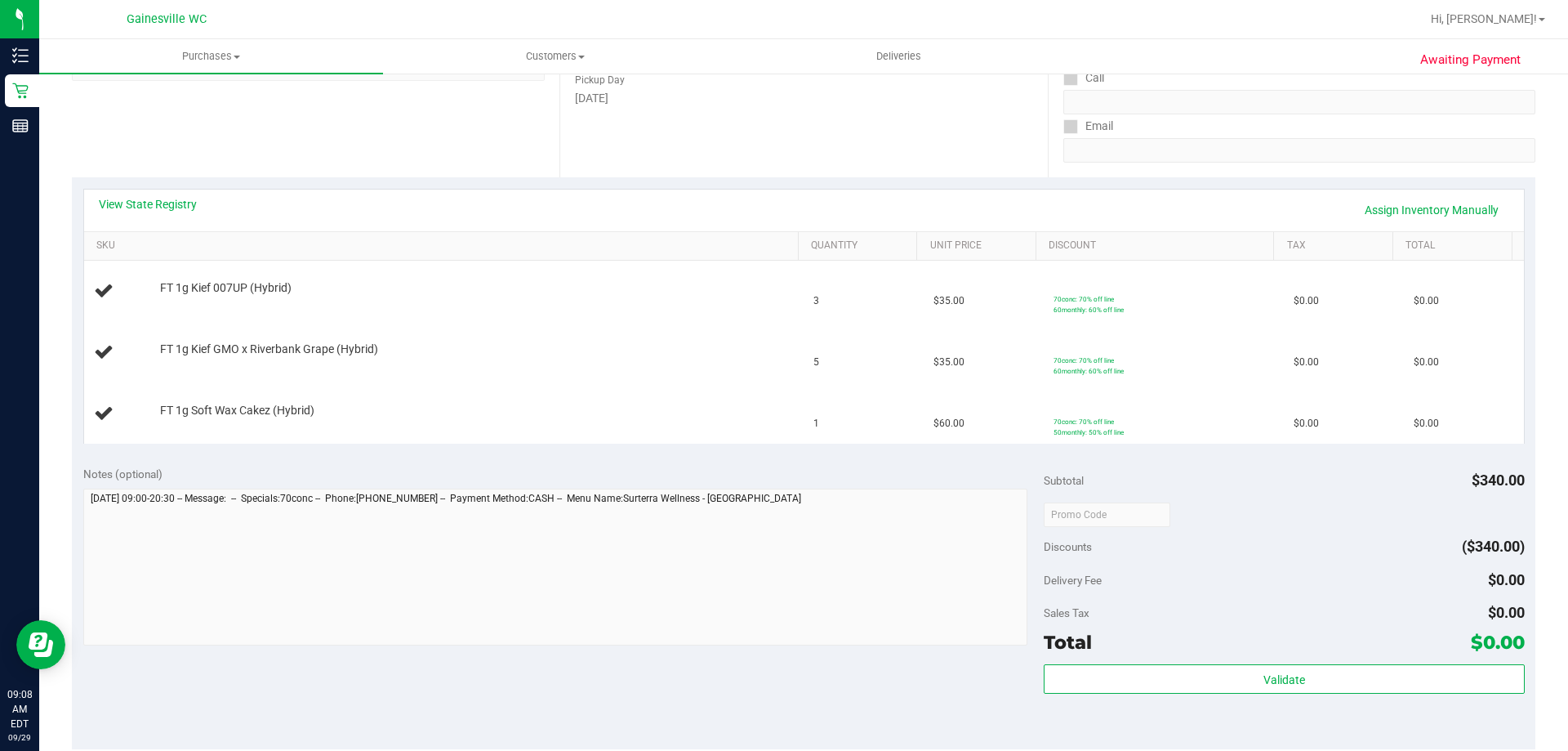
scroll to position [245, 0]
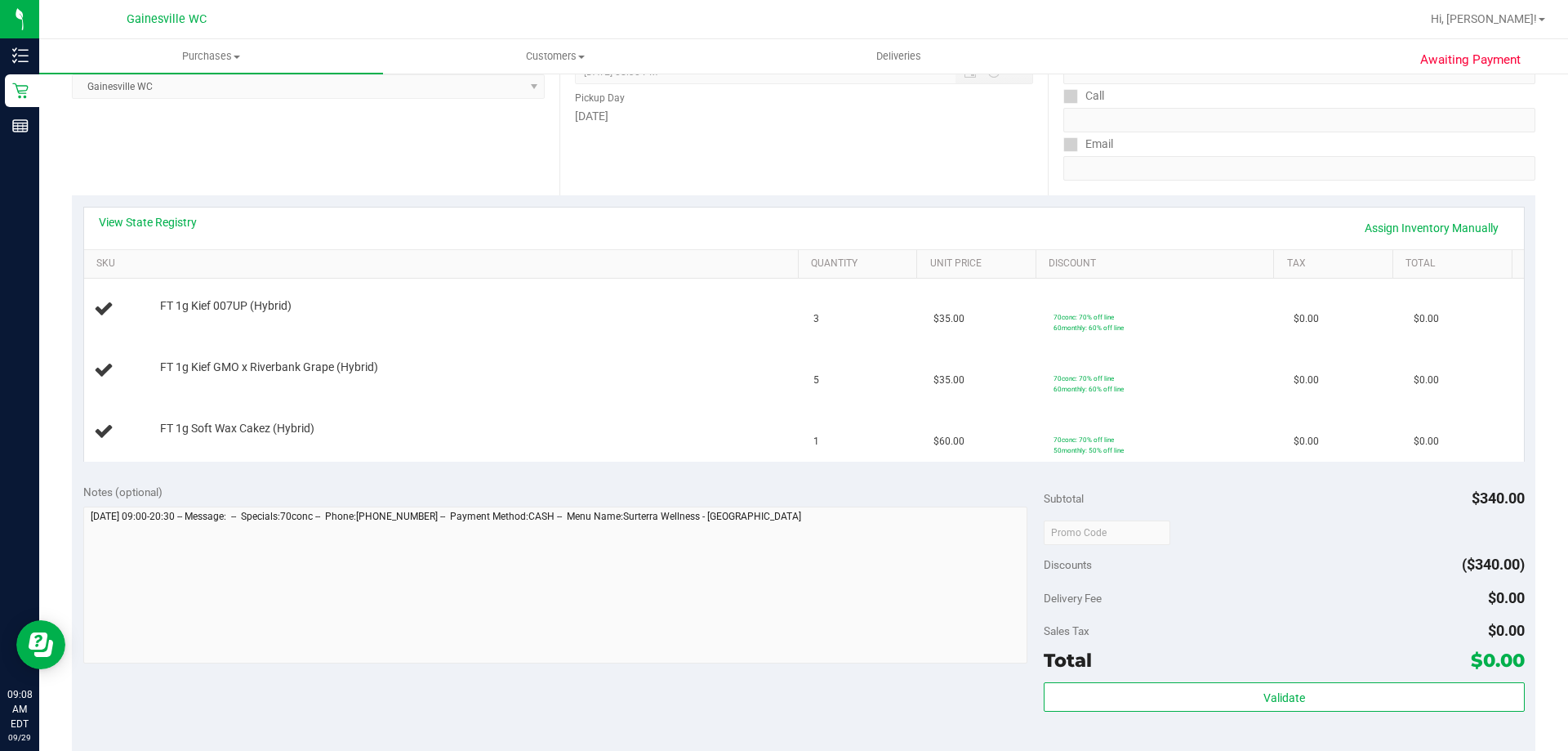
click at [161, 213] on div "View State Registry Assign Inventory Manually" at bounding box center [804, 228] width 1440 height 42
click at [159, 224] on link "View State Registry" at bounding box center [148, 222] width 98 height 17
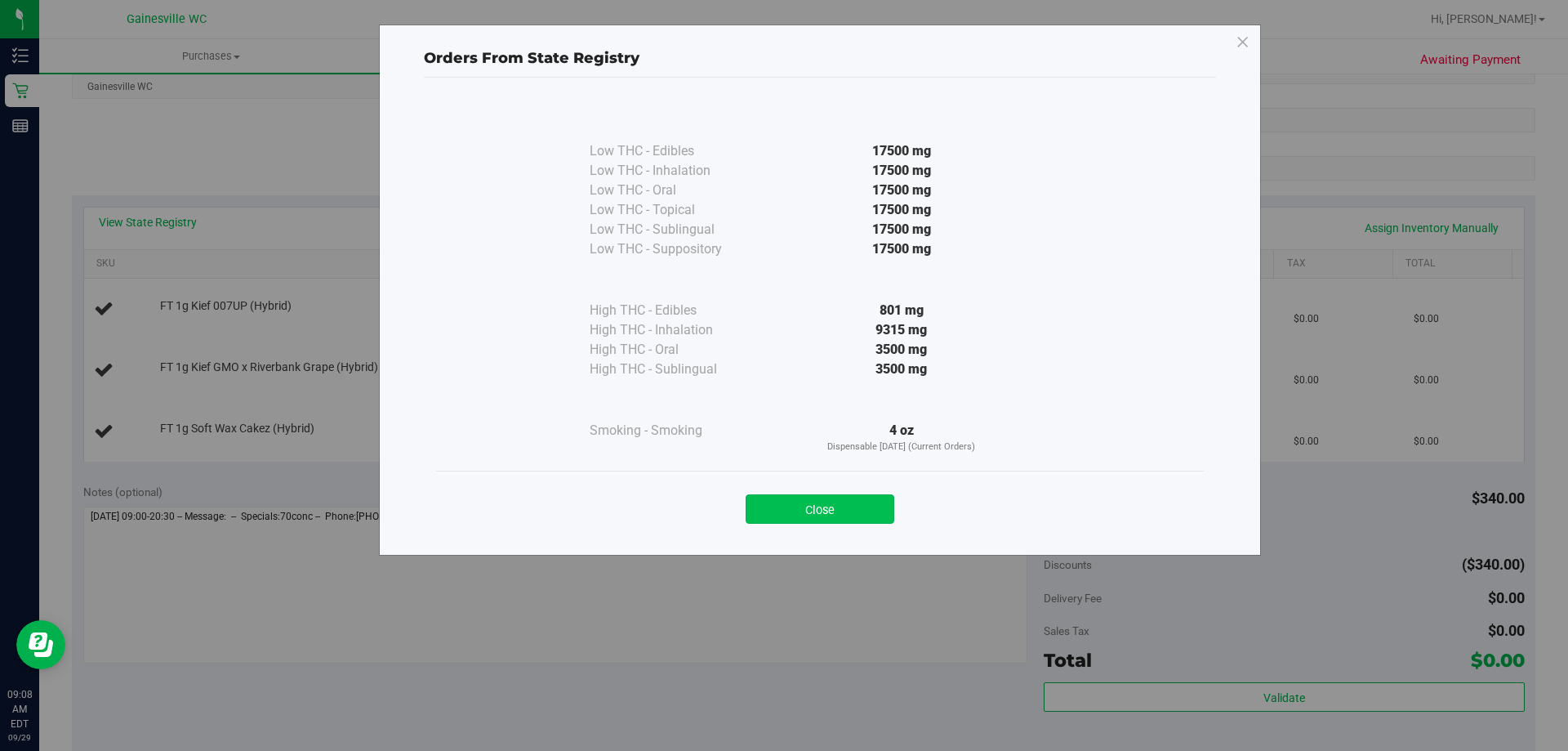
click at [791, 507] on button "Close" at bounding box center [820, 509] width 149 height 29
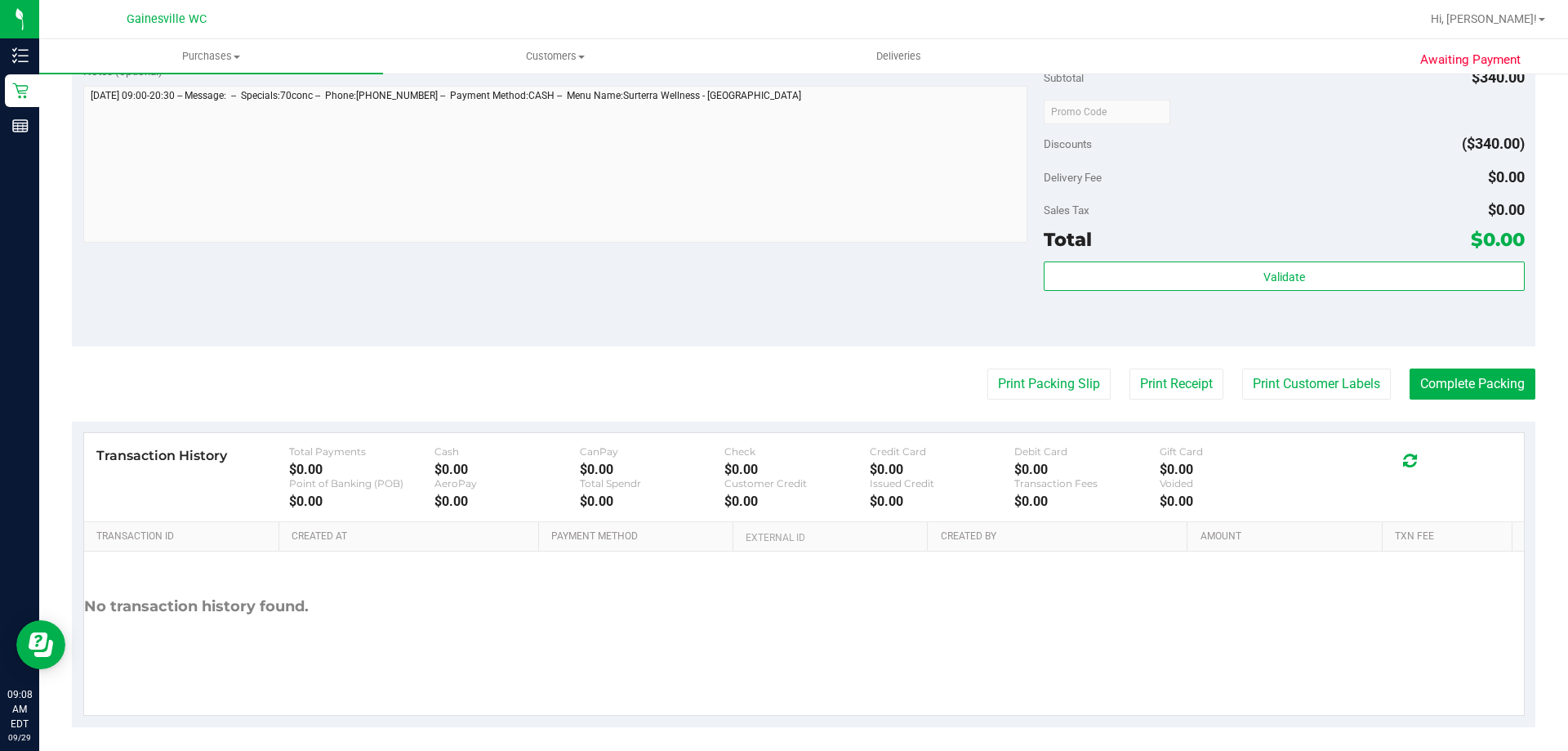
scroll to position [675, 0]
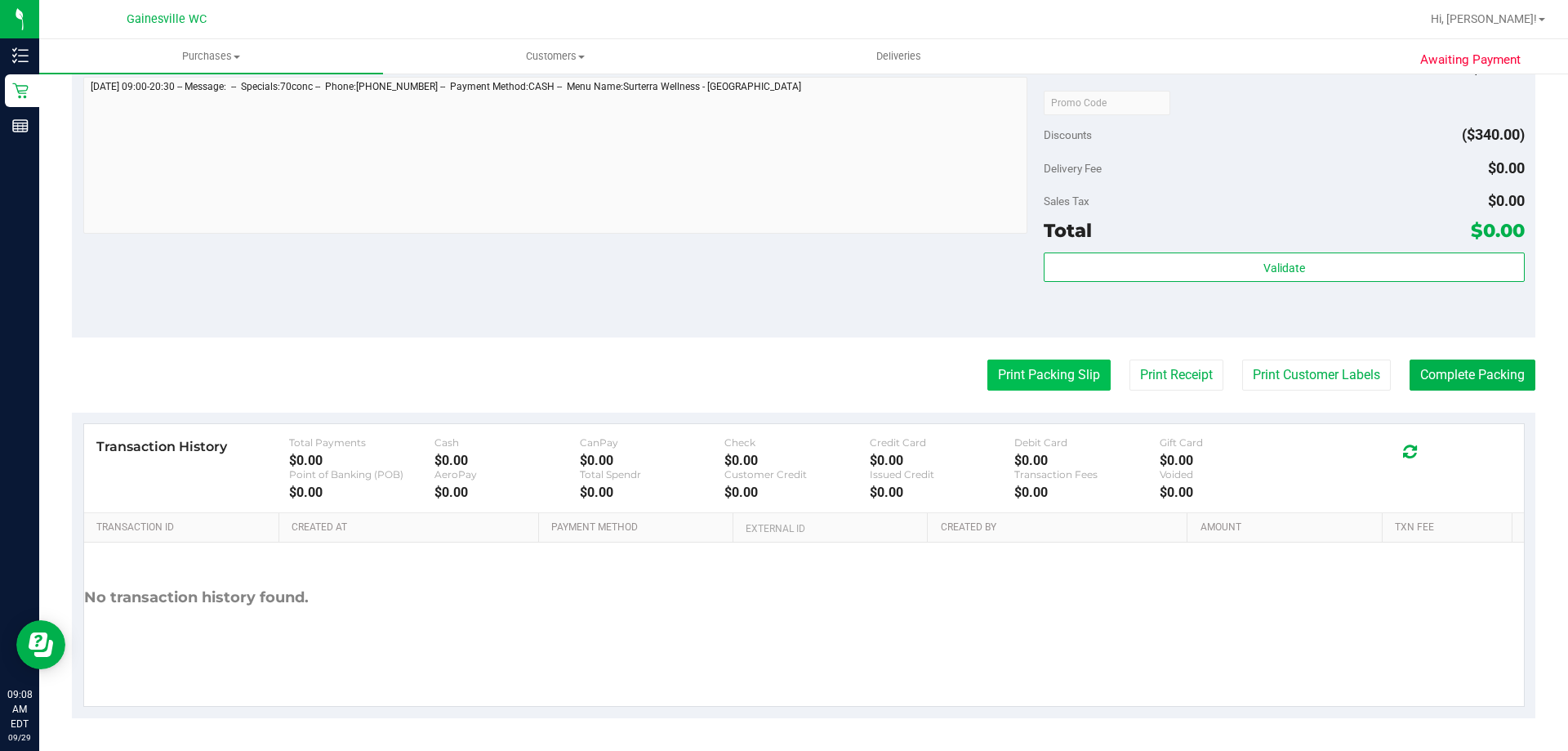
click at [1060, 381] on button "Print Packing Slip" at bounding box center [1049, 375] width 123 height 31
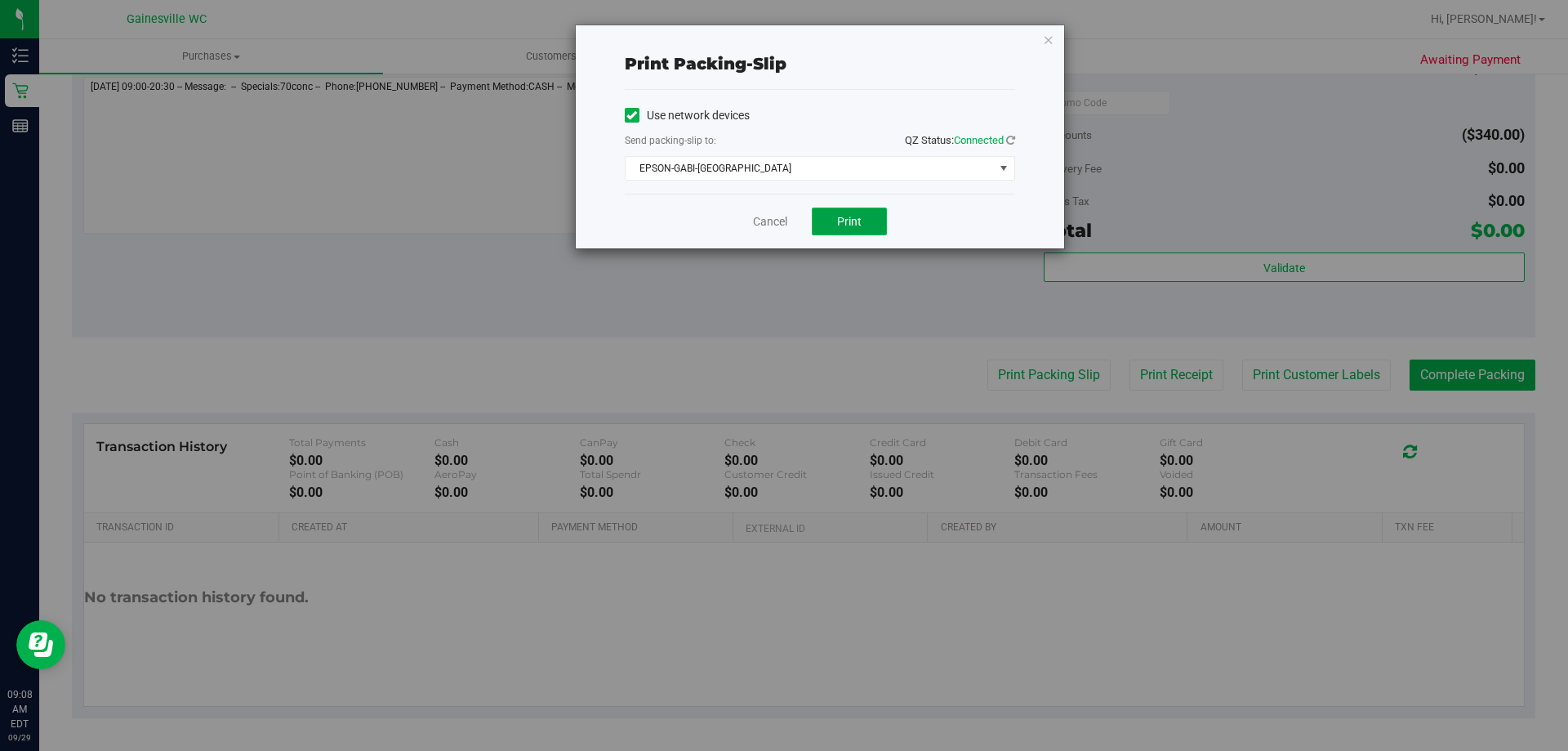
click at [845, 219] on span "Print" at bounding box center [849, 220] width 24 height 13
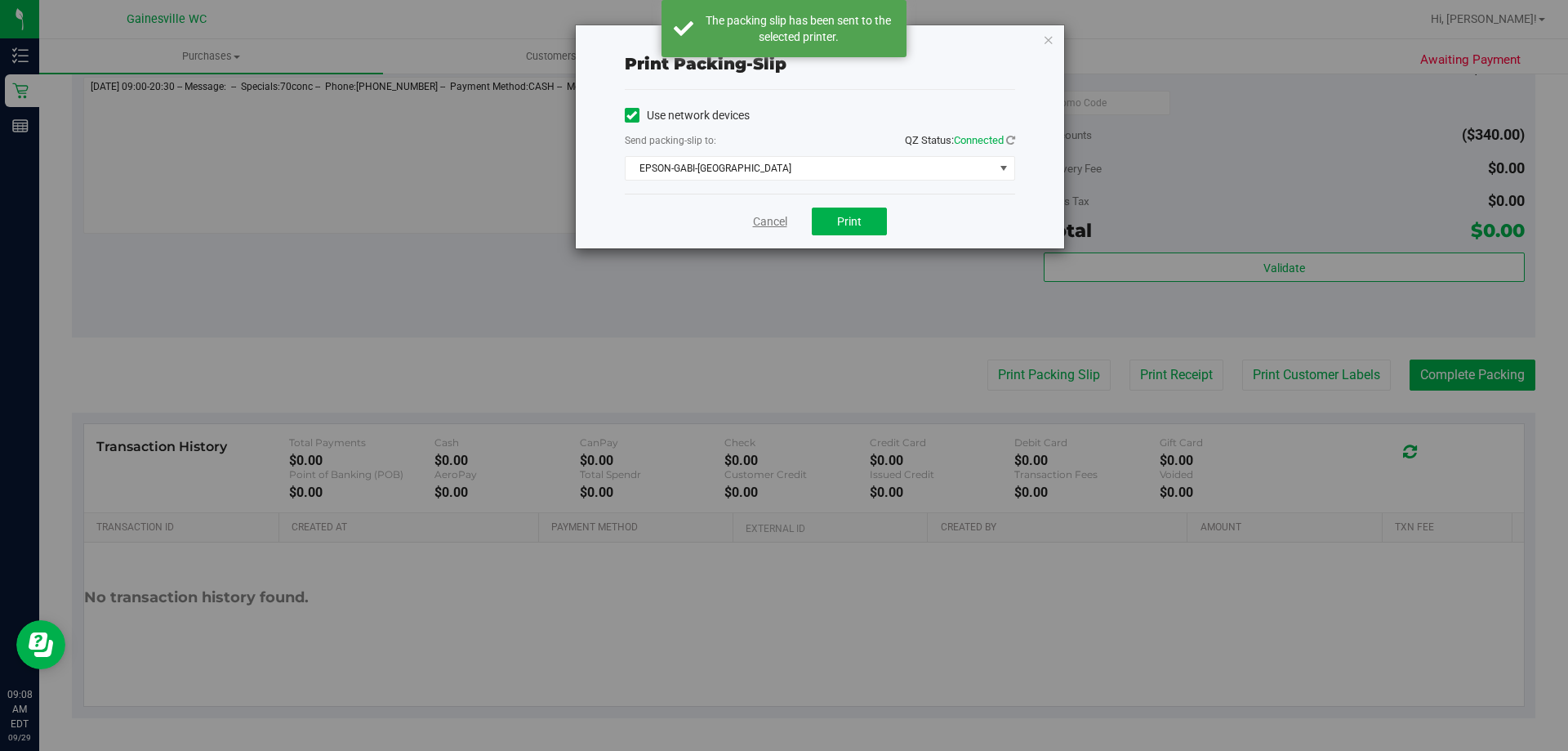
click at [776, 223] on link "Cancel" at bounding box center [769, 222] width 34 height 18
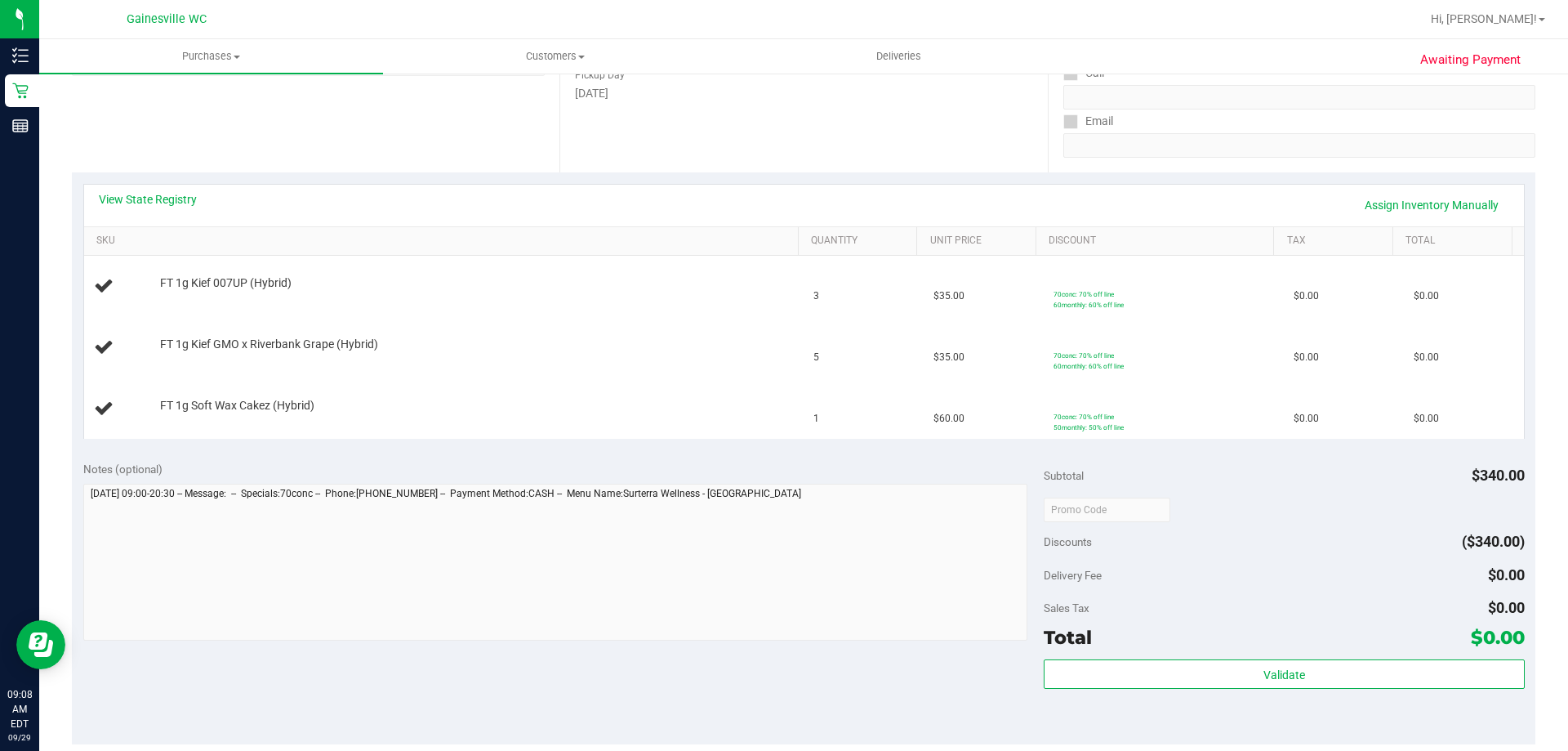
scroll to position [266, 0]
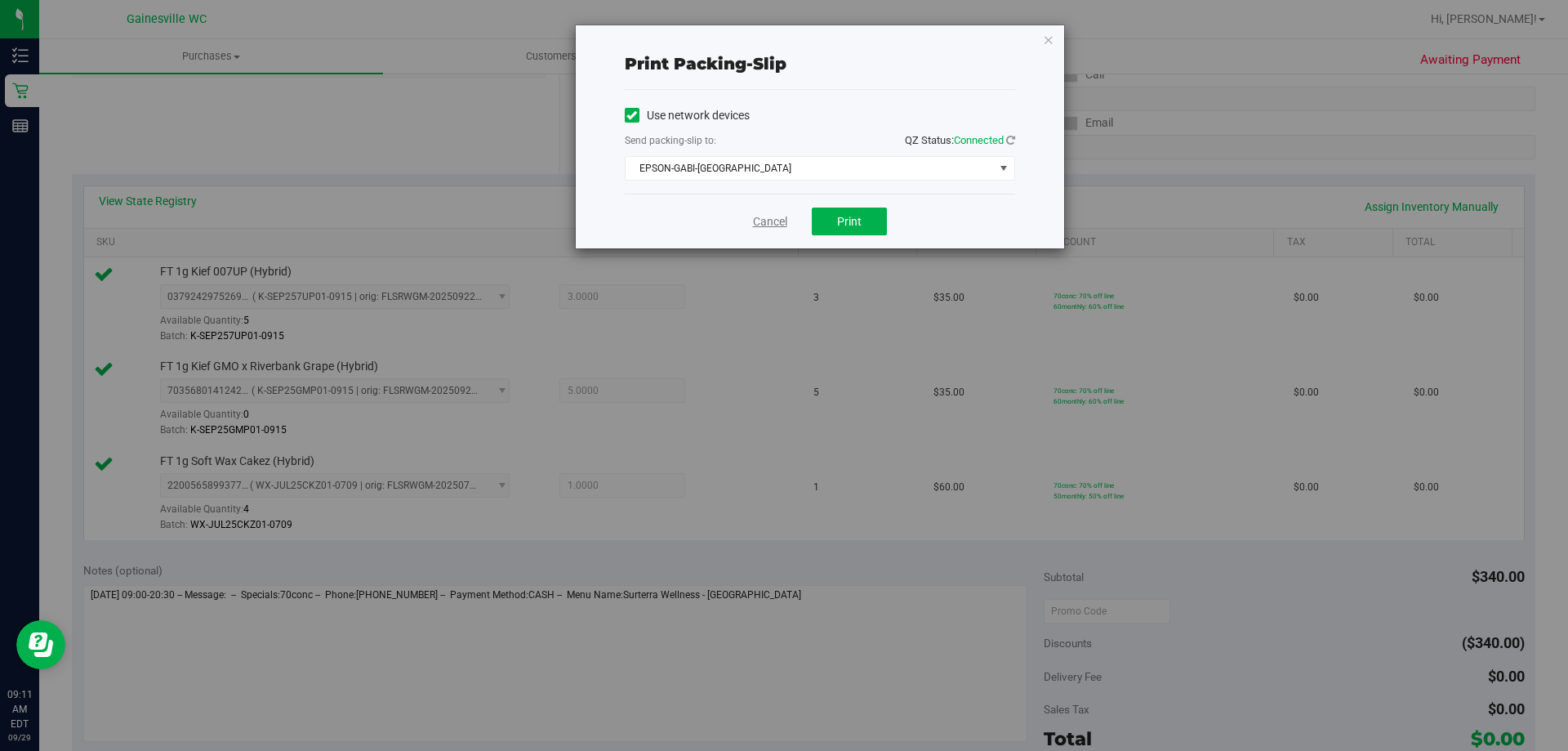
click at [754, 224] on link "Cancel" at bounding box center [769, 222] width 34 height 18
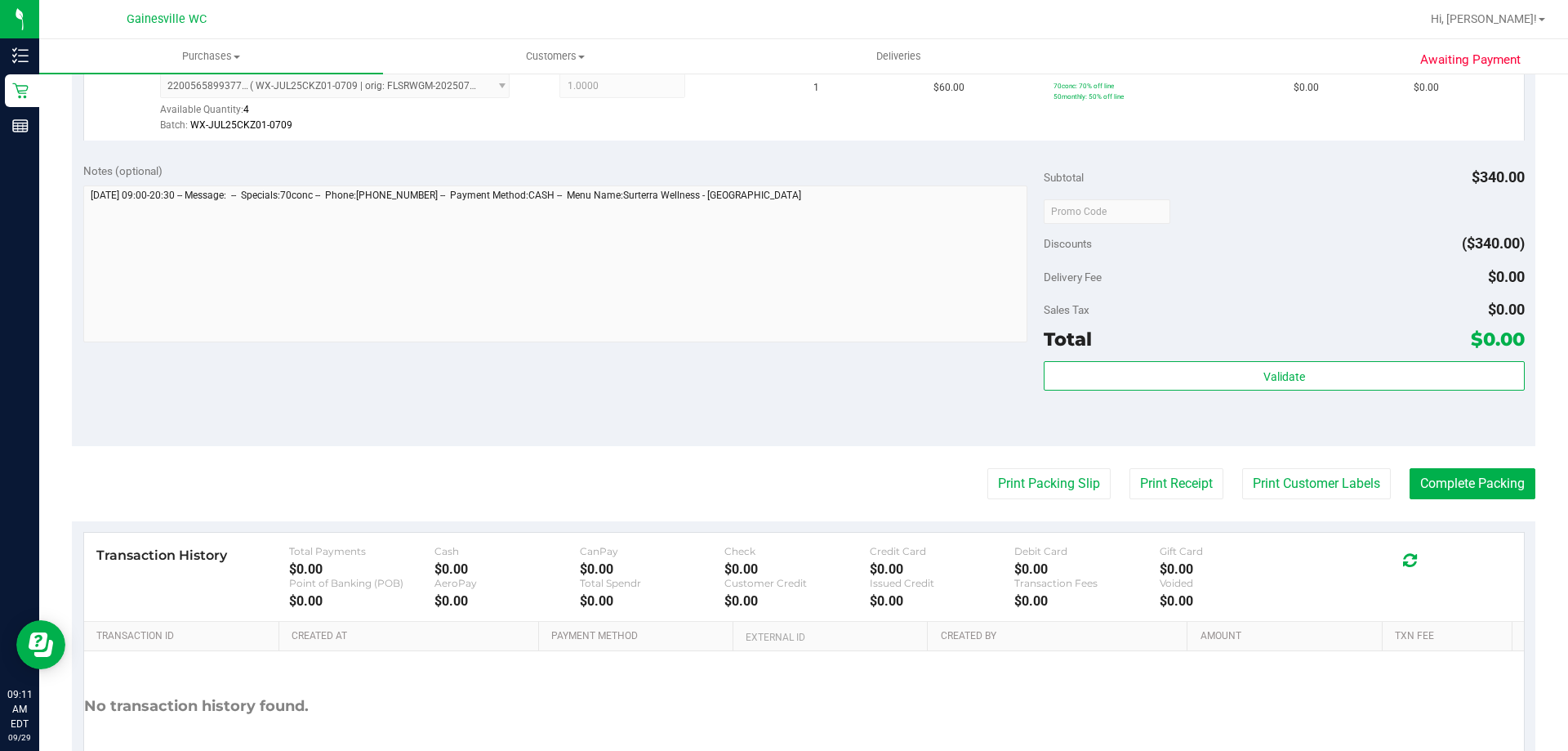
scroll to position [673, 0]
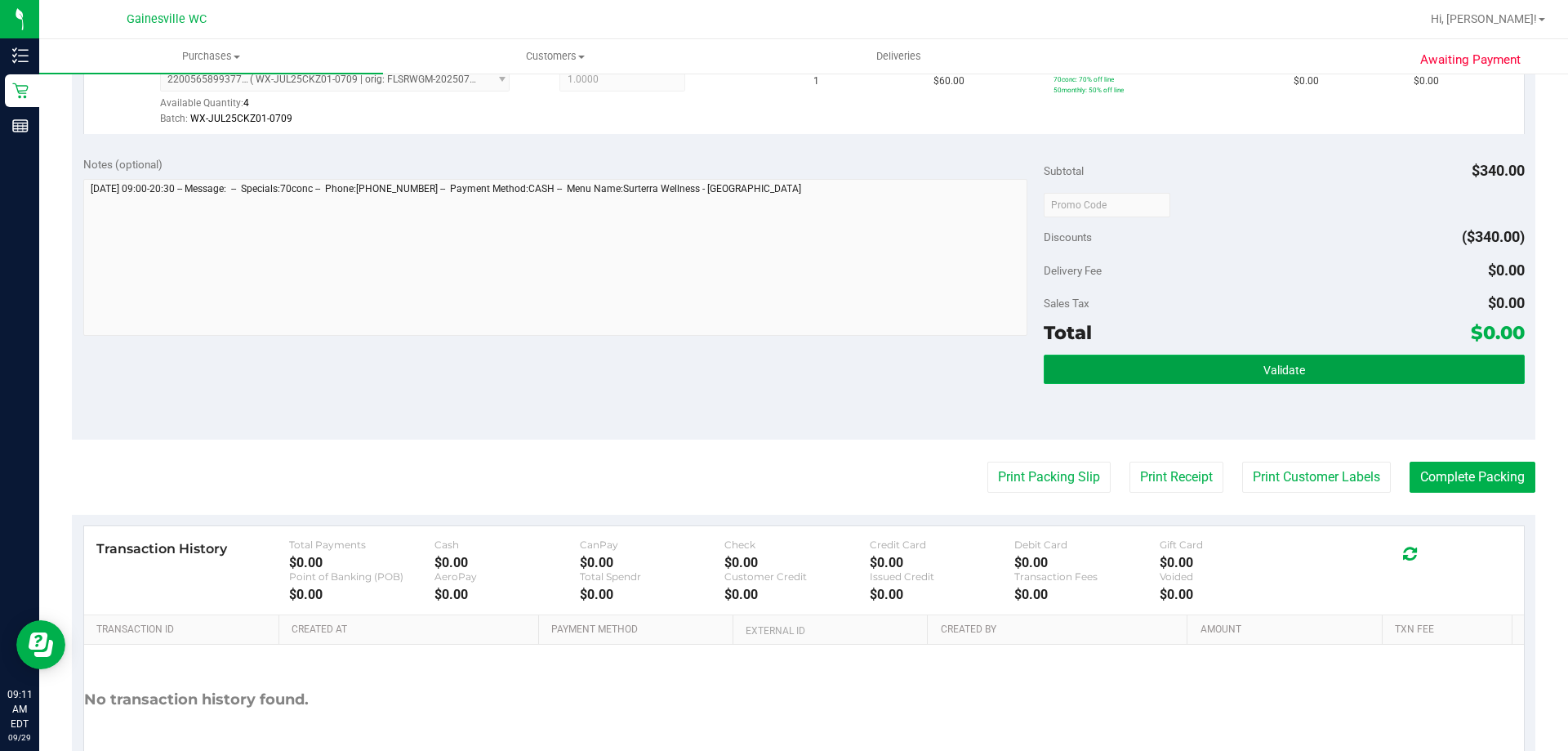
click at [1299, 373] on button "Validate" at bounding box center [1283, 369] width 481 height 29
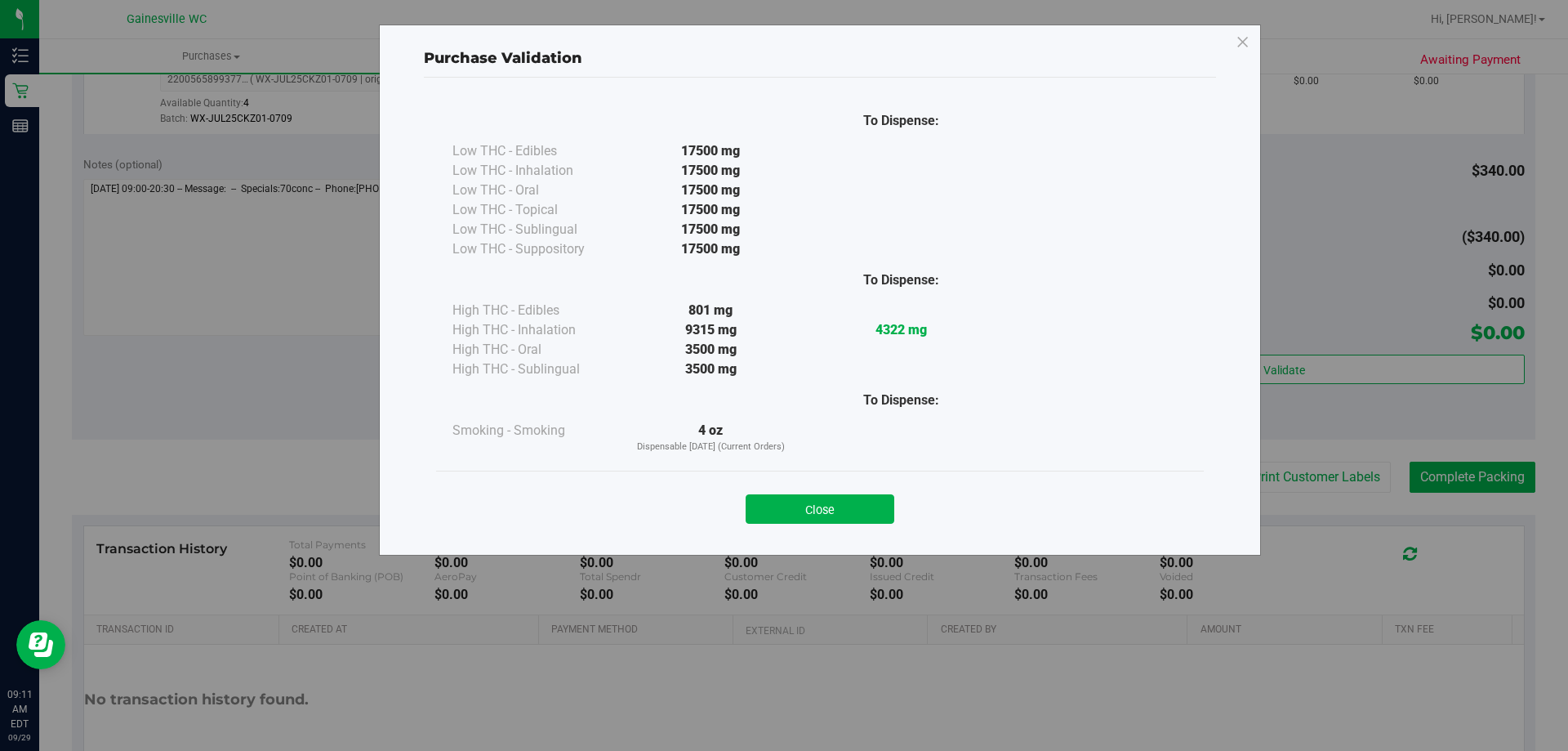
drag, startPoint x: 850, startPoint y: 505, endPoint x: 858, endPoint y: 505, distance: 8.0
click at [852, 505] on button "Close" at bounding box center [820, 509] width 149 height 29
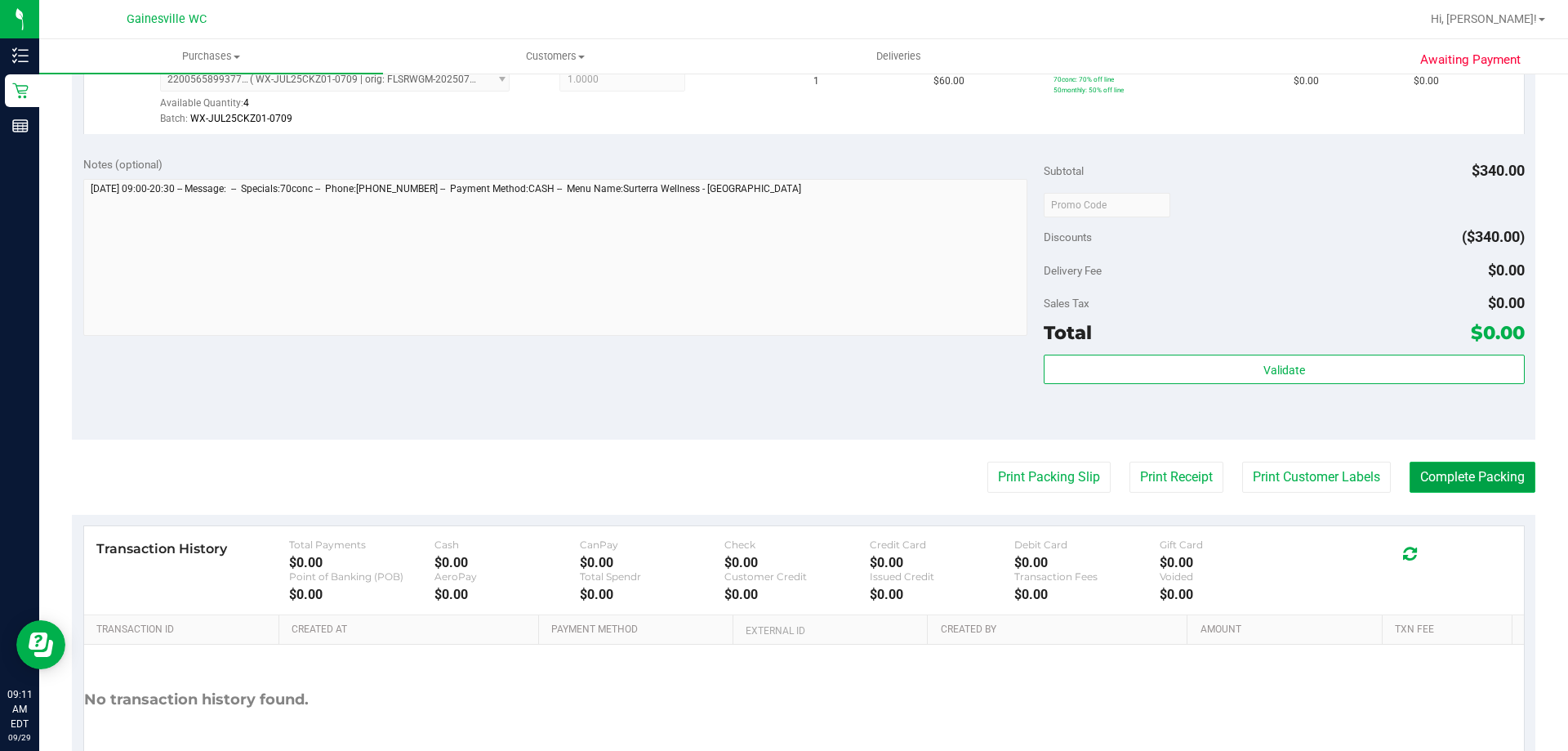
click at [1420, 476] on button "Complete Packing" at bounding box center [1472, 477] width 125 height 31
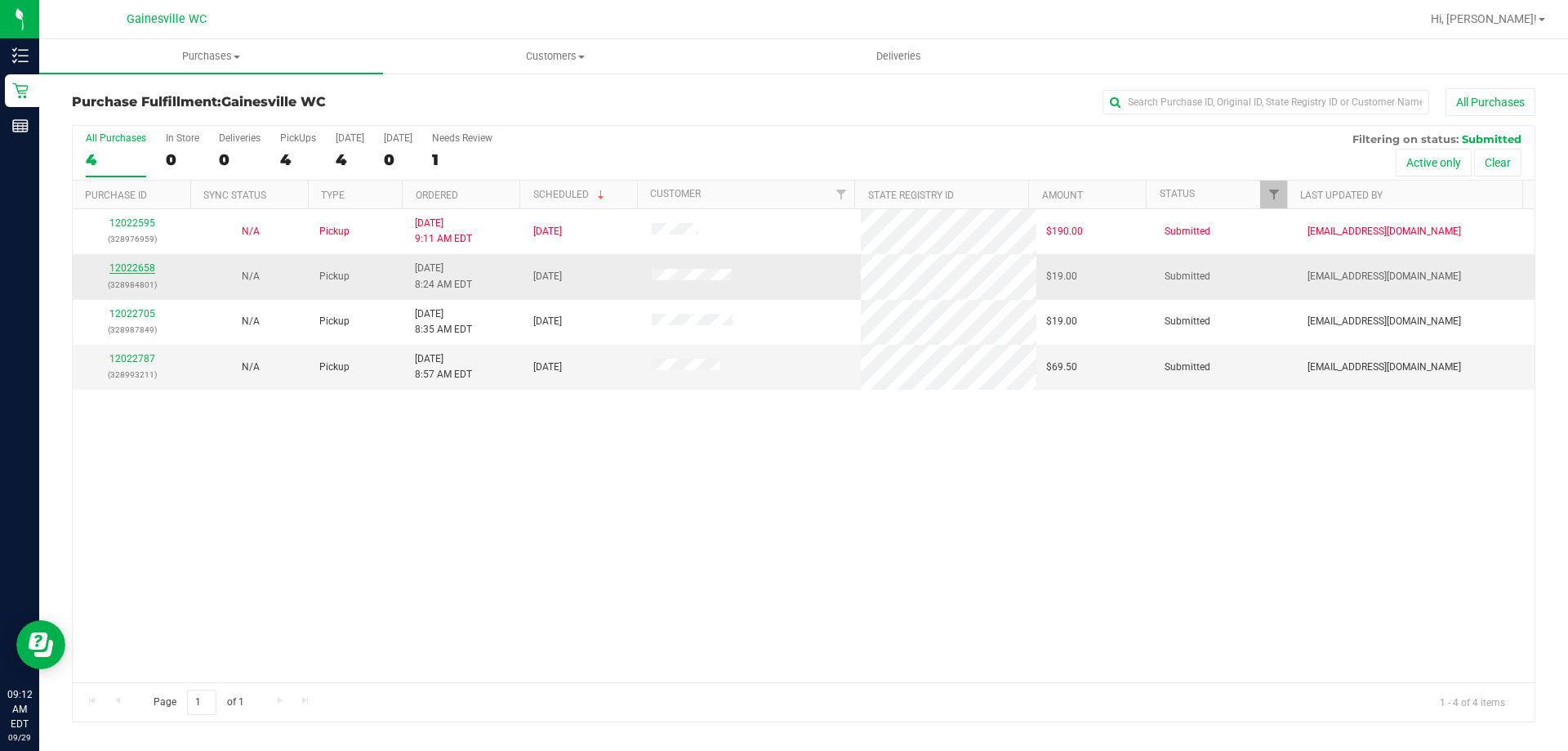
click at [117, 266] on link "12022658" at bounding box center [132, 268] width 46 height 12
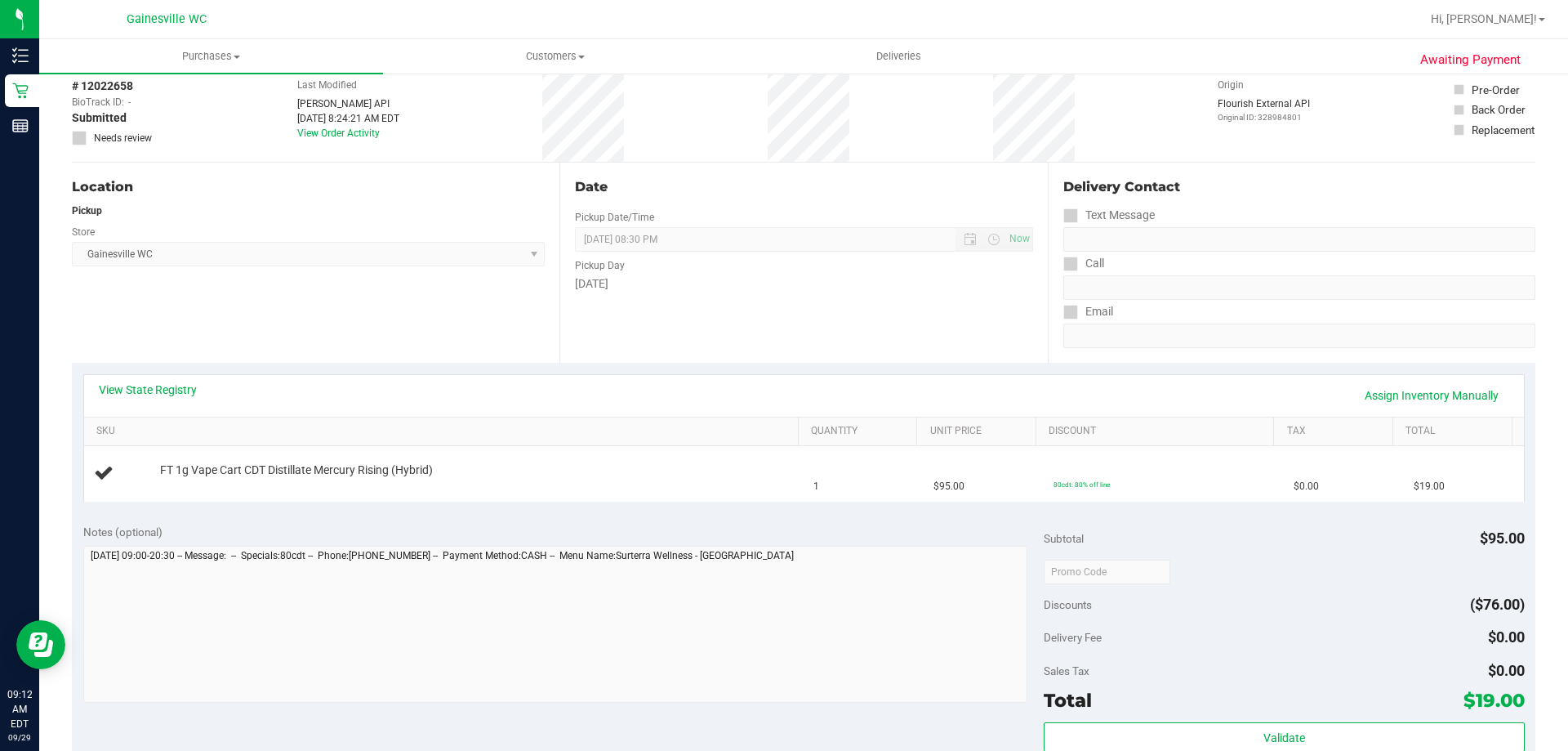
scroll to position [245, 0]
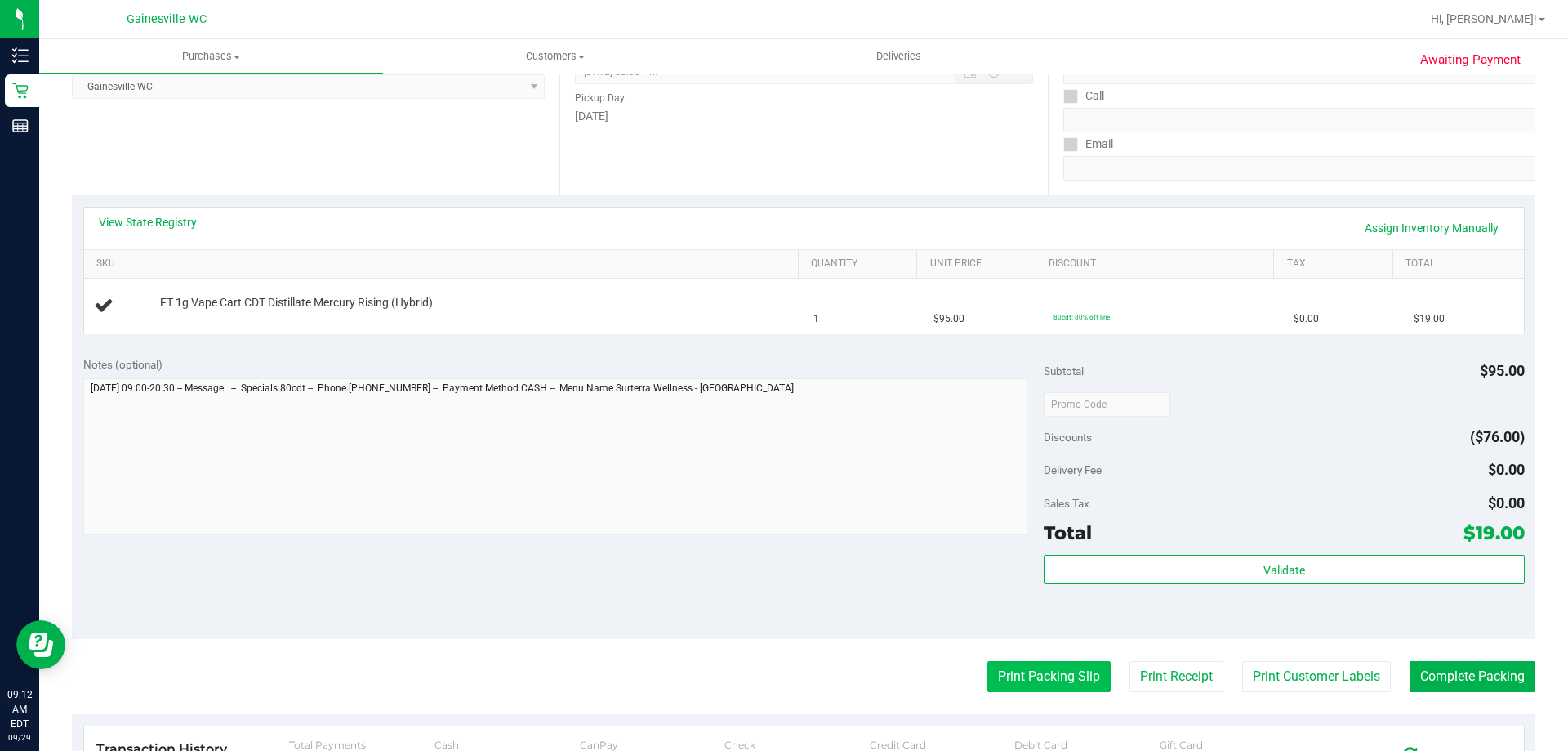
click at [1046, 673] on button "Print Packing Slip" at bounding box center [1049, 677] width 123 height 31
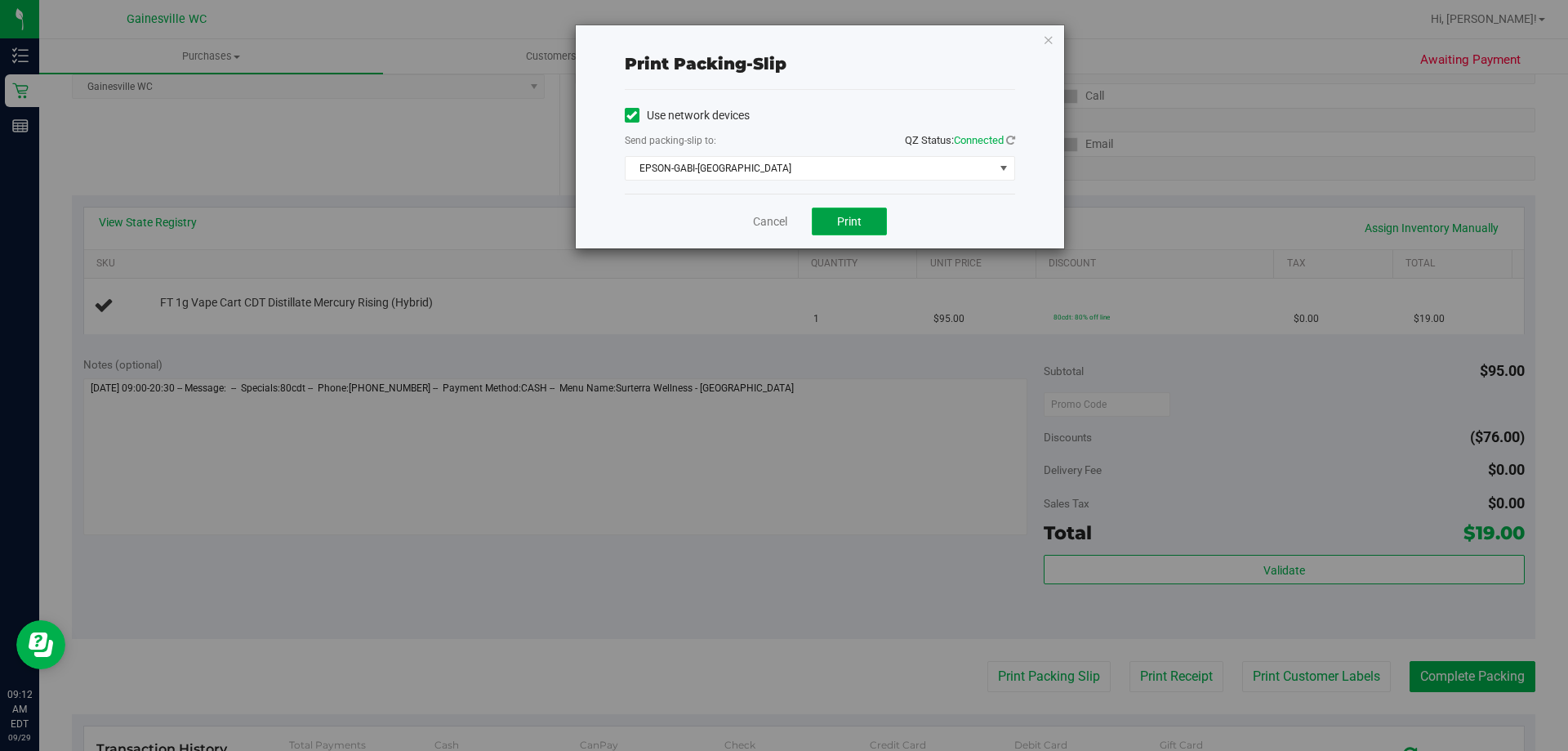
click at [854, 220] on span "Print" at bounding box center [849, 220] width 24 height 13
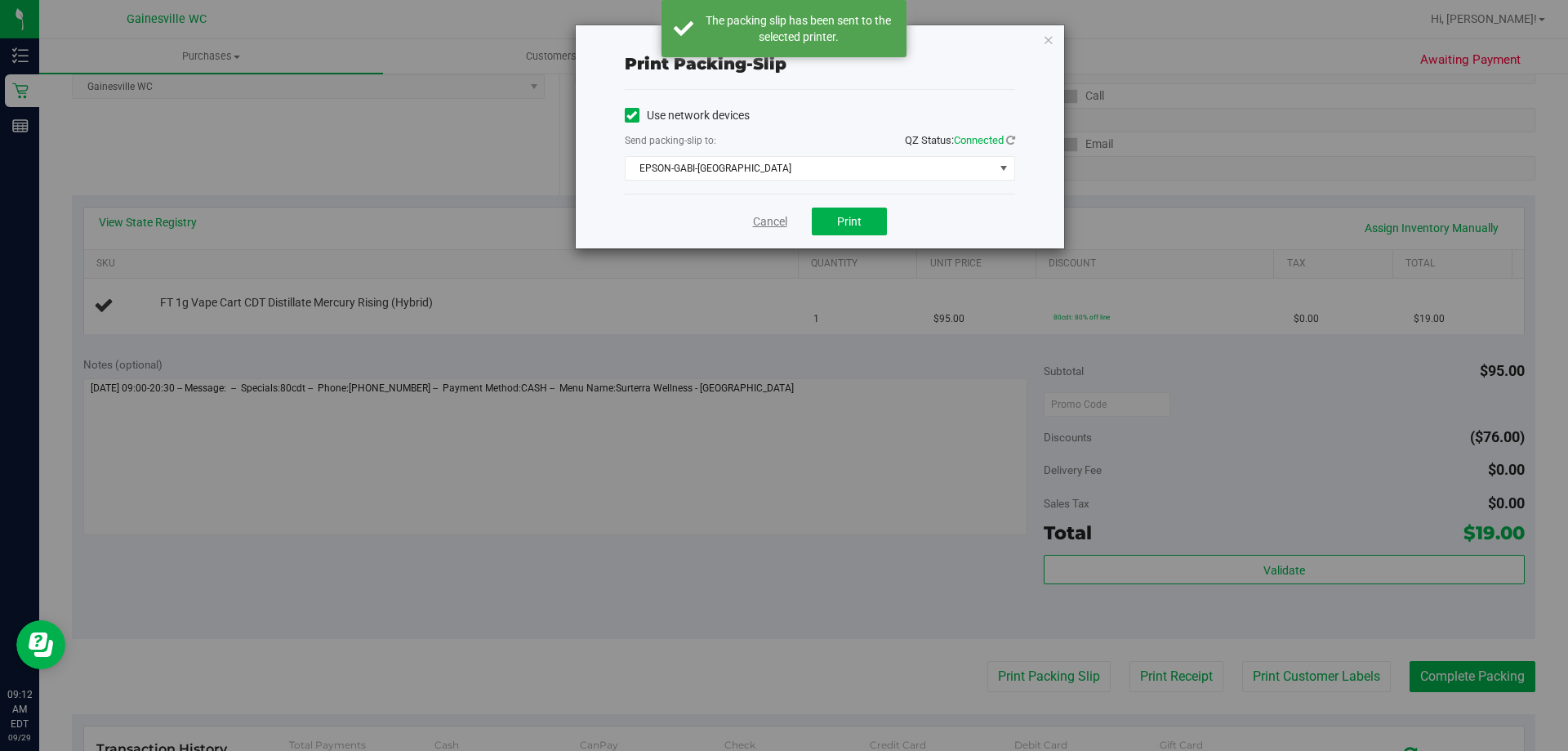
click at [780, 217] on link "Cancel" at bounding box center [769, 222] width 34 height 18
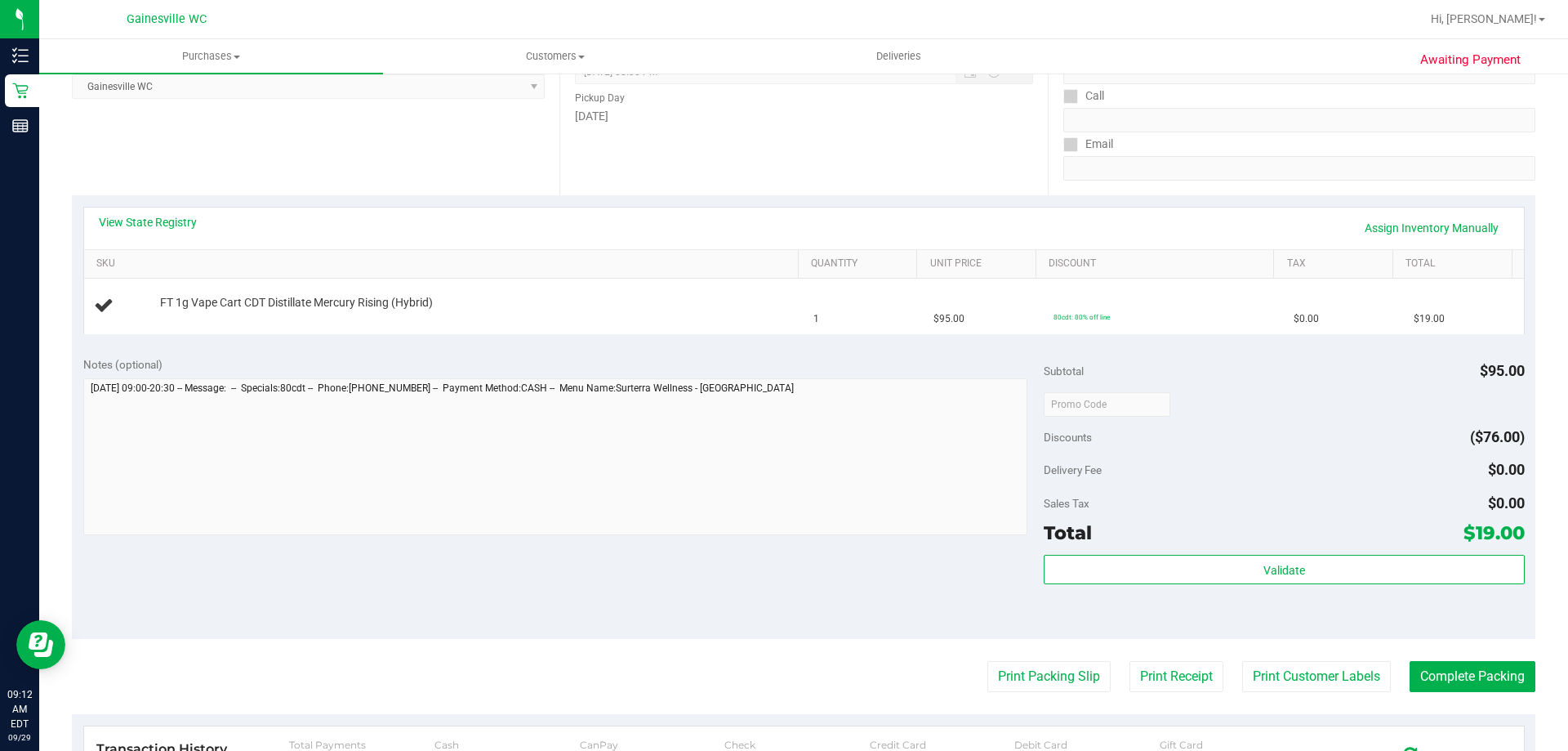
click at [988, 661] on button "Print Packing Slip" at bounding box center [1049, 677] width 123 height 31
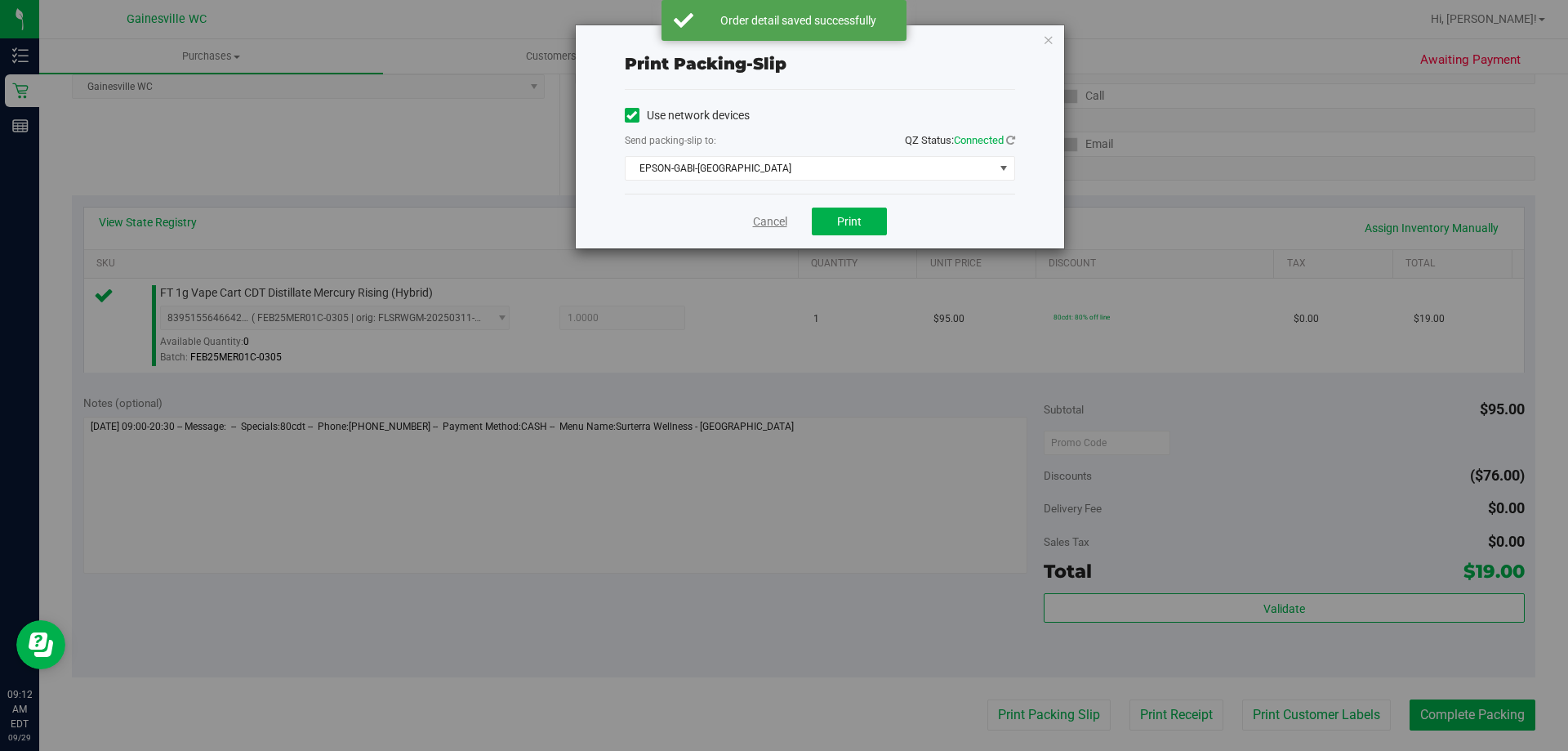
click at [777, 219] on link "Cancel" at bounding box center [769, 222] width 34 height 18
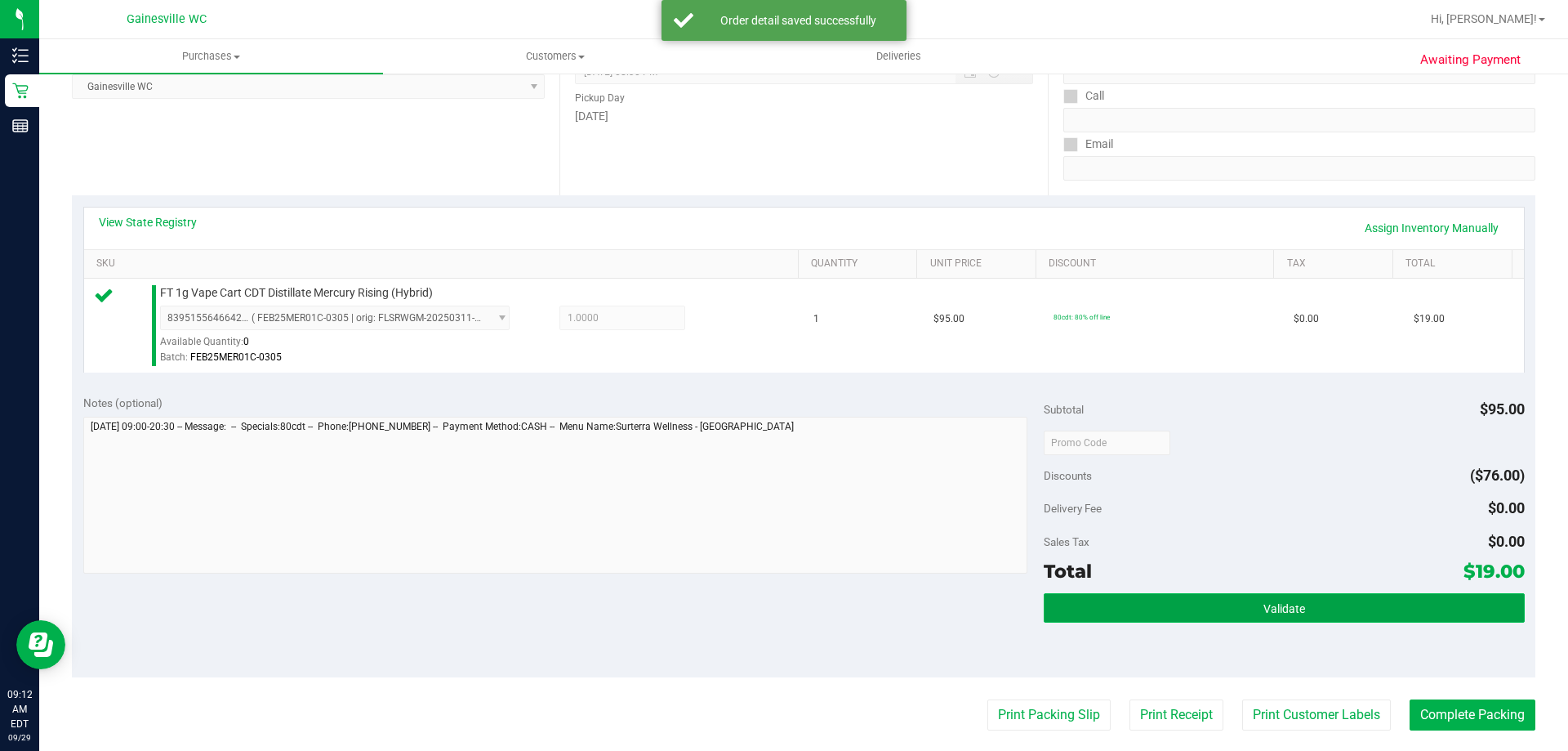
click at [1248, 603] on button "Validate" at bounding box center [1283, 608] width 481 height 29
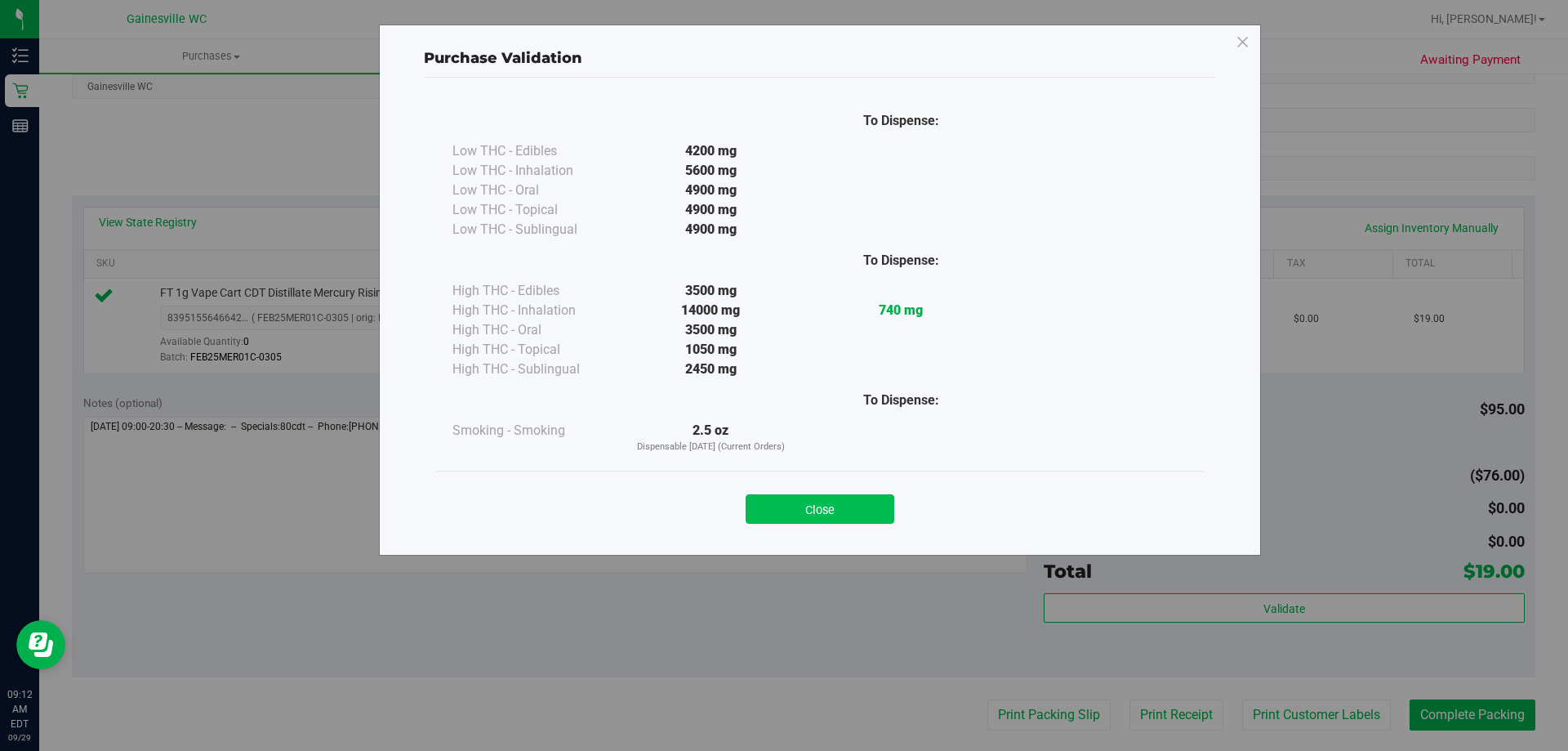
click at [855, 506] on button "Close" at bounding box center [820, 509] width 149 height 29
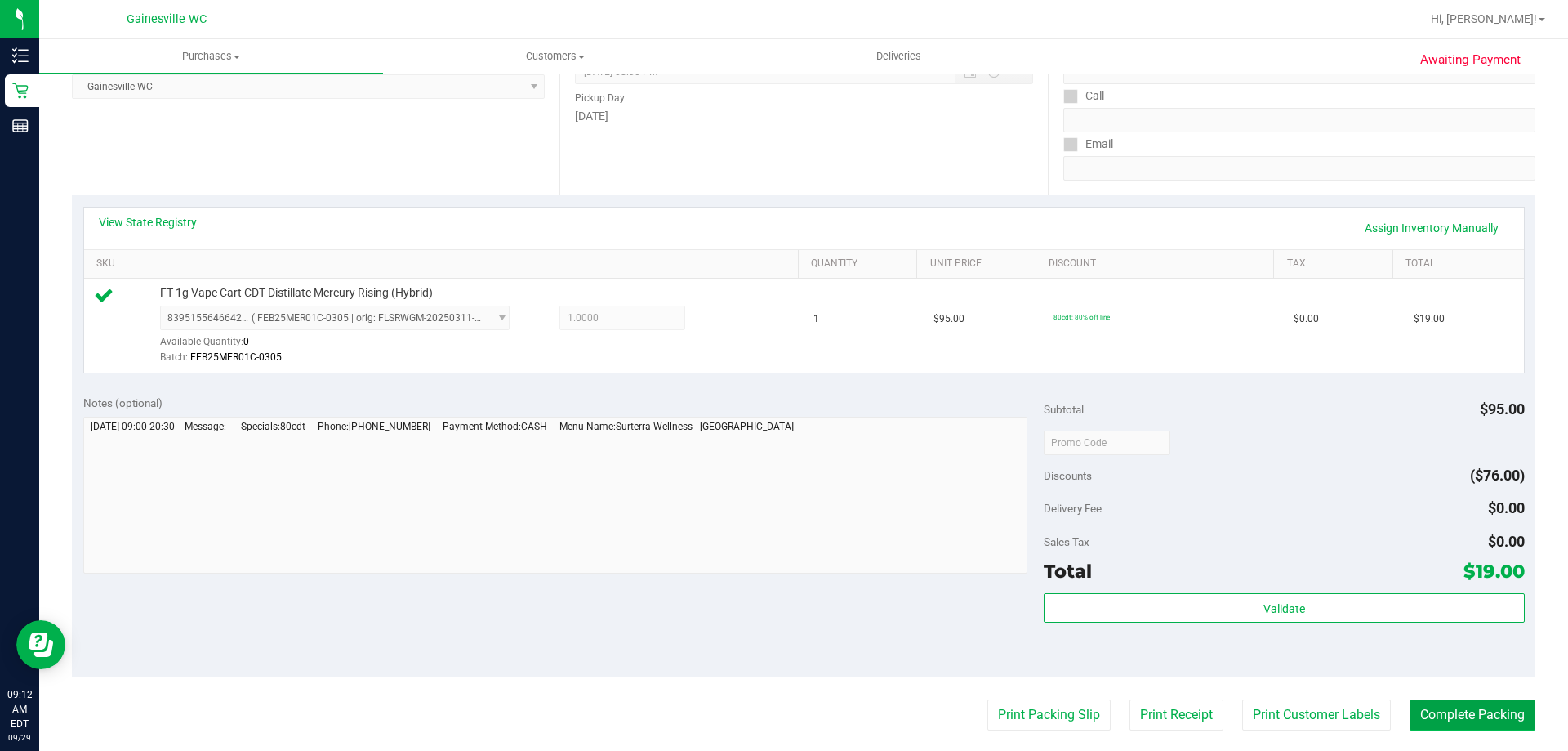
click at [1491, 715] on button "Complete Packing" at bounding box center [1472, 715] width 125 height 31
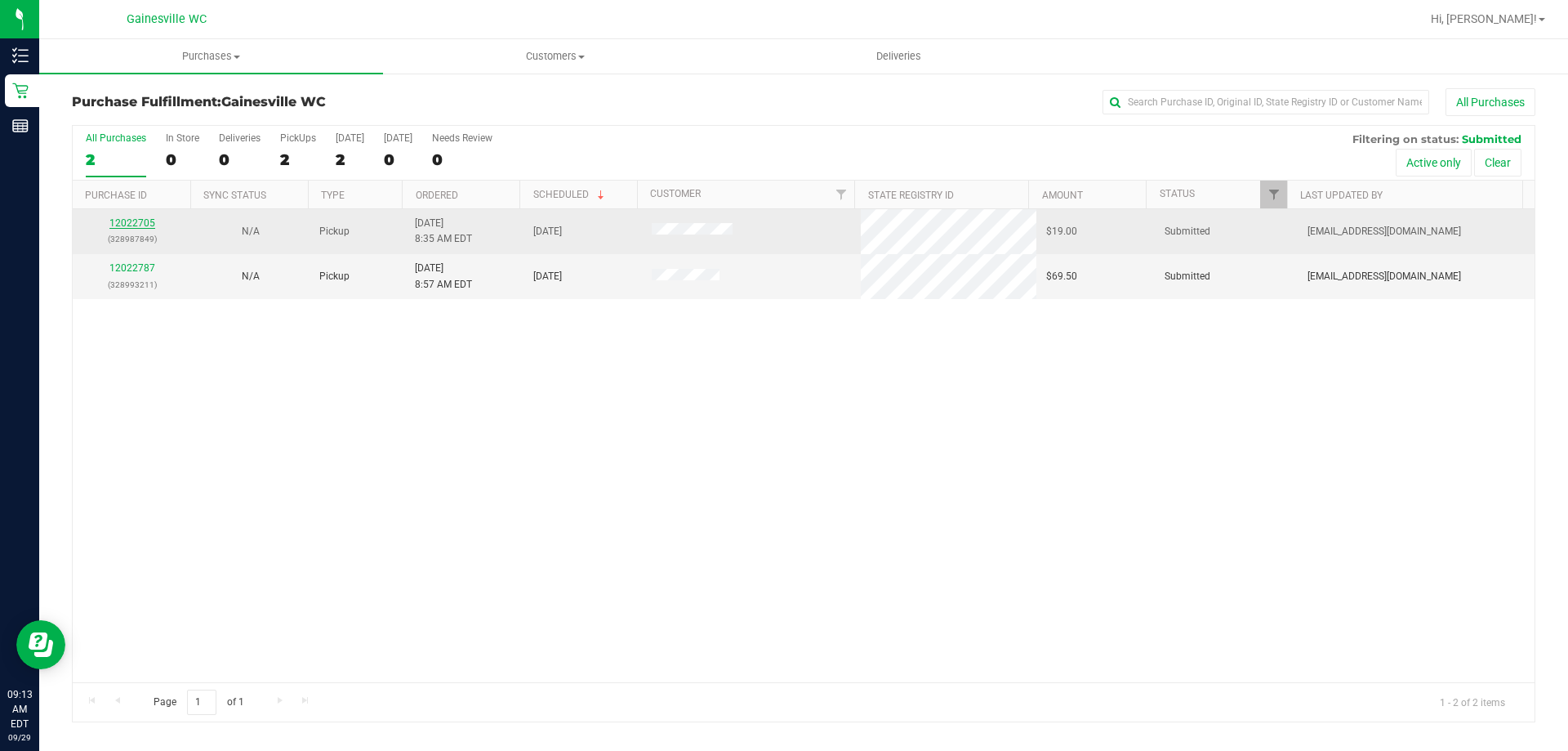
click at [140, 227] on link "12022705" at bounding box center [132, 223] width 46 height 12
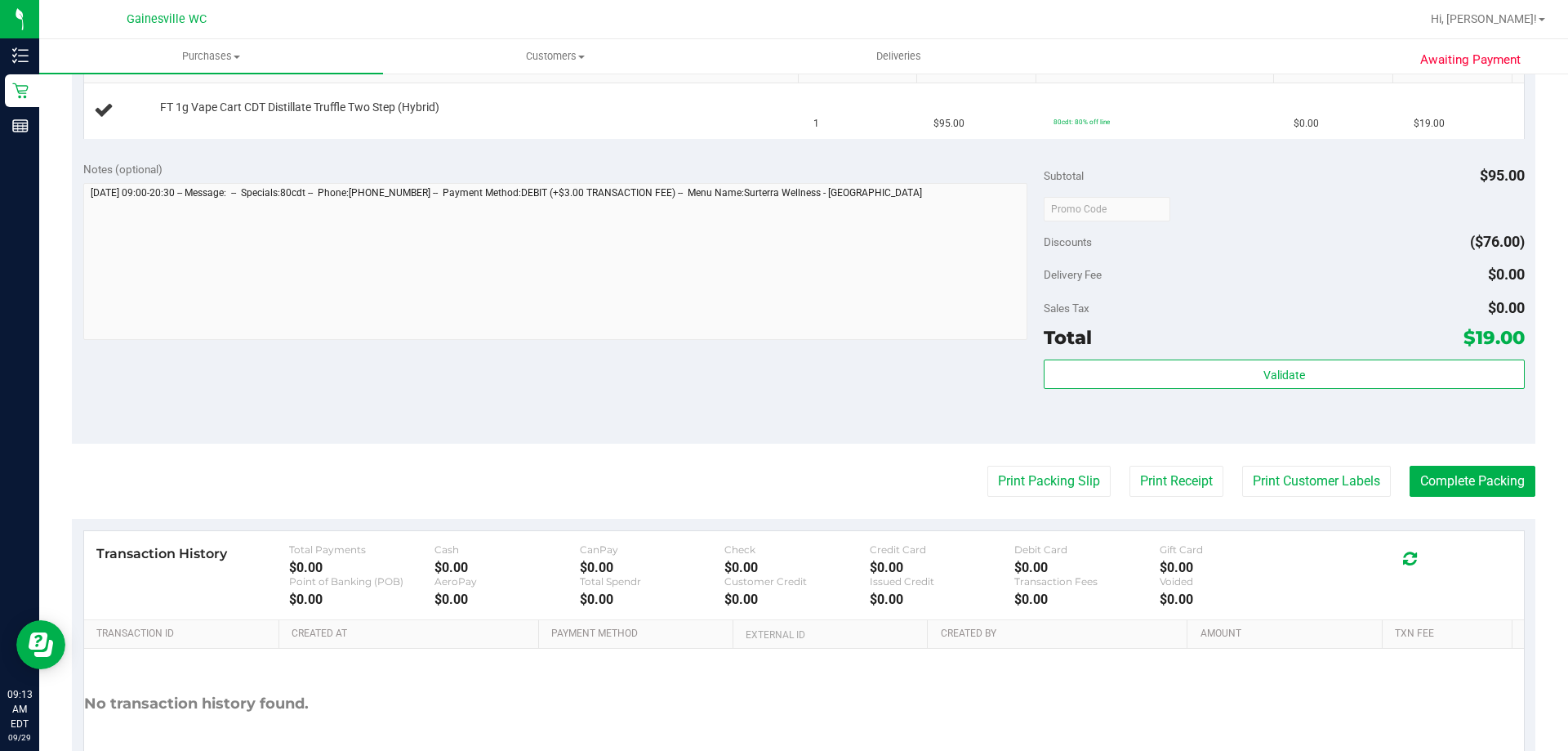
scroll to position [491, 0]
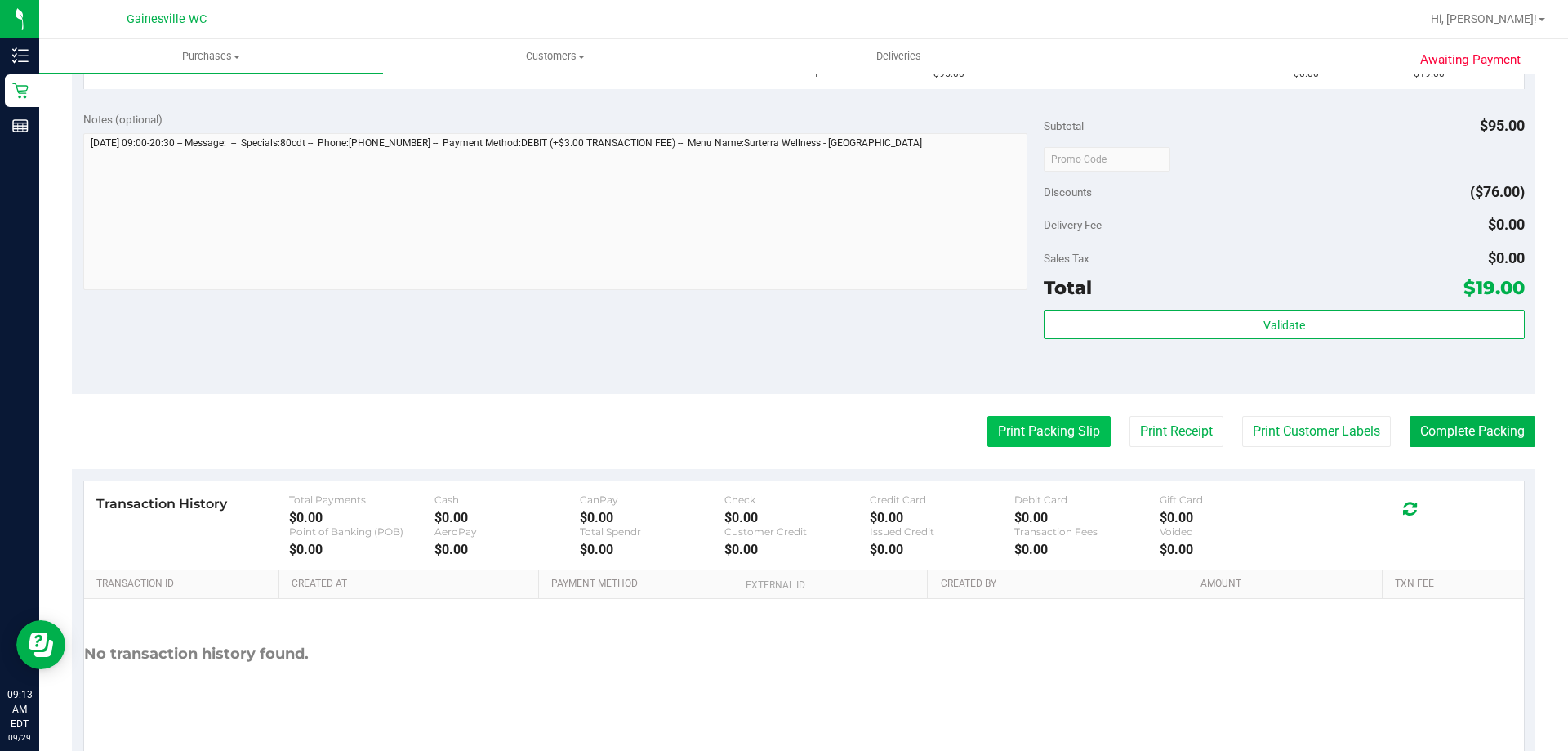
click at [1046, 428] on button "Print Packing Slip" at bounding box center [1049, 432] width 123 height 31
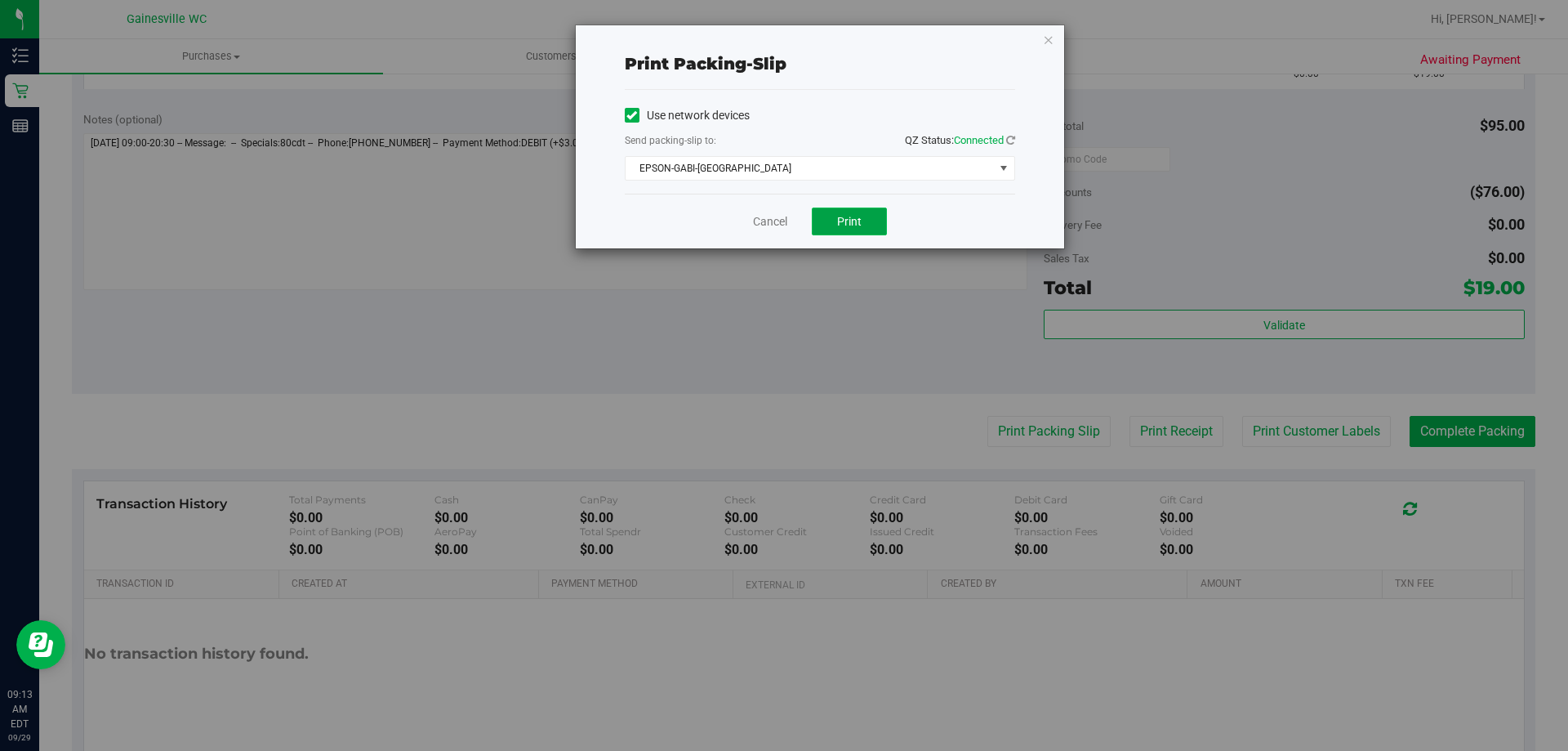
click at [860, 227] on span "Print" at bounding box center [849, 220] width 24 height 13
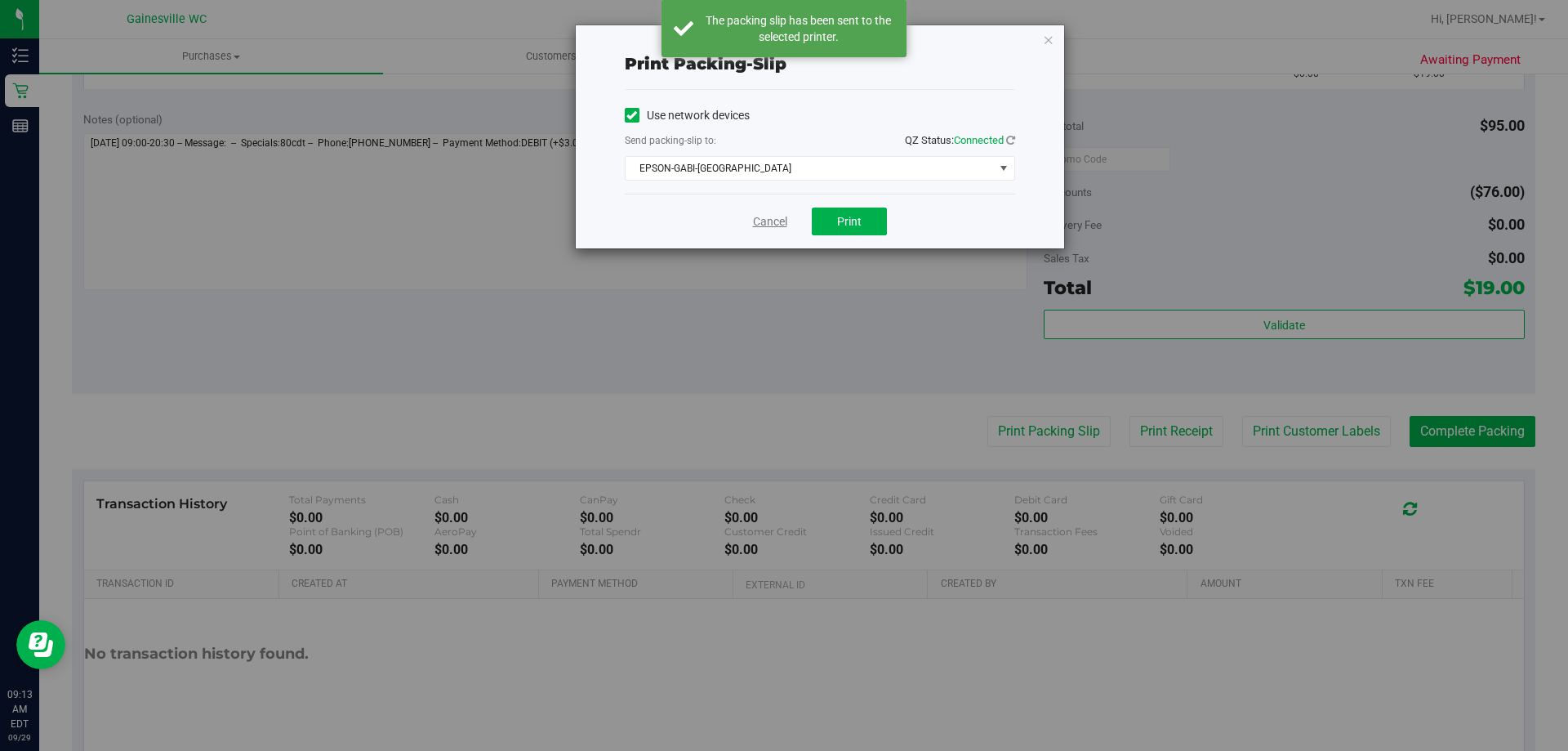
click at [761, 224] on link "Cancel" at bounding box center [769, 222] width 34 height 18
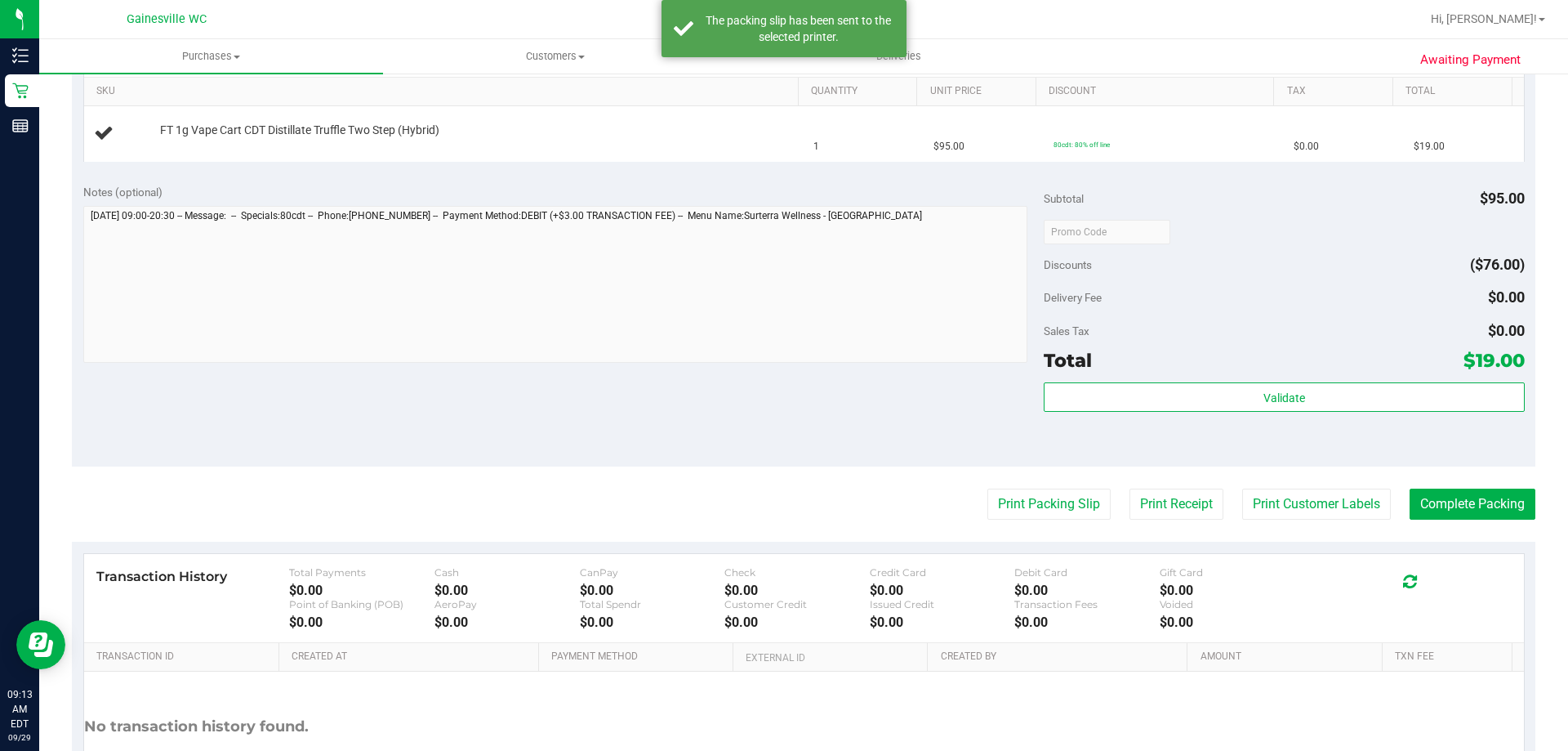
scroll to position [245, 0]
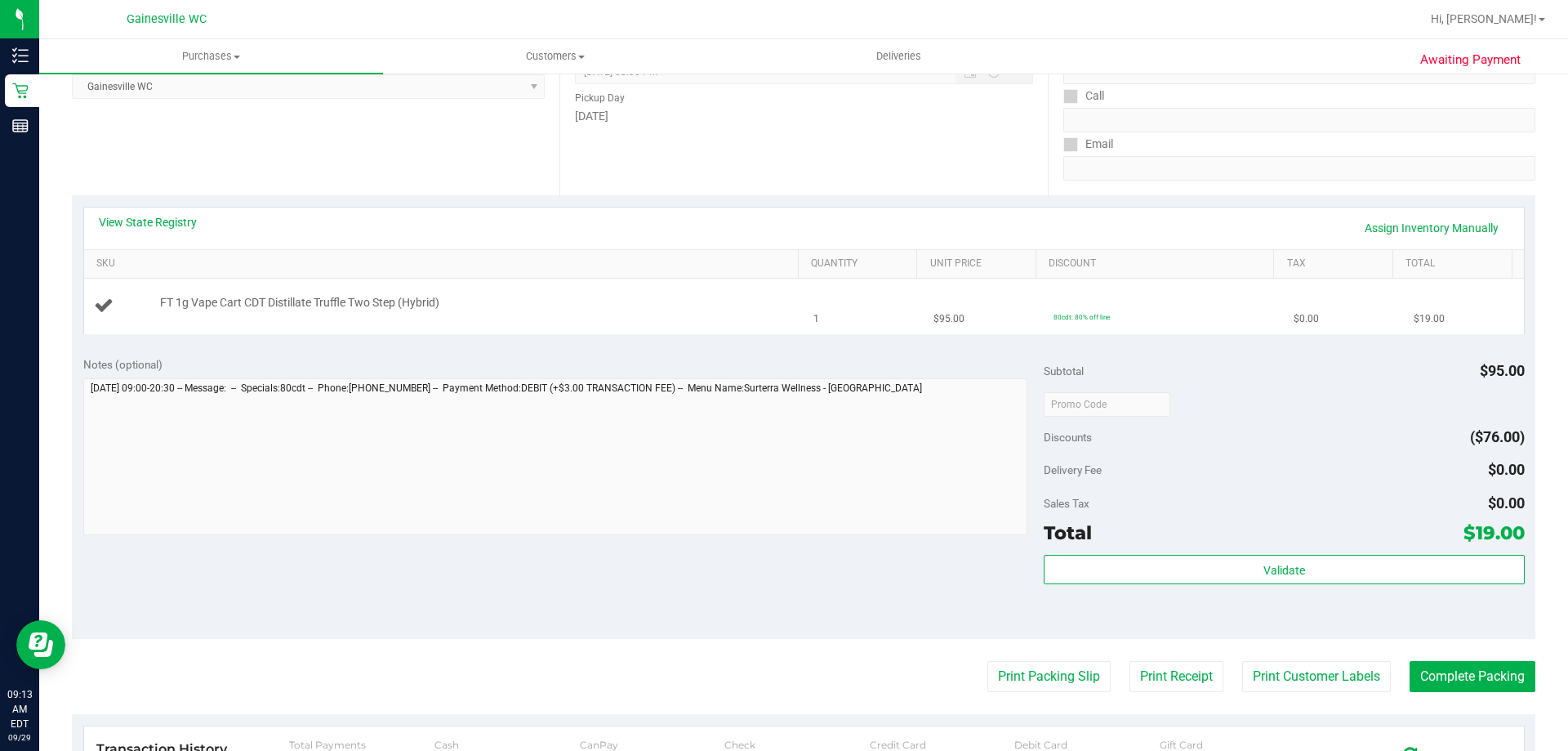
click at [988, 661] on button "Print Packing Slip" at bounding box center [1049, 677] width 123 height 31
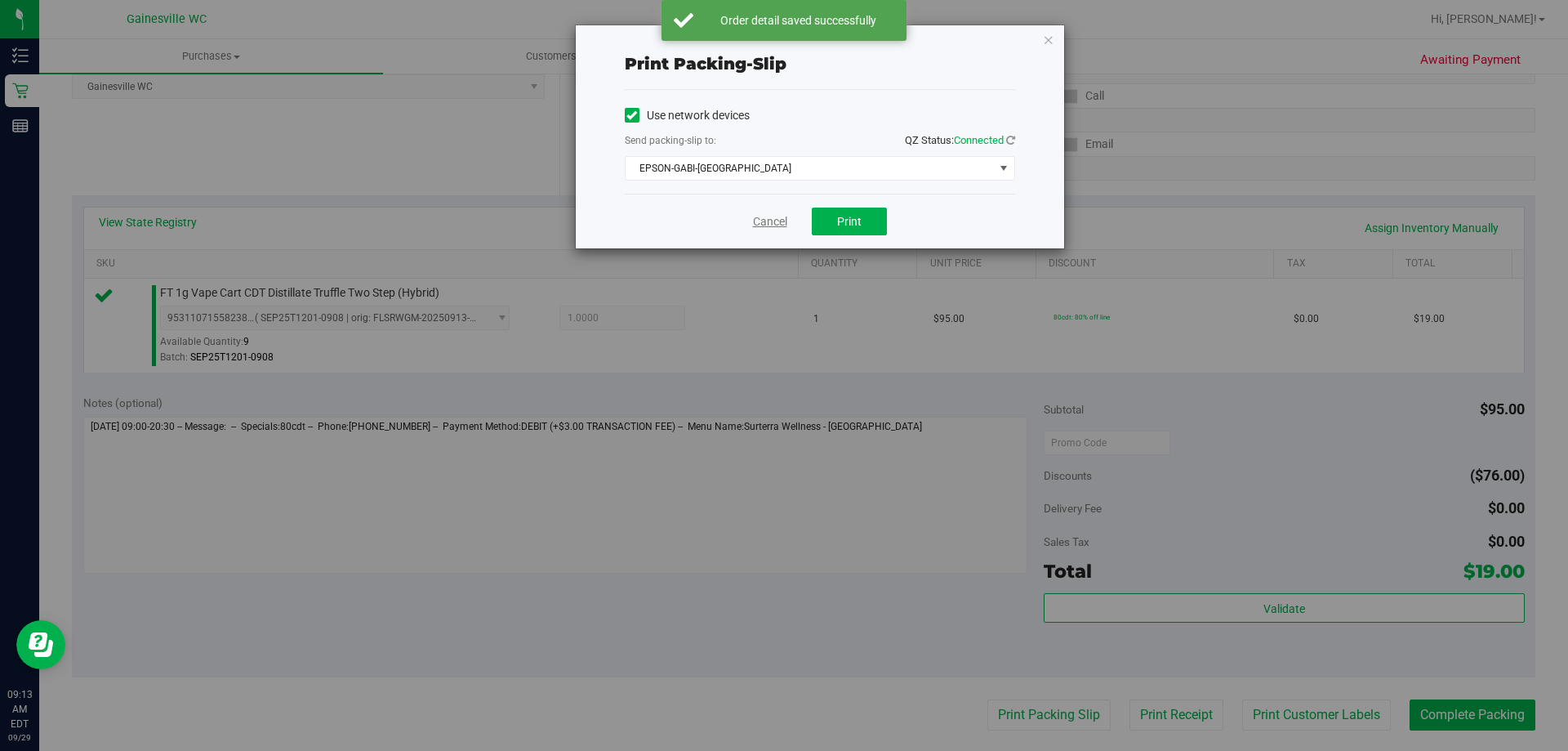
click at [775, 225] on link "Cancel" at bounding box center [769, 222] width 34 height 18
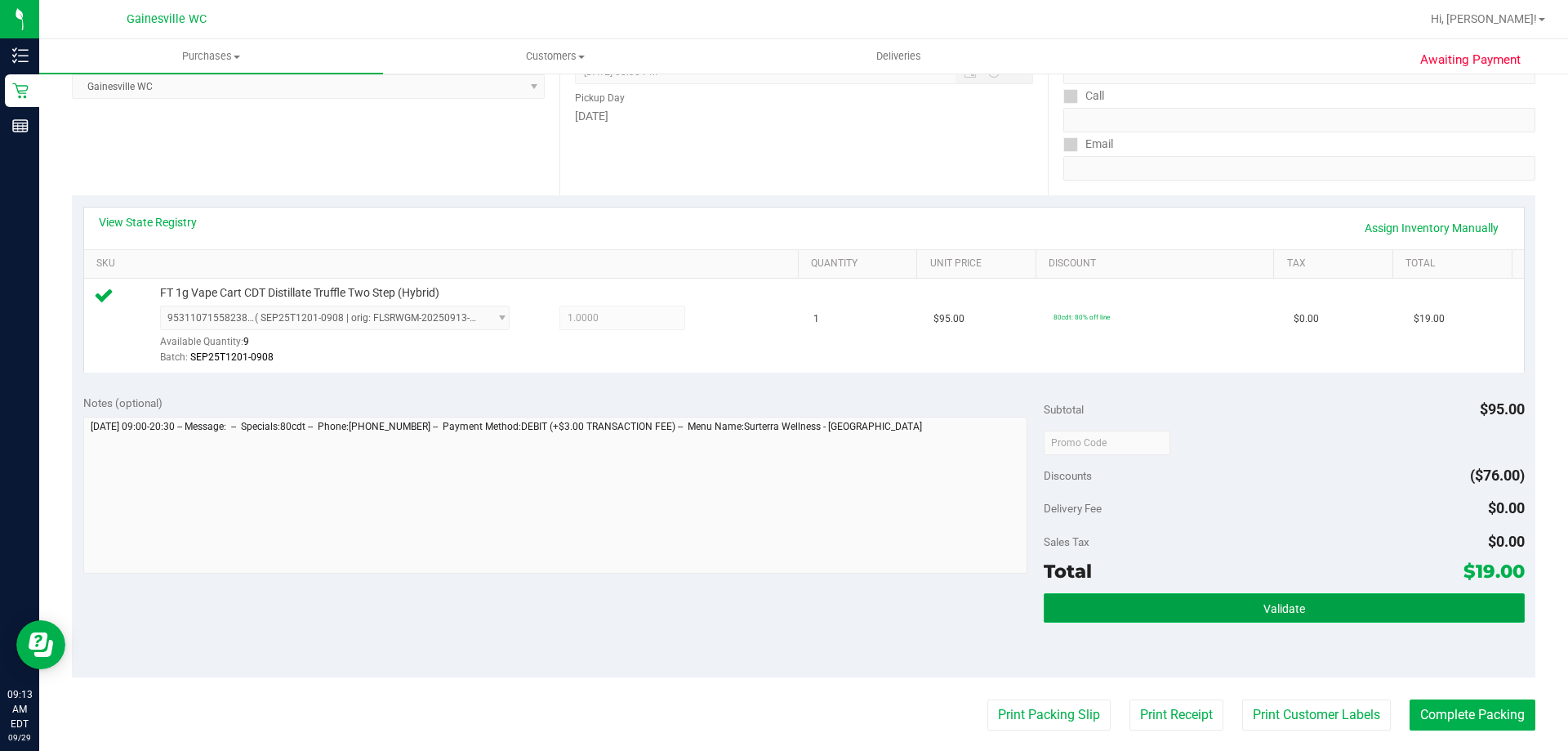
click at [1159, 608] on button "Validate" at bounding box center [1283, 608] width 481 height 29
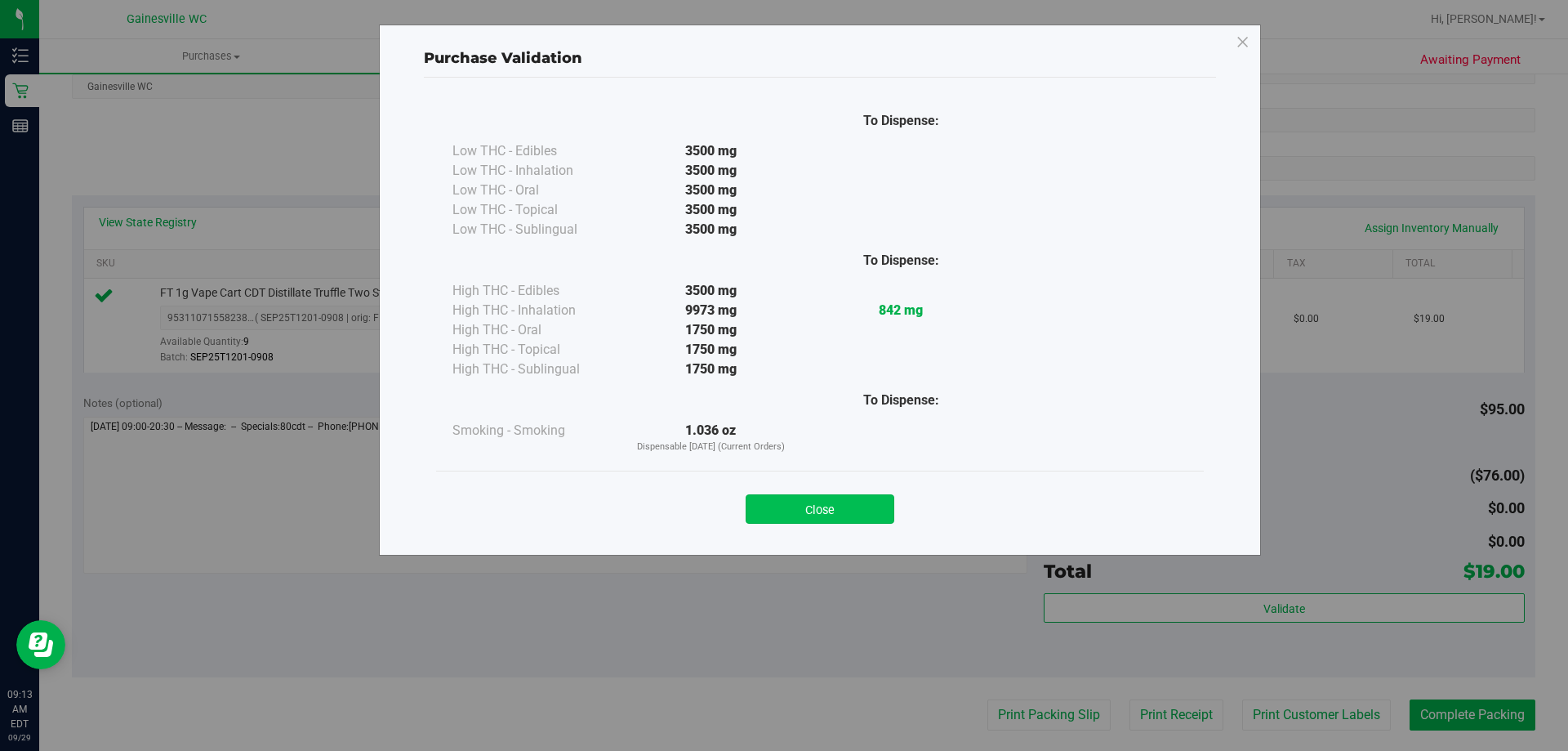
click at [840, 503] on button "Close" at bounding box center [820, 509] width 149 height 29
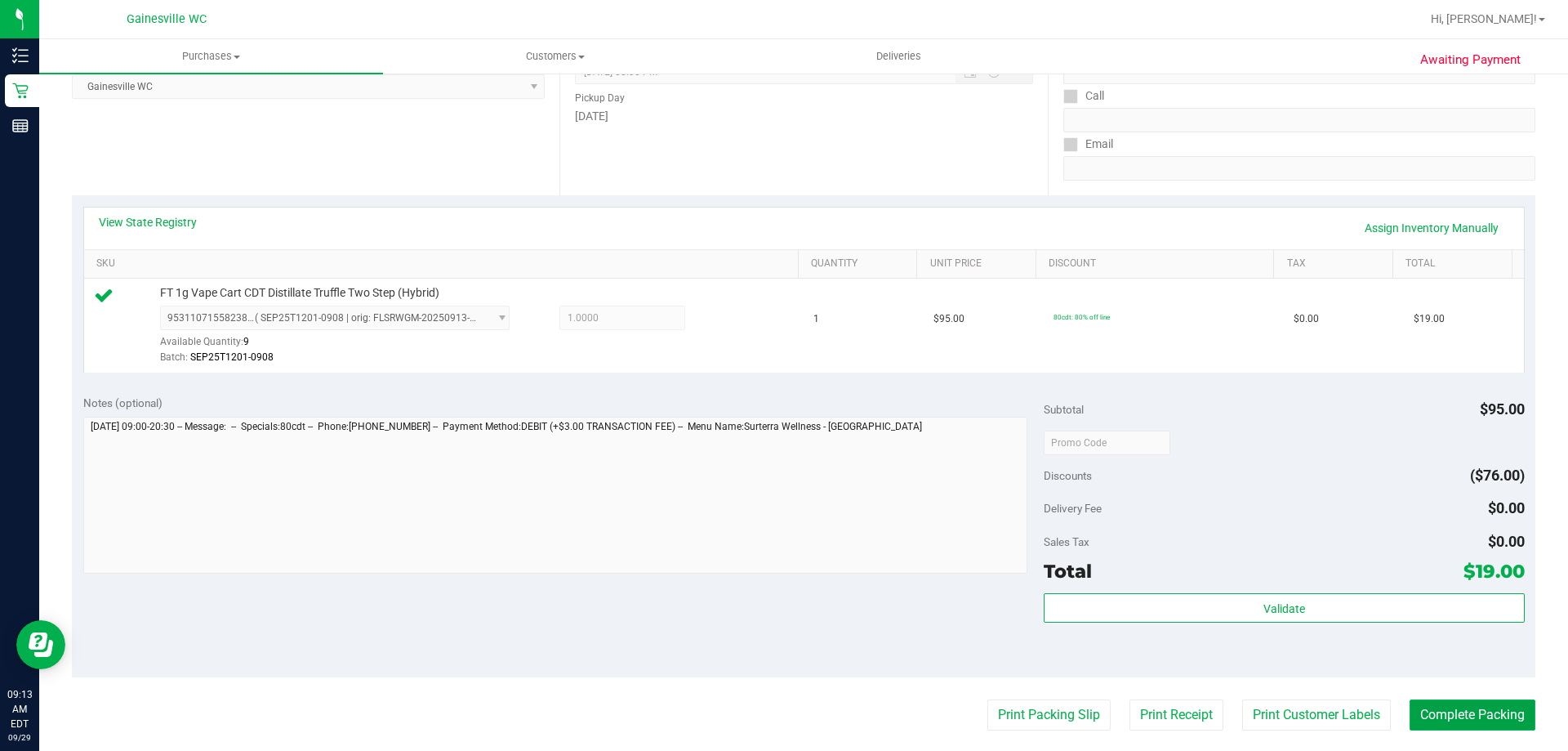
click at [1470, 704] on button "Complete Packing" at bounding box center [1472, 715] width 125 height 31
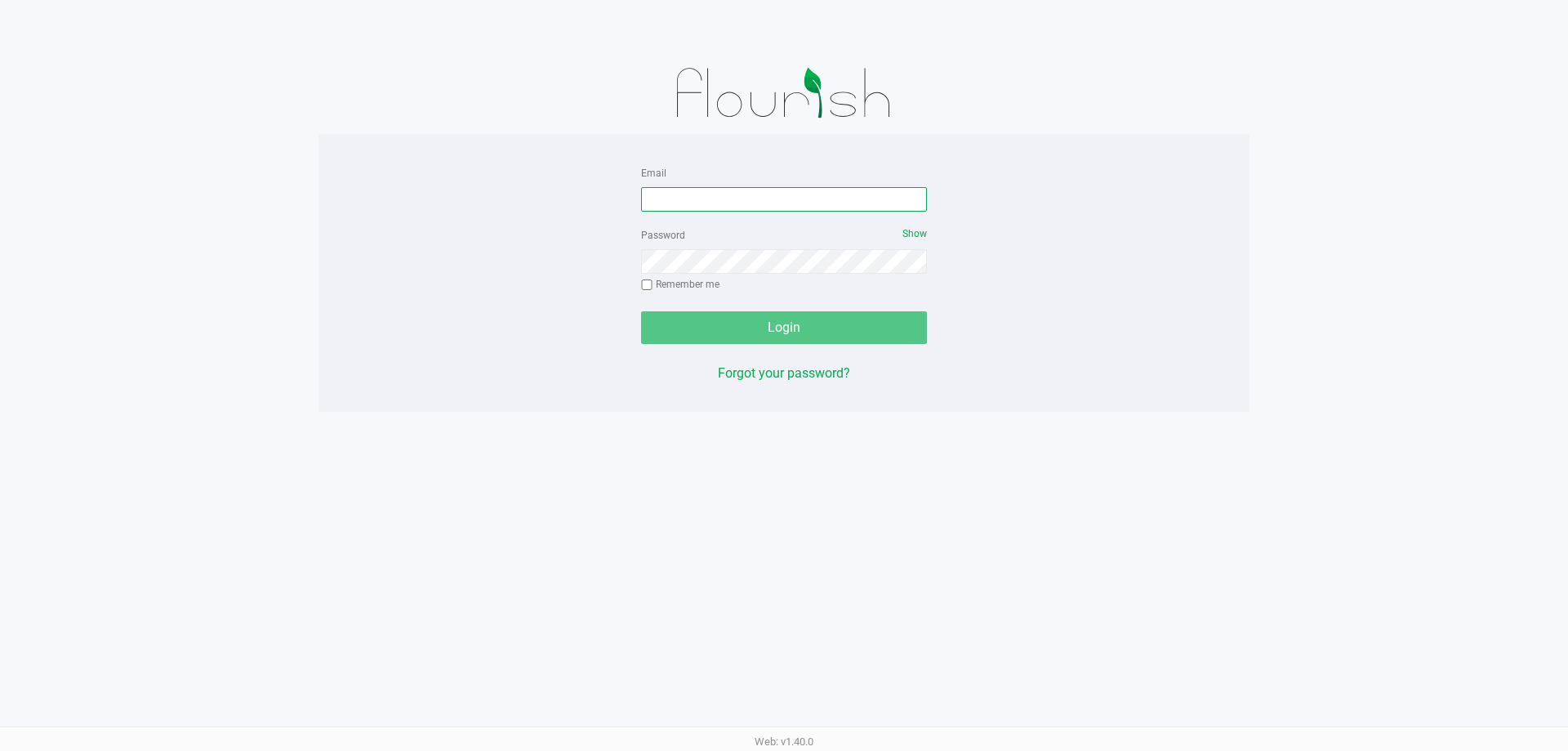
click at [677, 192] on input "Email" at bounding box center [784, 199] width 286 height 24
type input "[EMAIL_ADDRESS][DOMAIN_NAME]"
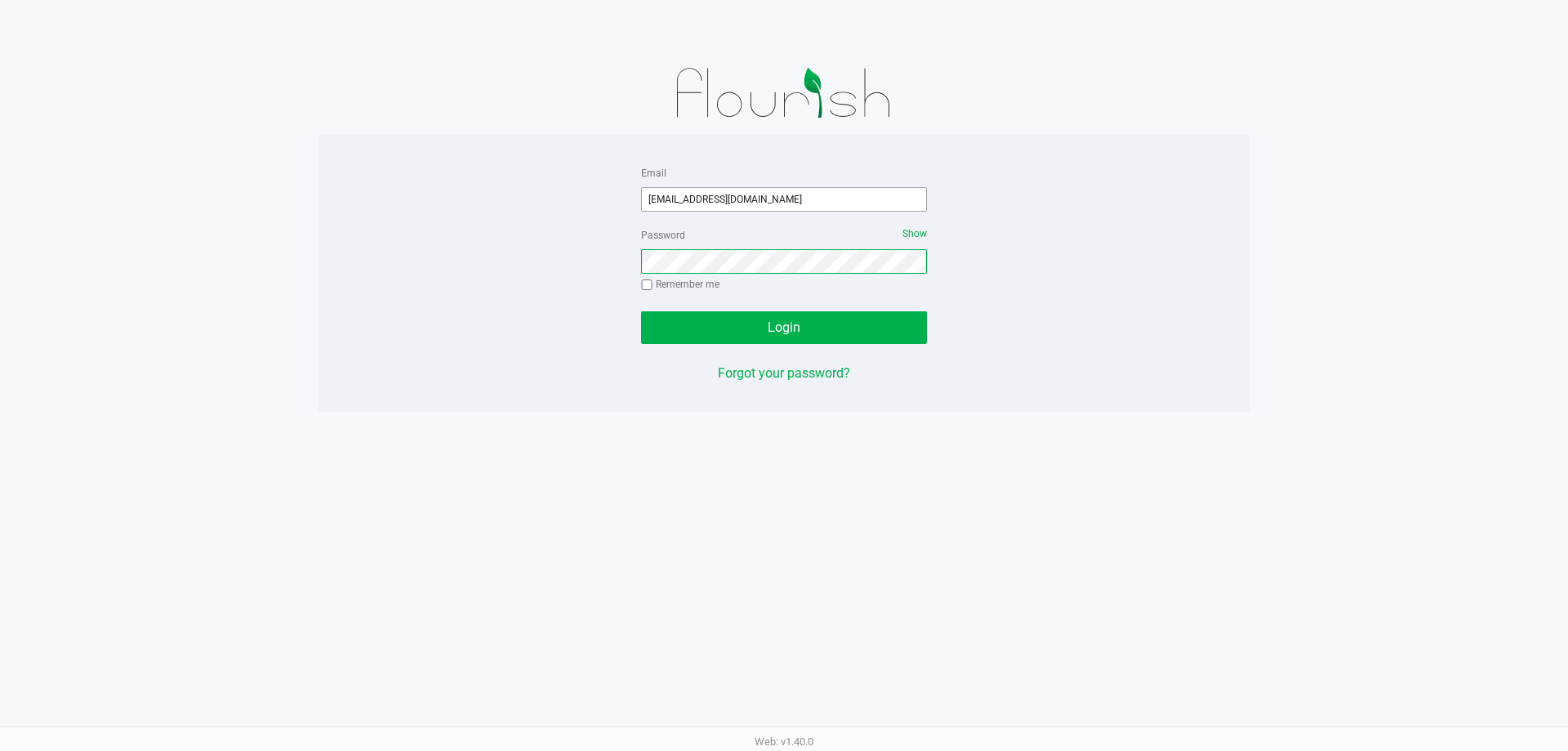
click at [641, 311] on button "Login" at bounding box center [784, 327] width 286 height 32
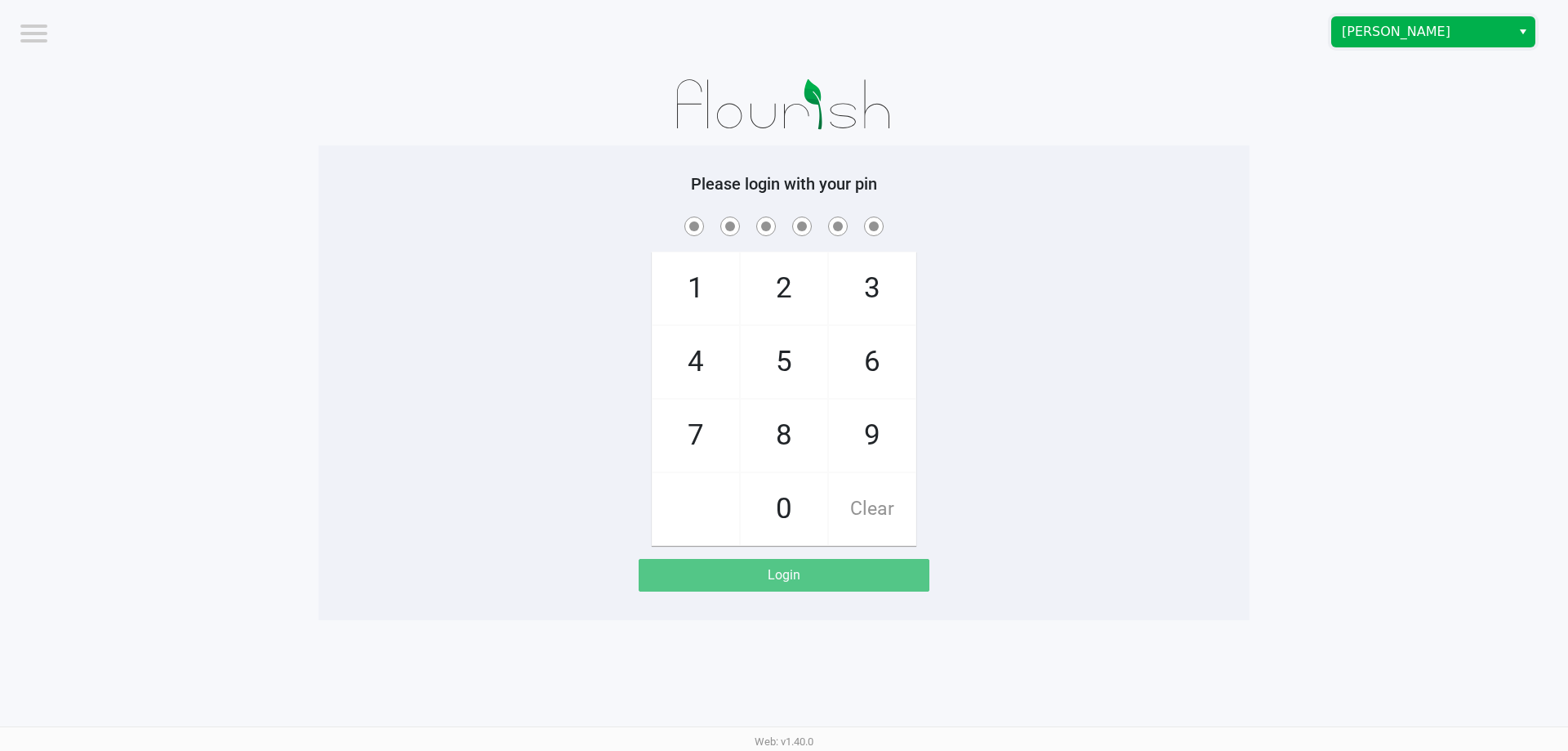
click at [1360, 33] on span "[PERSON_NAME]" at bounding box center [1421, 32] width 160 height 20
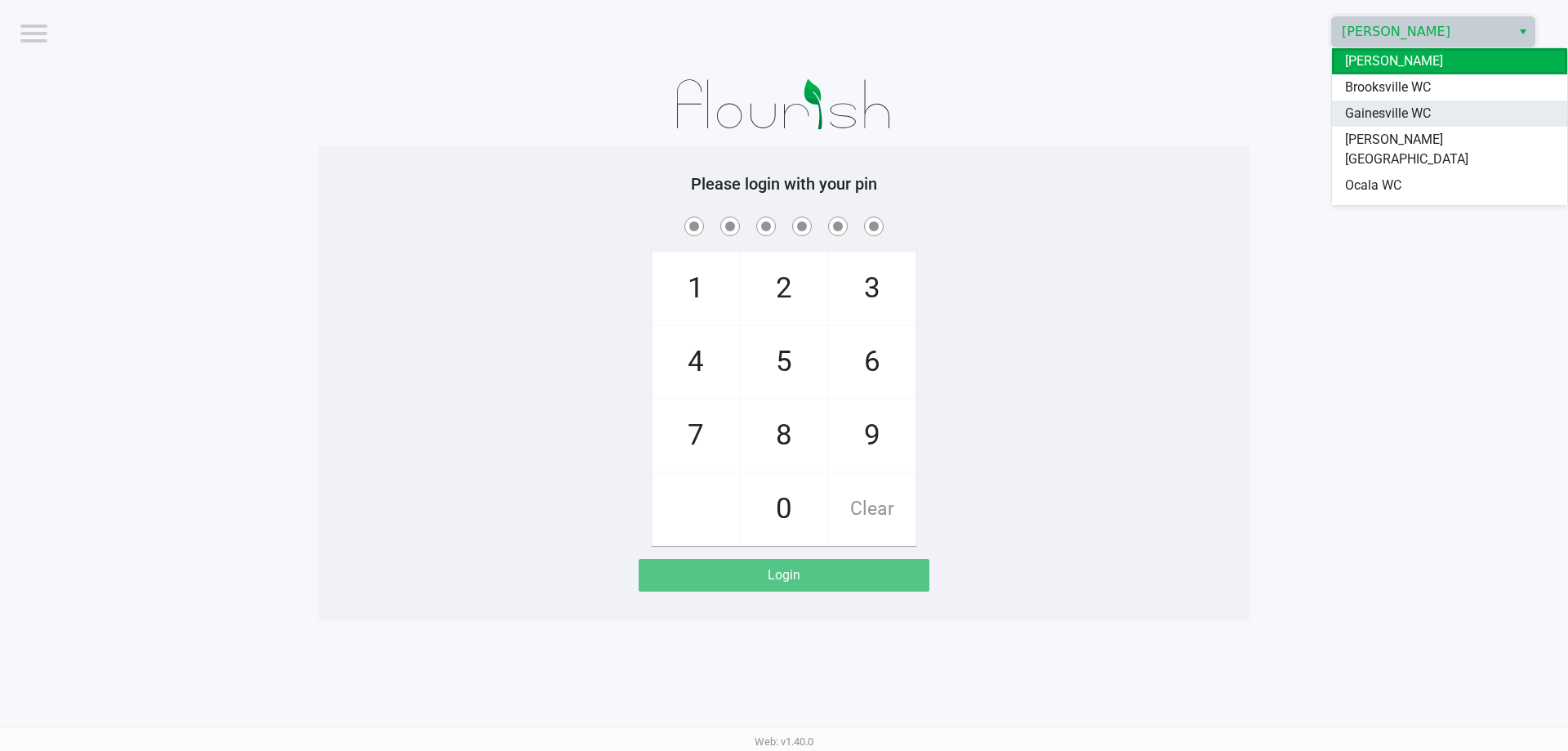
click at [1371, 113] on span "Gainesville WC" at bounding box center [1388, 114] width 86 height 20
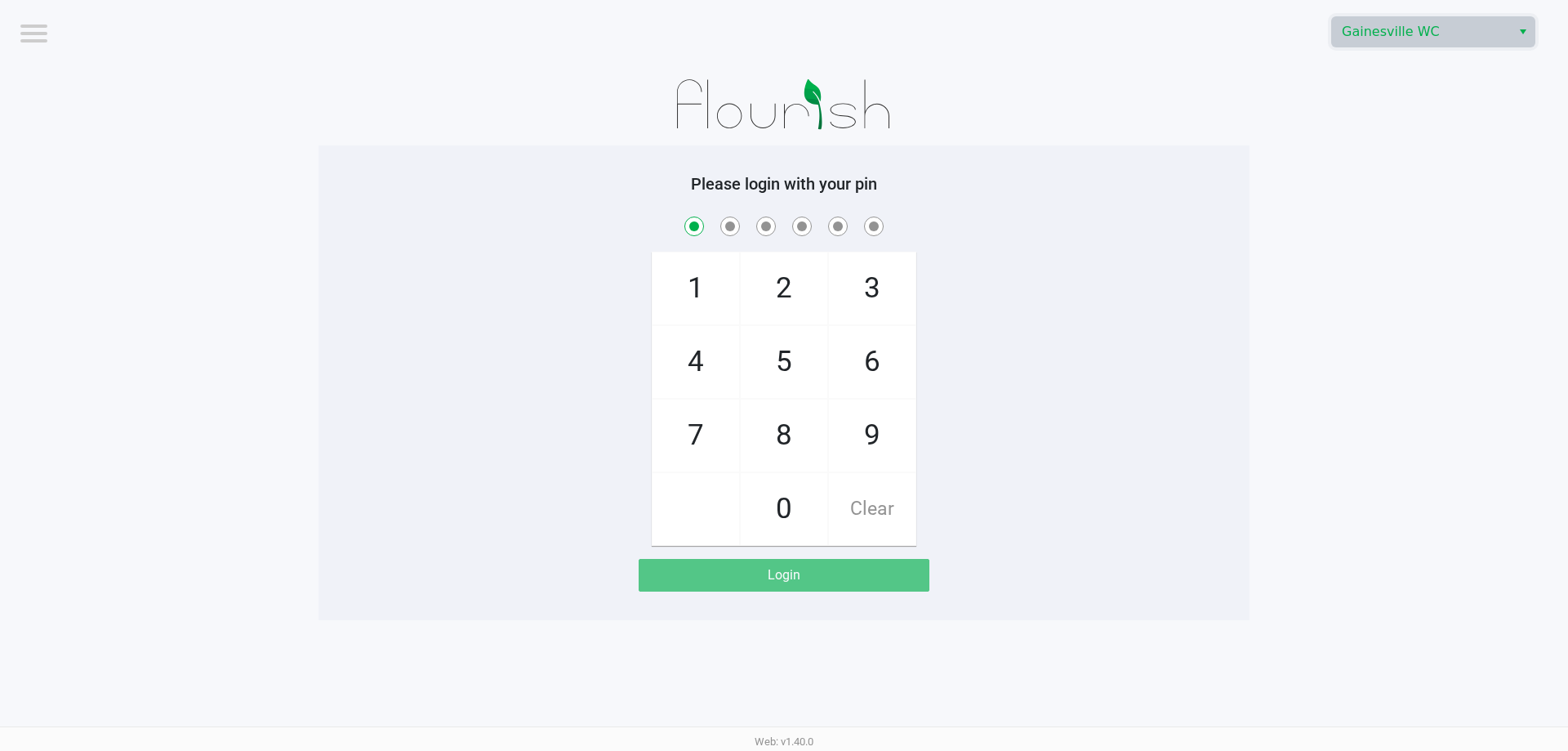
checkbox input "true"
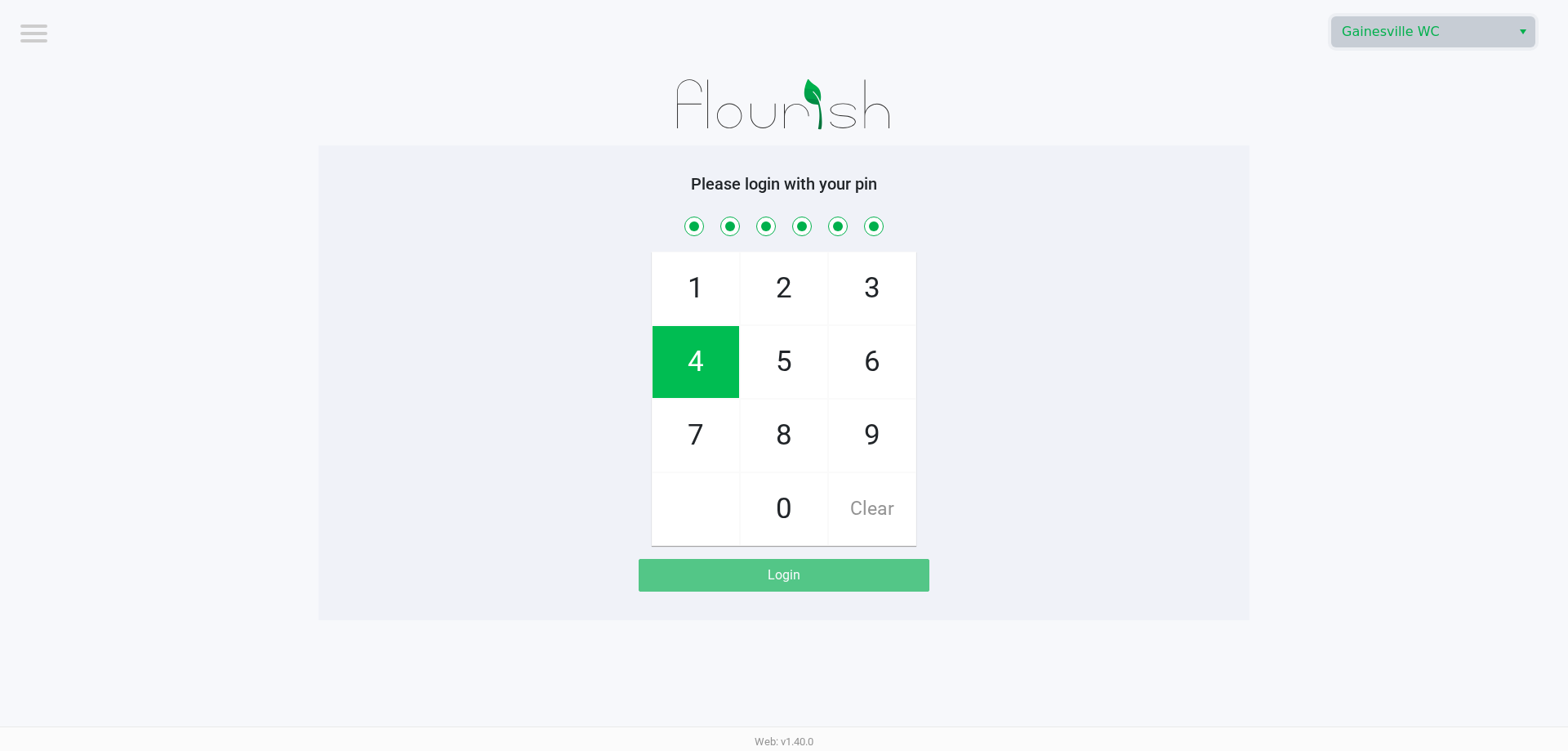
checkbox input "true"
